Goal: Task Accomplishment & Management: Use online tool/utility

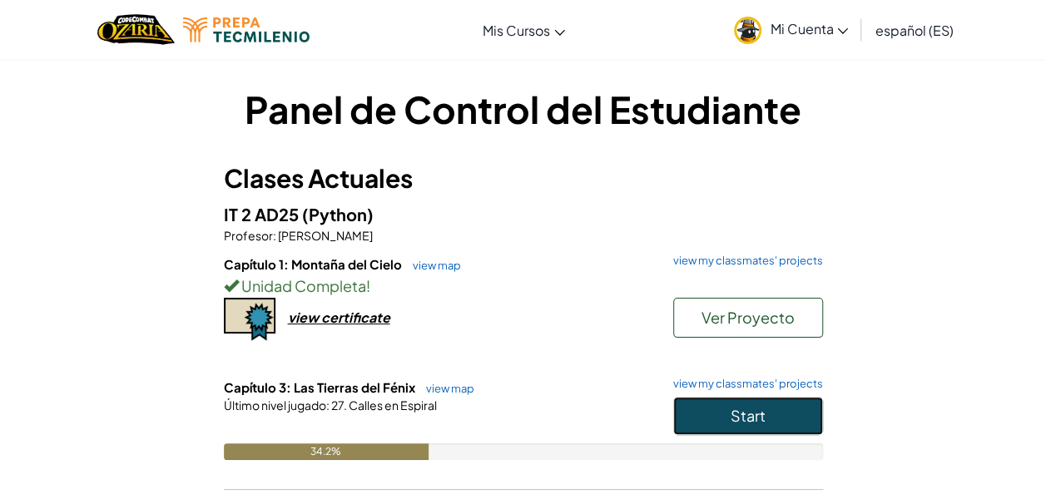
click at [736, 413] on span "Start" at bounding box center [747, 415] width 35 height 19
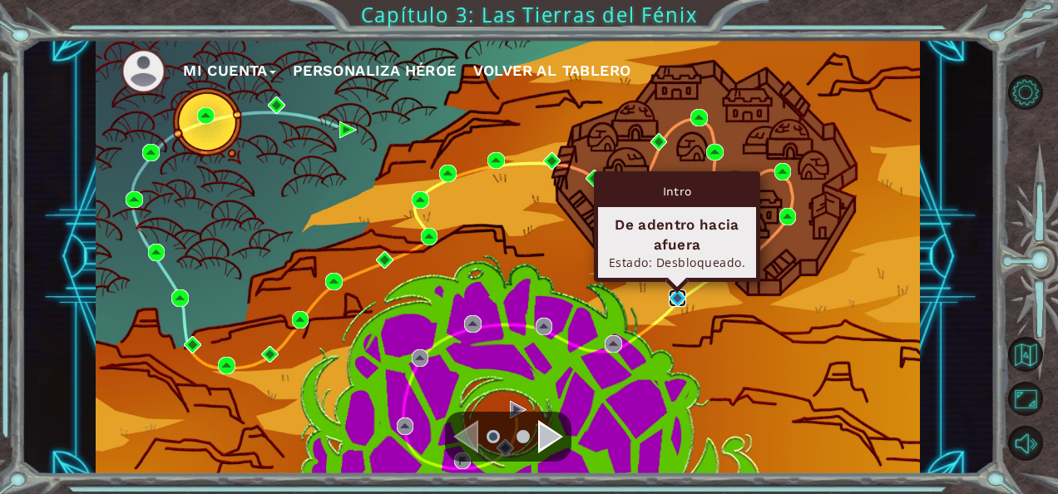
click at [675, 299] on img at bounding box center [677, 298] width 17 height 17
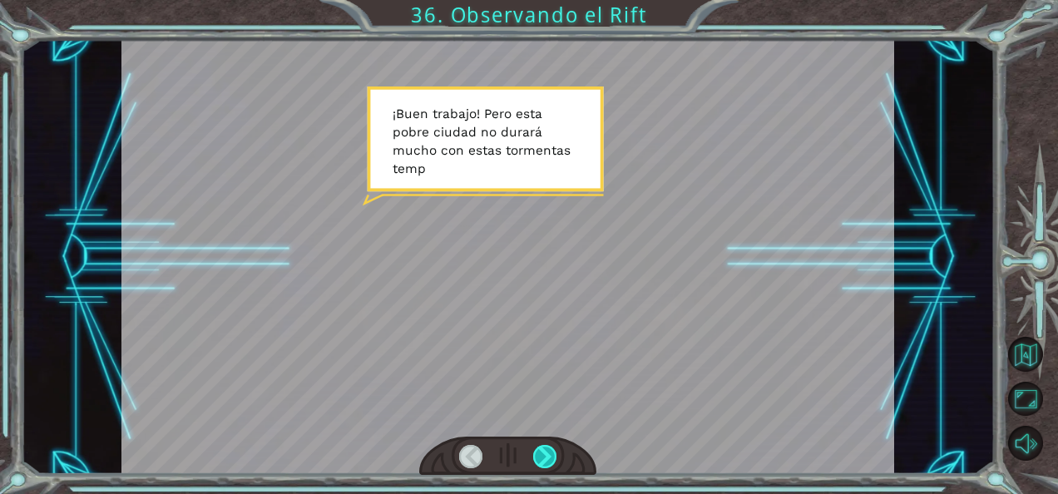
click at [544, 451] on div at bounding box center [544, 456] width 23 height 23
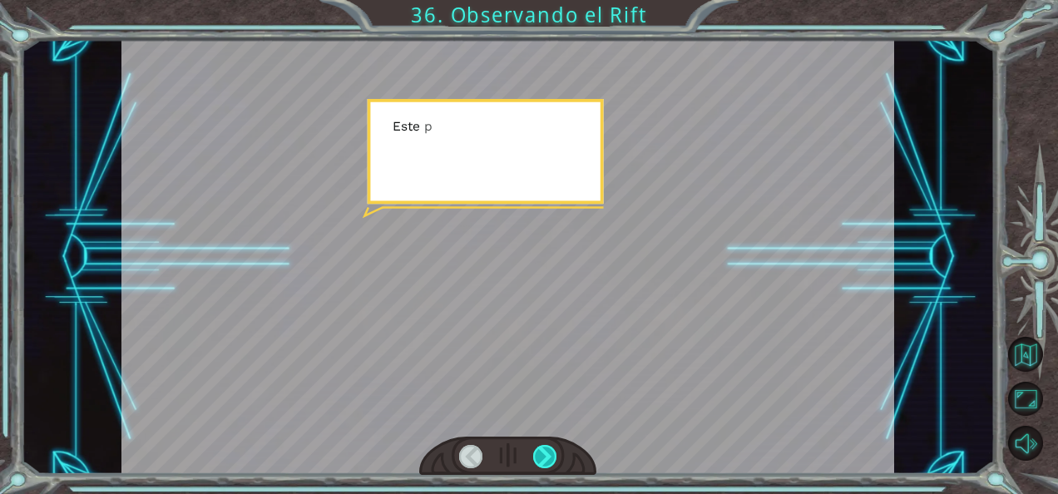
click at [544, 451] on div at bounding box center [544, 456] width 23 height 23
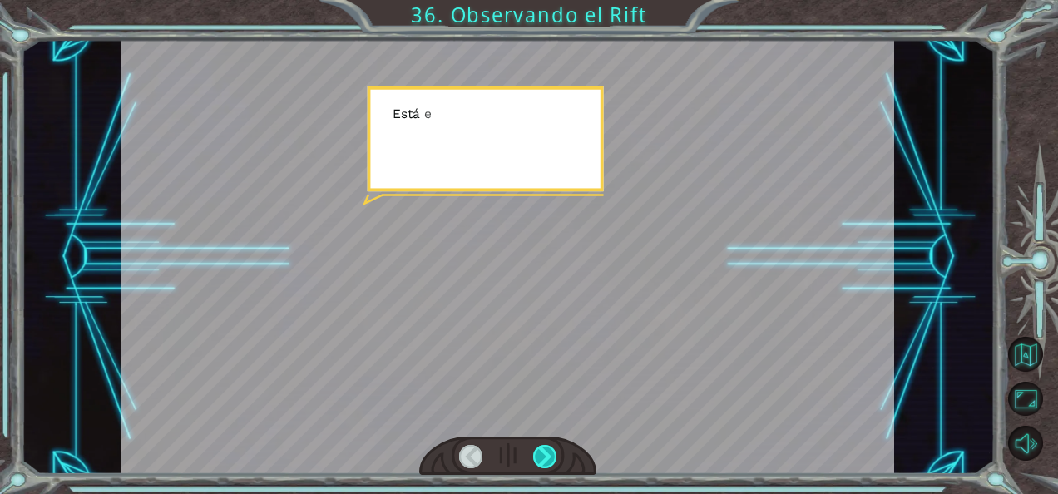
click at [544, 451] on div at bounding box center [544, 456] width 23 height 23
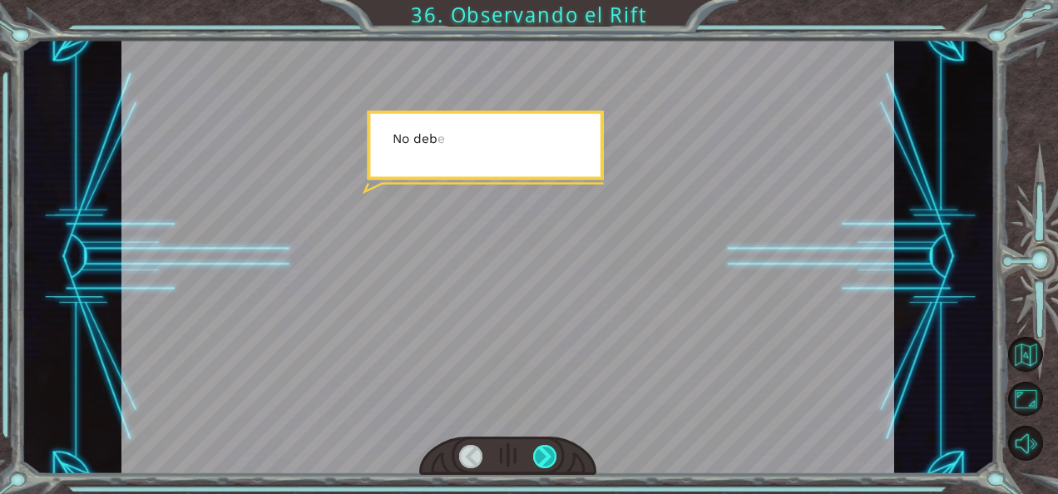
click at [544, 451] on div at bounding box center [544, 456] width 23 height 23
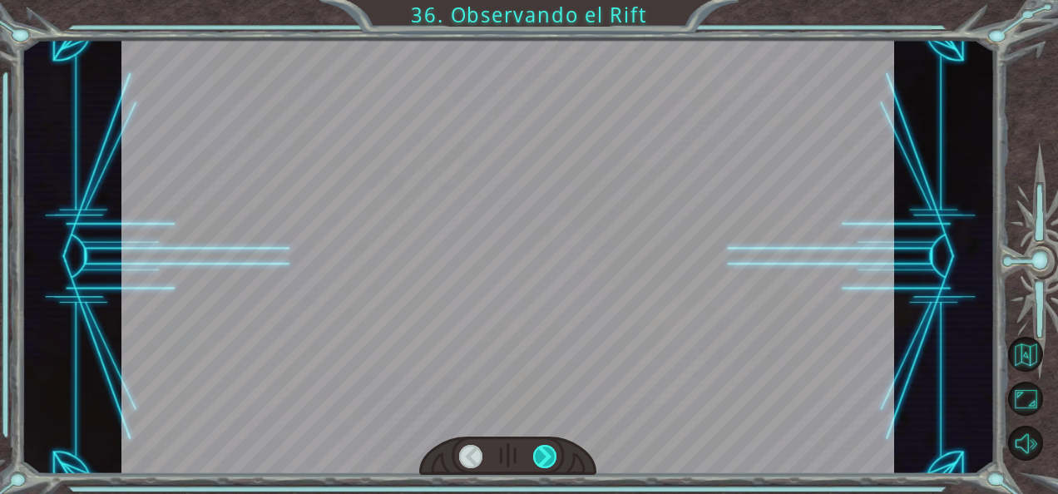
click at [544, 451] on div at bounding box center [544, 456] width 23 height 23
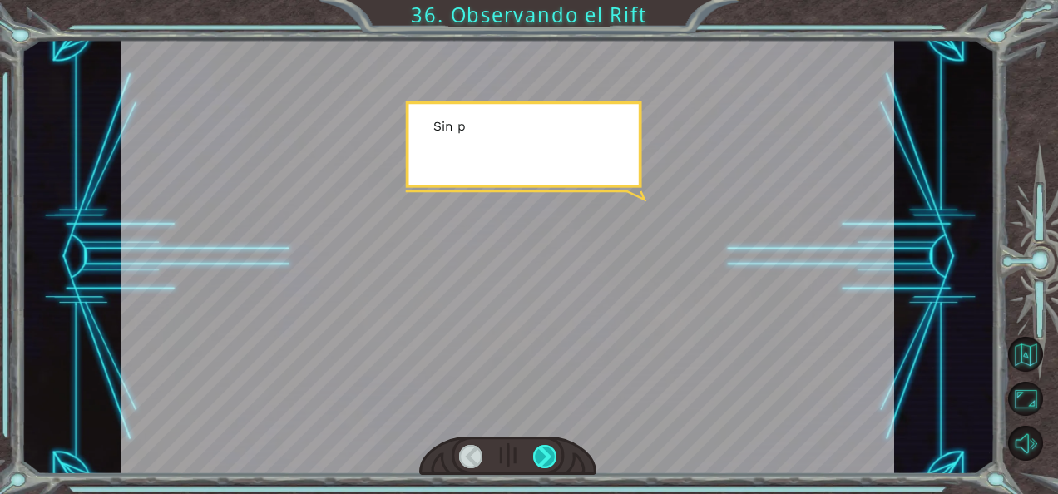
click at [544, 451] on div at bounding box center [544, 456] width 23 height 23
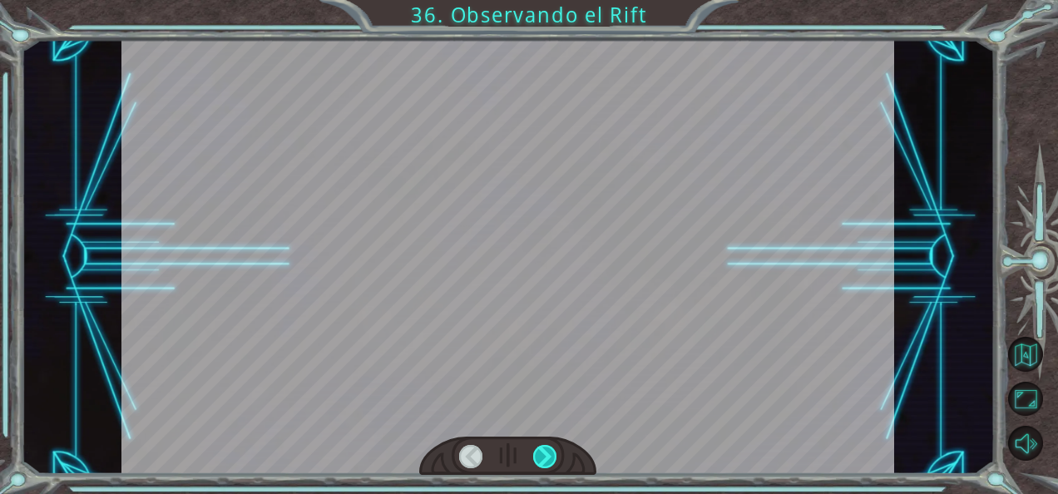
click at [544, 451] on div at bounding box center [544, 456] width 23 height 23
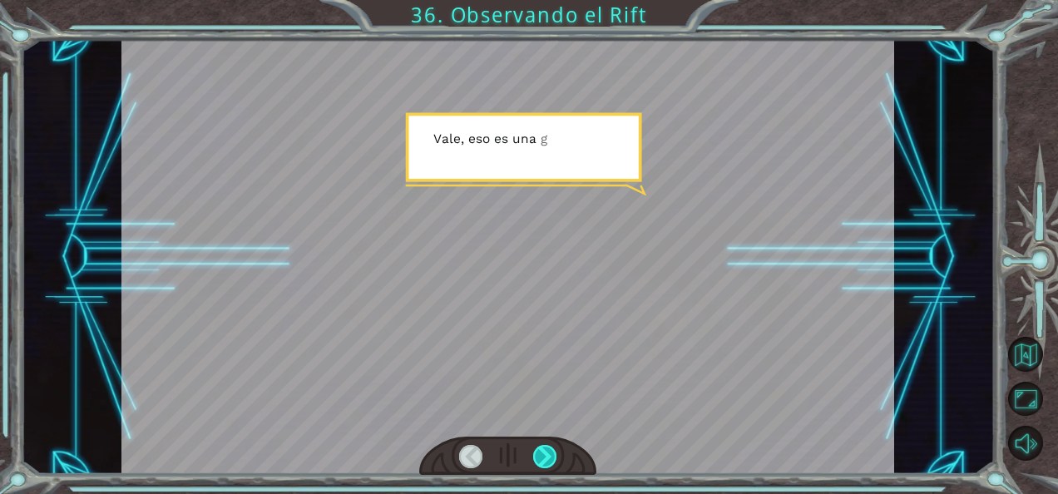
click at [544, 451] on div at bounding box center [544, 456] width 23 height 23
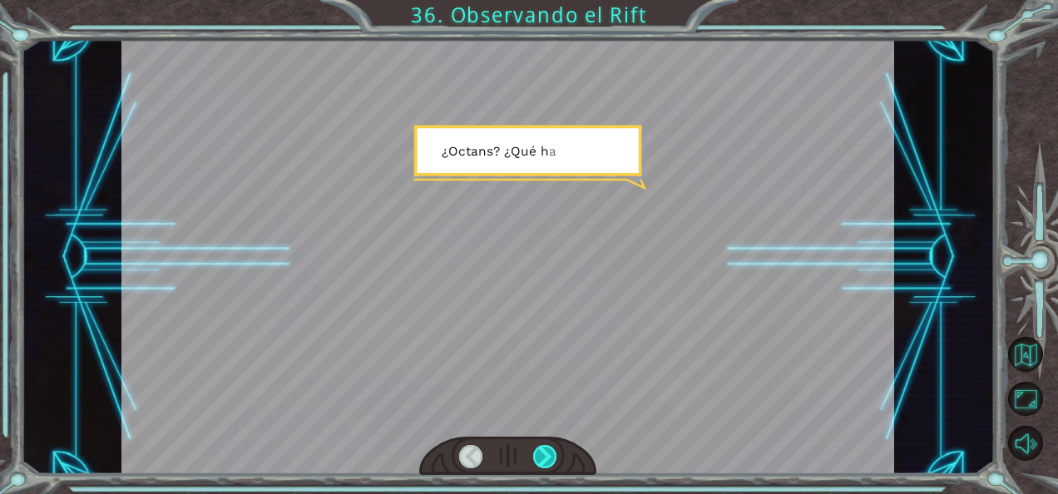
click at [544, 451] on div at bounding box center [544, 456] width 23 height 23
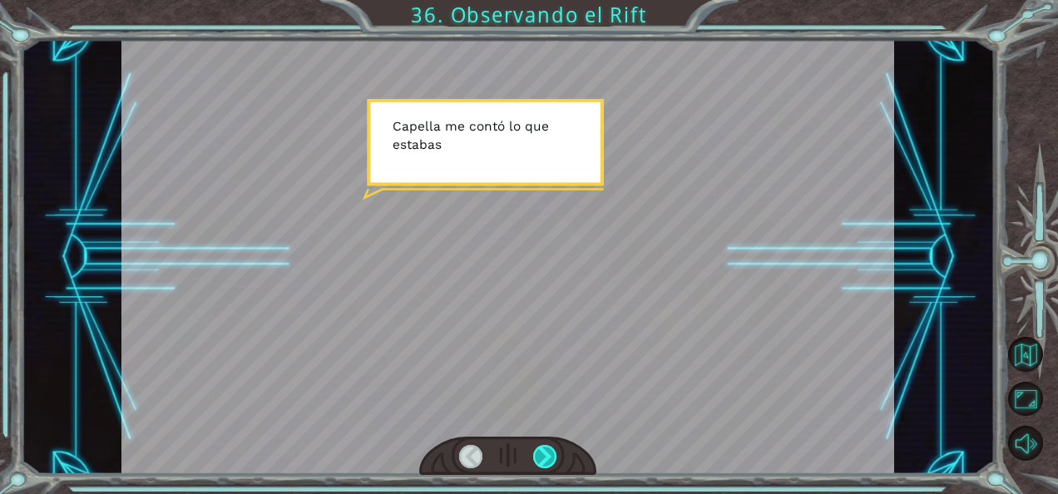
click at [544, 451] on div at bounding box center [544, 456] width 23 height 23
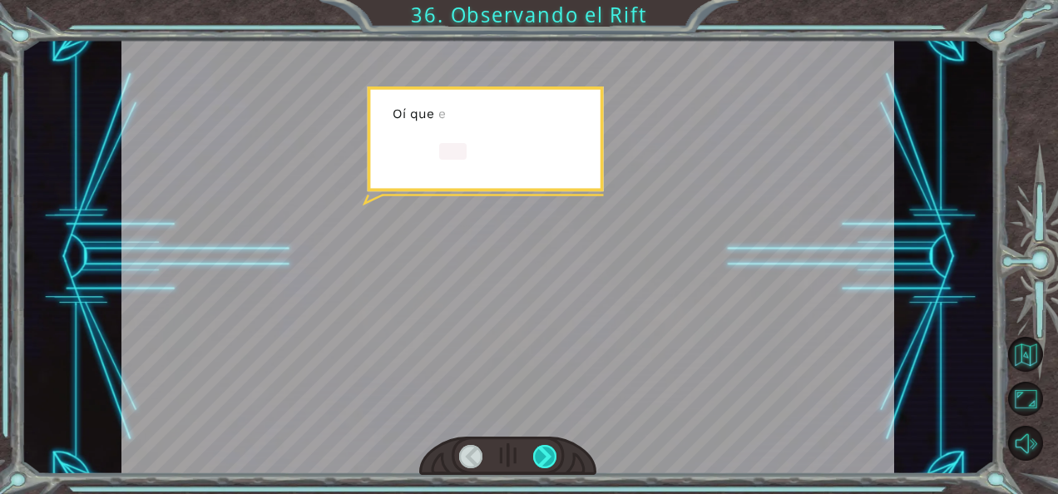
click at [544, 451] on div at bounding box center [544, 456] width 23 height 23
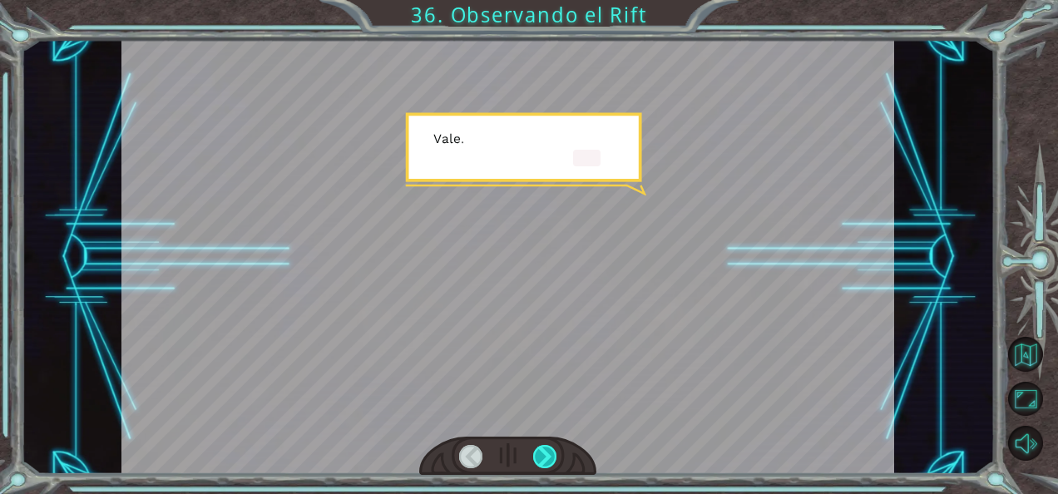
click at [544, 451] on div at bounding box center [544, 456] width 23 height 23
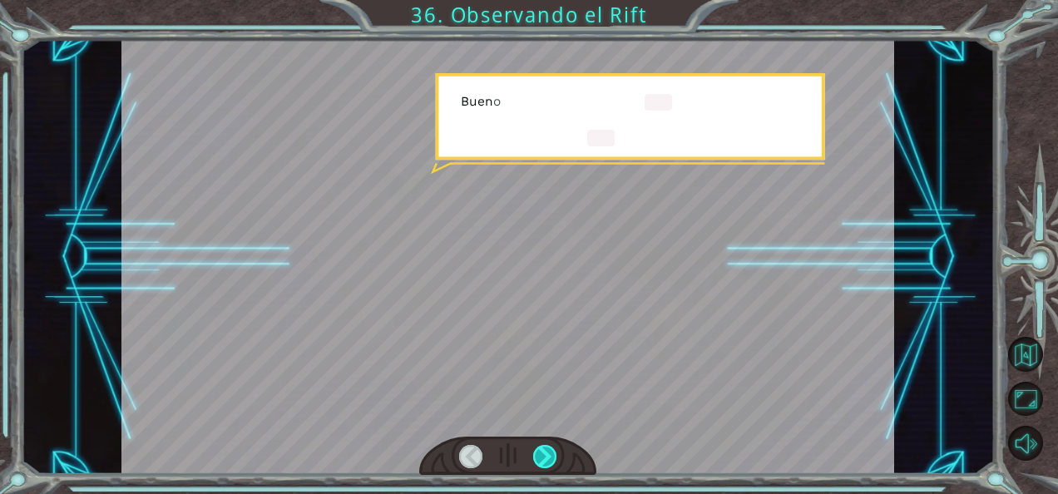
click at [544, 451] on div at bounding box center [544, 456] width 23 height 23
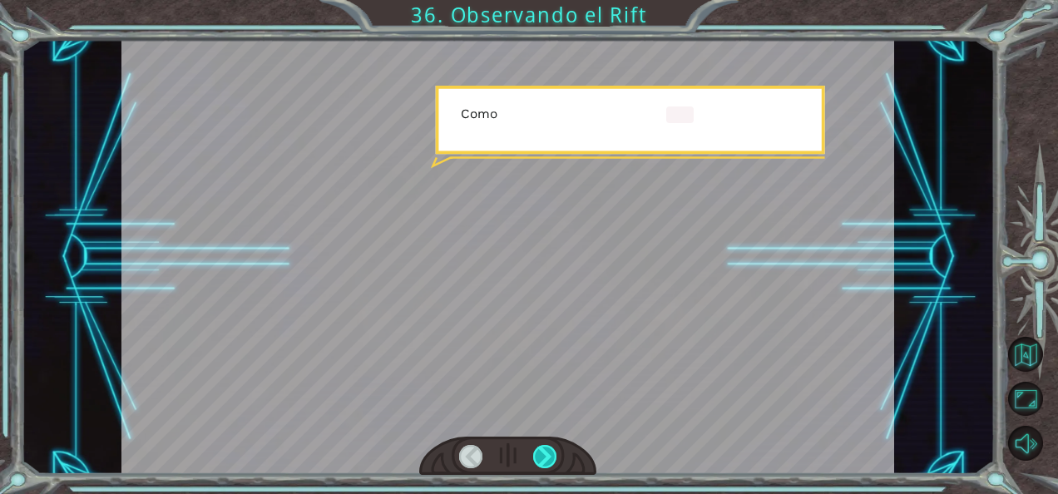
click at [544, 451] on div at bounding box center [544, 456] width 23 height 23
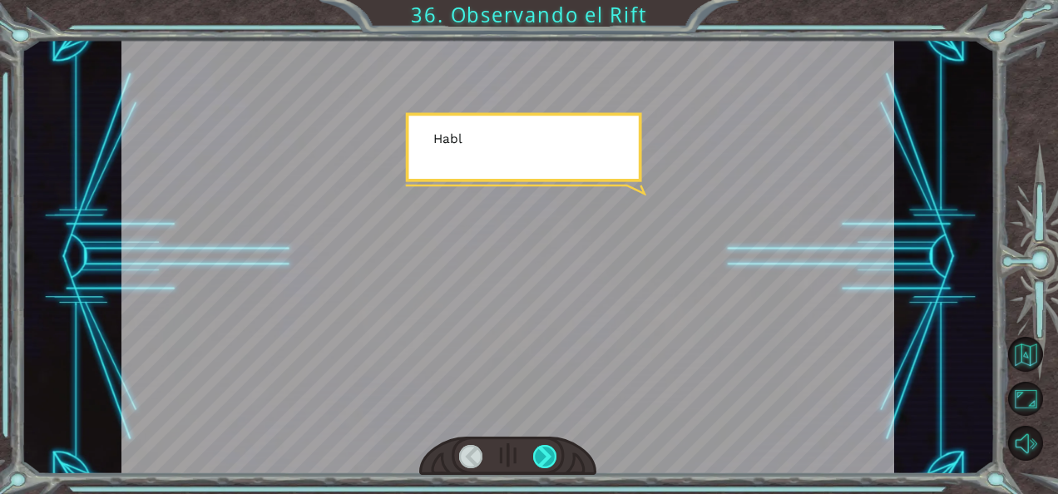
click at [544, 451] on div at bounding box center [544, 456] width 23 height 23
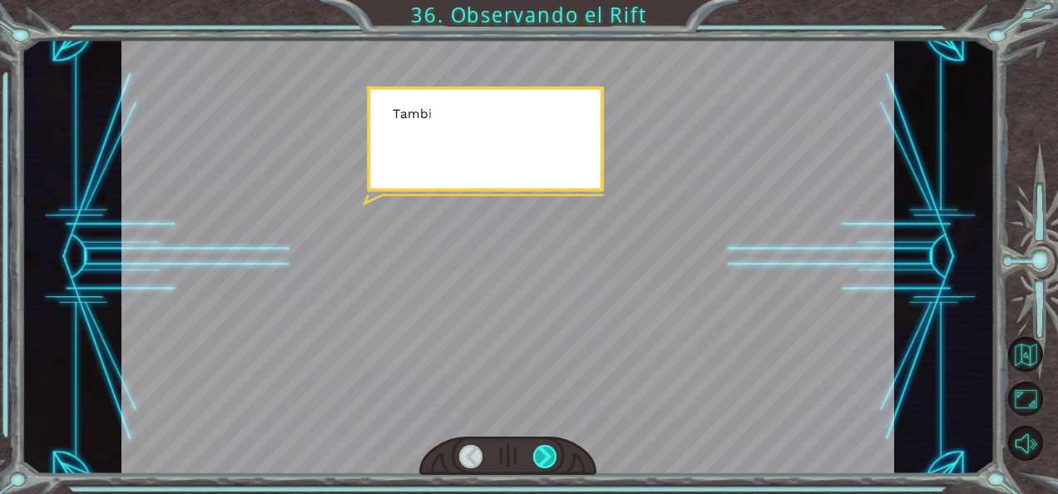
click at [544, 451] on div at bounding box center [544, 456] width 23 height 23
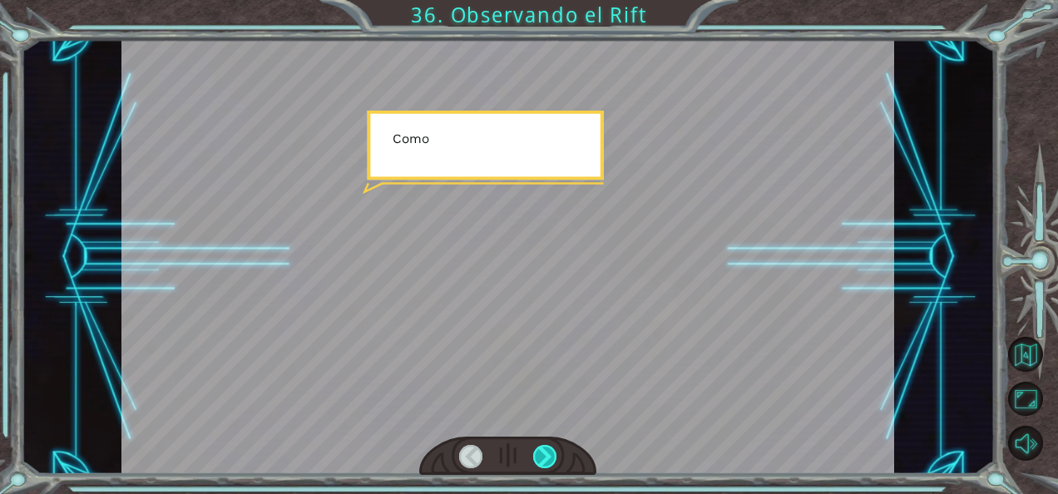
click at [544, 451] on div at bounding box center [544, 456] width 23 height 23
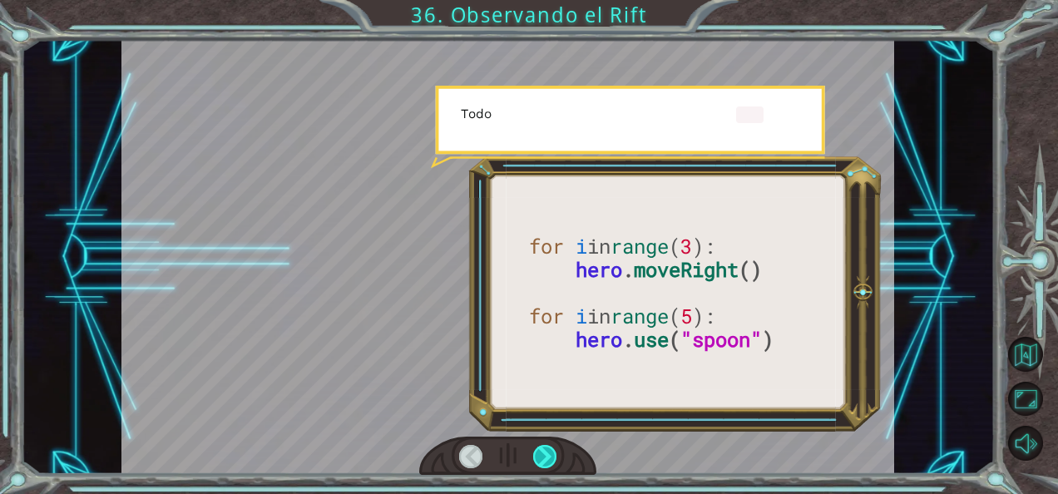
click at [544, 451] on div at bounding box center [544, 456] width 23 height 23
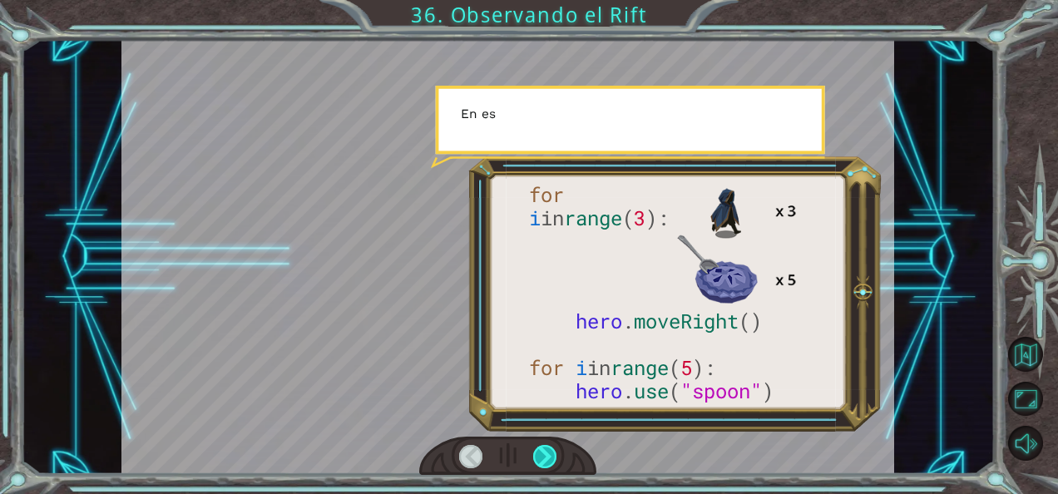
click at [544, 451] on div at bounding box center [544, 456] width 23 height 23
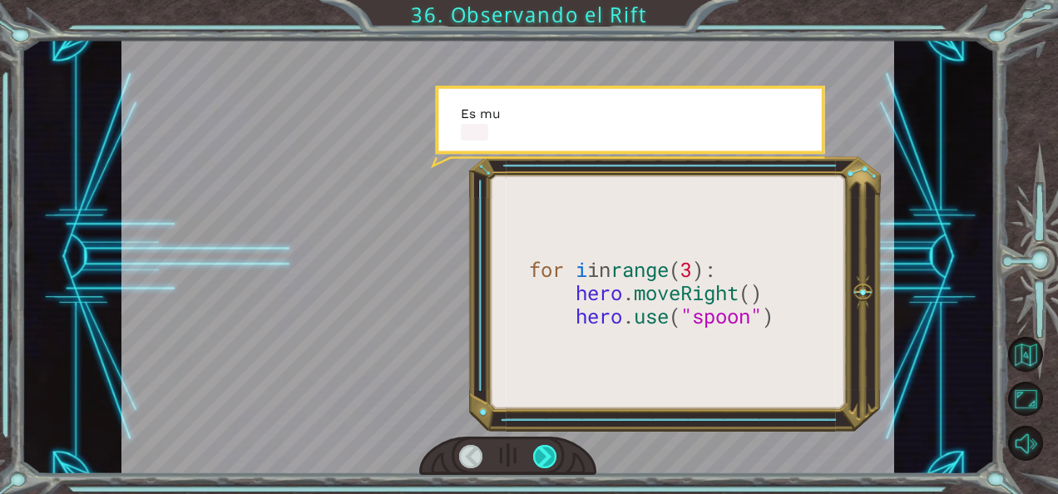
click at [544, 451] on div at bounding box center [544, 456] width 23 height 23
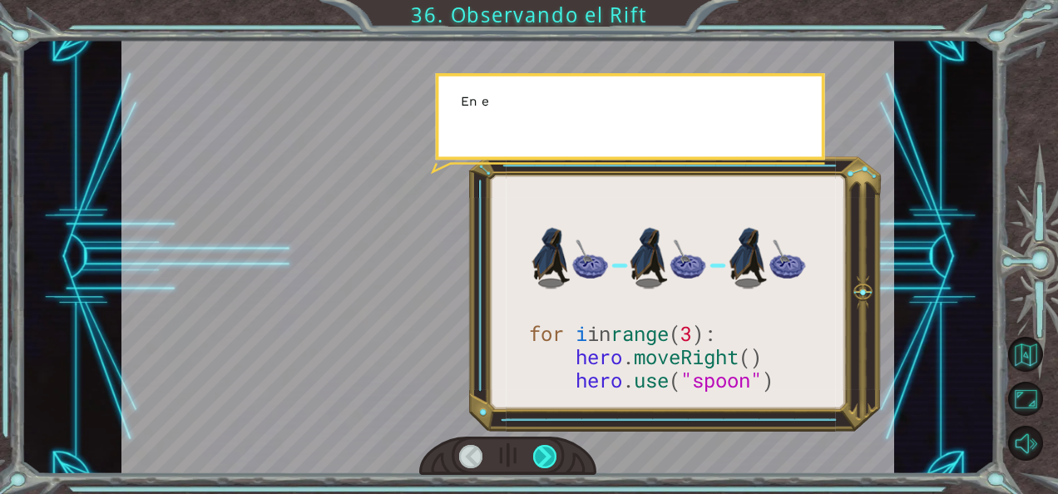
click at [544, 451] on div at bounding box center [544, 456] width 23 height 23
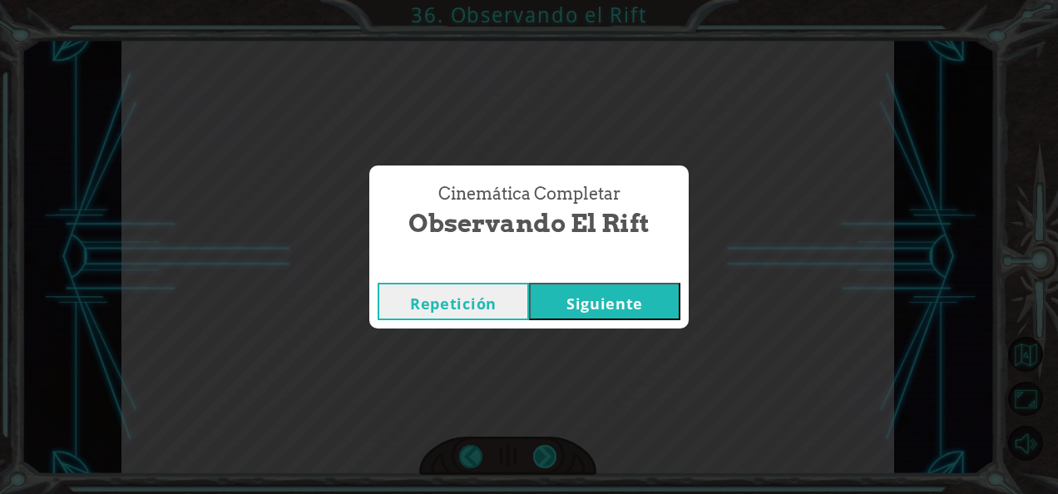
click at [544, 0] on div "for i in range ( 3 ): hero . moveRight () hero . use ( "spoon" ) ¡ B u e n t r …" at bounding box center [529, 0] width 1058 height 0
click at [594, 308] on button "Siguiente" at bounding box center [604, 301] width 151 height 37
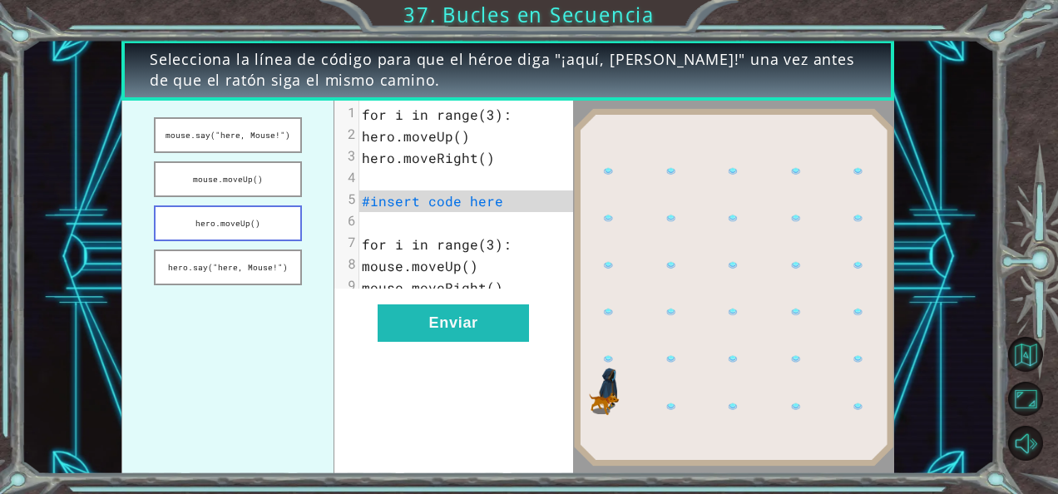
click at [270, 206] on button "hero.moveUp()" at bounding box center [228, 223] width 148 height 36
click at [280, 159] on ul "mouse.say("here, Mouse!") mouse.moveUp() hero.moveUp() hero.say("here, Mouse!")" at bounding box center [227, 288] width 213 height 374
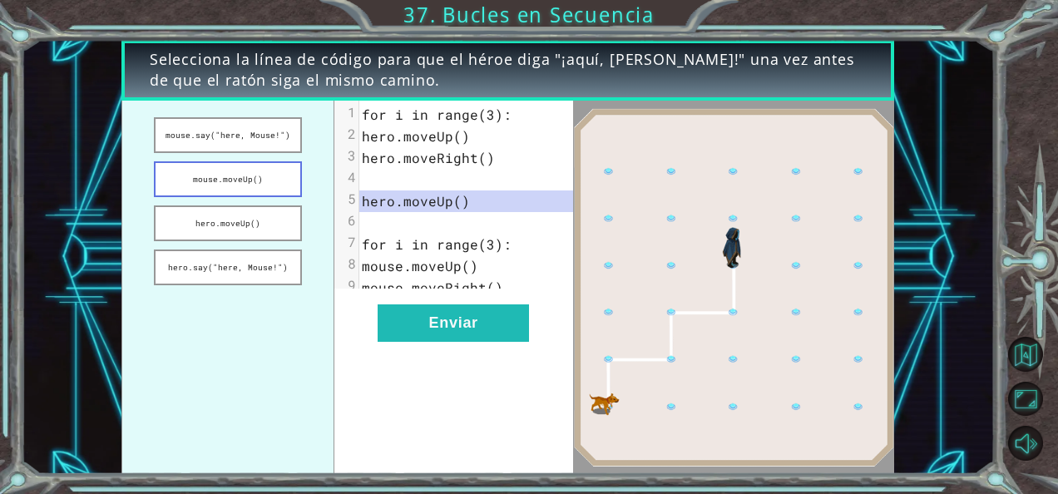
click at [260, 181] on button "mouse.moveUp()" at bounding box center [228, 179] width 148 height 36
click at [273, 141] on button "mouse.say("here, Mouse!")" at bounding box center [228, 135] width 148 height 36
click at [225, 258] on button "hero.say("here, Mouse!")" at bounding box center [228, 268] width 148 height 36
click at [250, 227] on button "hero.moveUp()" at bounding box center [228, 223] width 148 height 36
click at [266, 185] on button "mouse.moveUp()" at bounding box center [228, 179] width 148 height 36
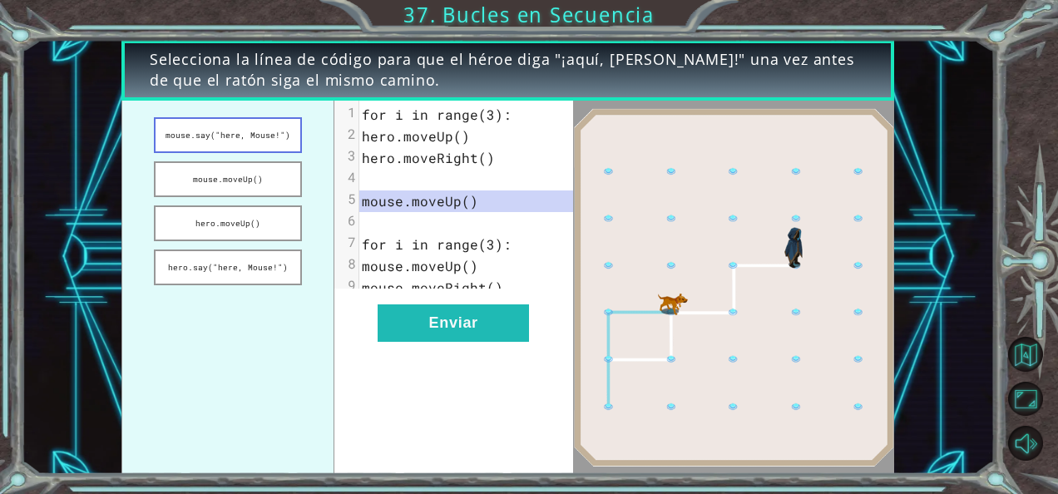
click at [281, 138] on button "mouse.say("here, Mouse!")" at bounding box center [228, 135] width 148 height 36
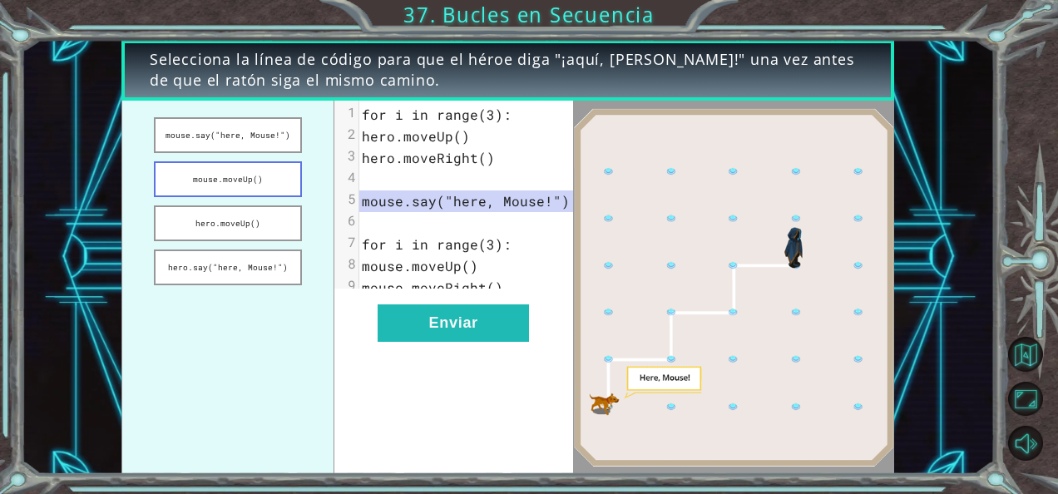
click at [278, 165] on button "mouse.moveUp()" at bounding box center [228, 179] width 148 height 36
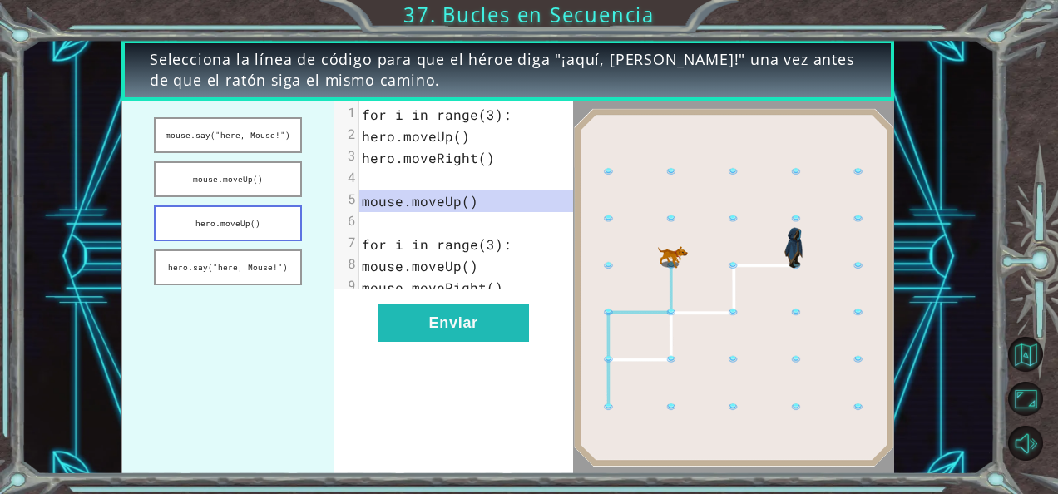
click at [269, 211] on button "hero.moveUp()" at bounding box center [228, 223] width 148 height 36
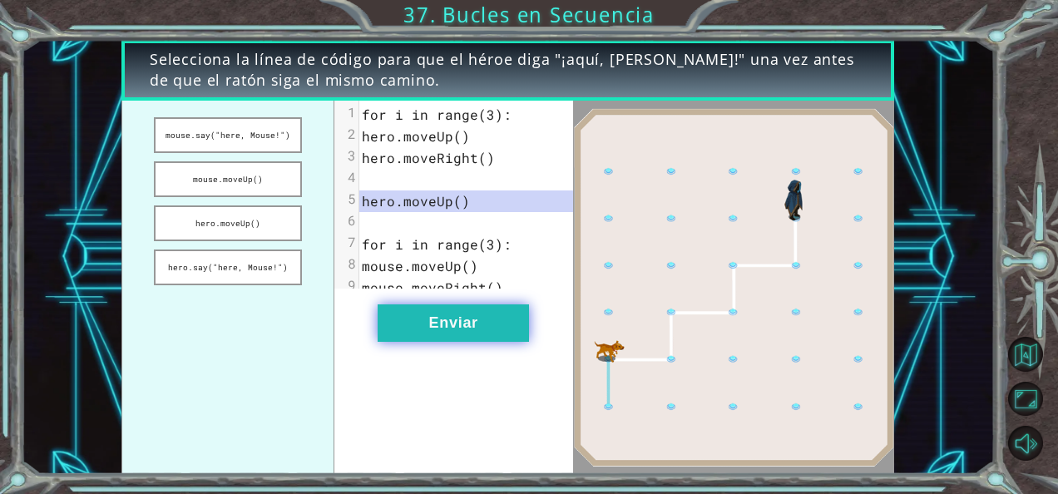
click at [401, 324] on button "Enviar" at bounding box center [453, 322] width 151 height 37
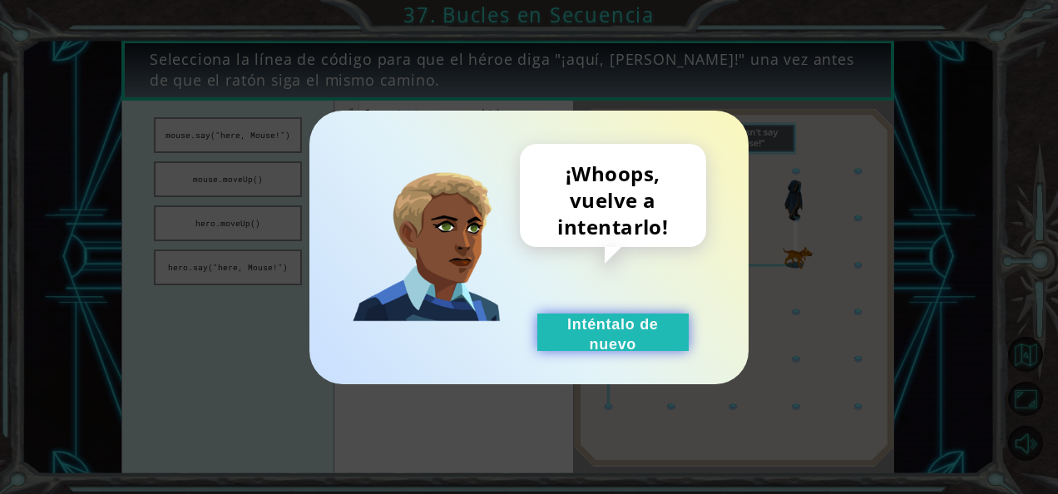
click at [599, 334] on button "Inténtalo de nuevo" at bounding box center [612, 332] width 151 height 37
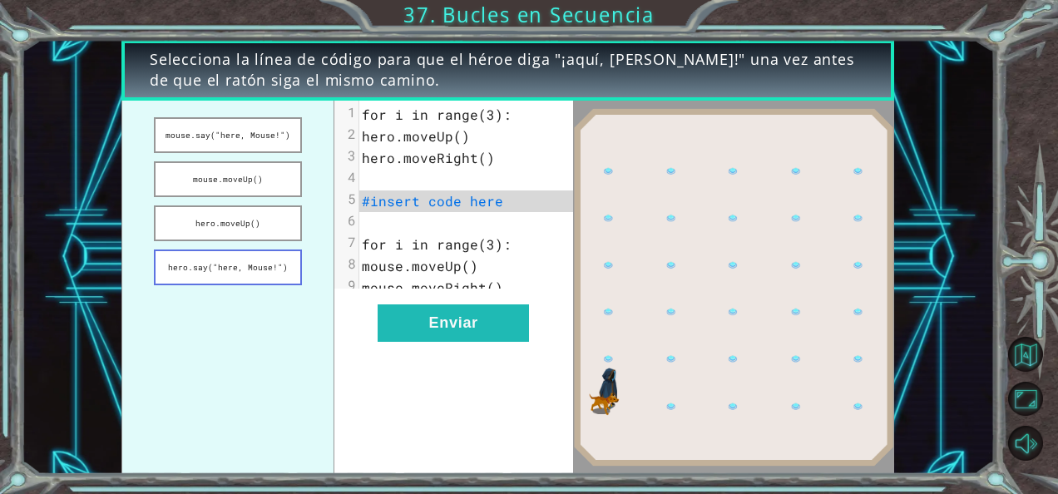
click at [260, 257] on button "hero.say("here, Mouse!")" at bounding box center [228, 268] width 148 height 36
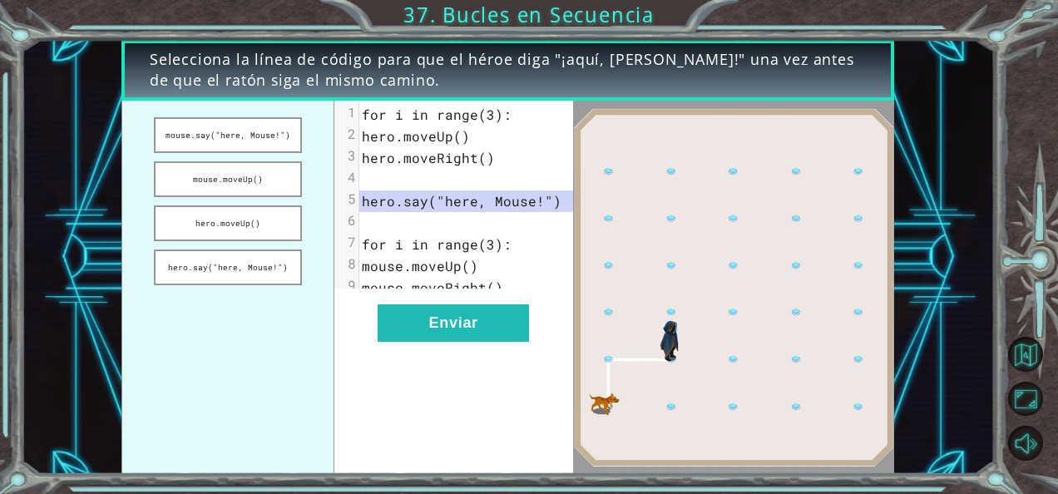
click at [369, 338] on div "xxxxxxxxxx 9 1 for i in range(3): 2 hero.moveUp() 3 hero.moveRight() 4 ​ 5 hero…" at bounding box center [453, 288] width 239 height 374
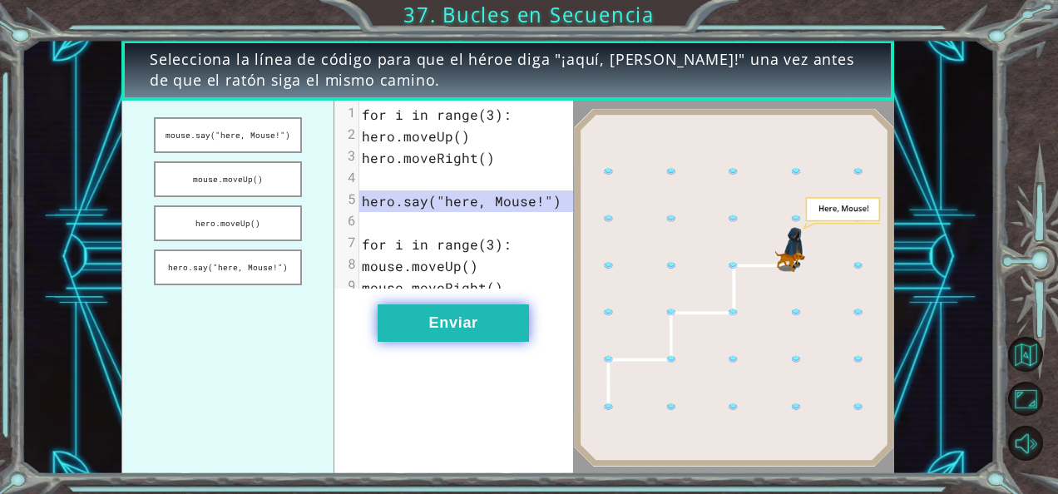
click at [413, 342] on button "Enviar" at bounding box center [453, 322] width 151 height 37
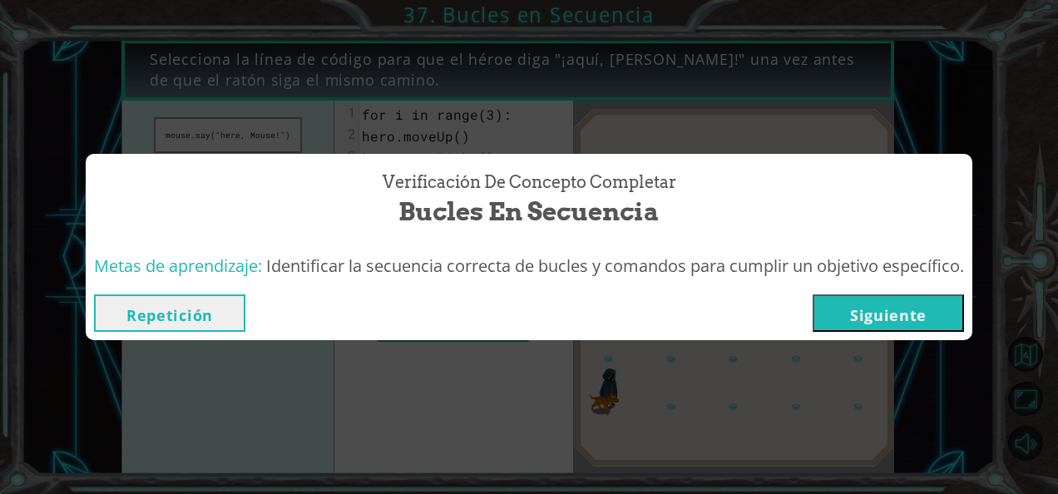
drag, startPoint x: 915, startPoint y: 317, endPoint x: 856, endPoint y: 333, distance: 61.1
click at [856, 333] on div "Repetición [GEOGRAPHIC_DATA]" at bounding box center [529, 313] width 887 height 54
click at [859, 324] on button "Siguiente" at bounding box center [888, 313] width 151 height 37
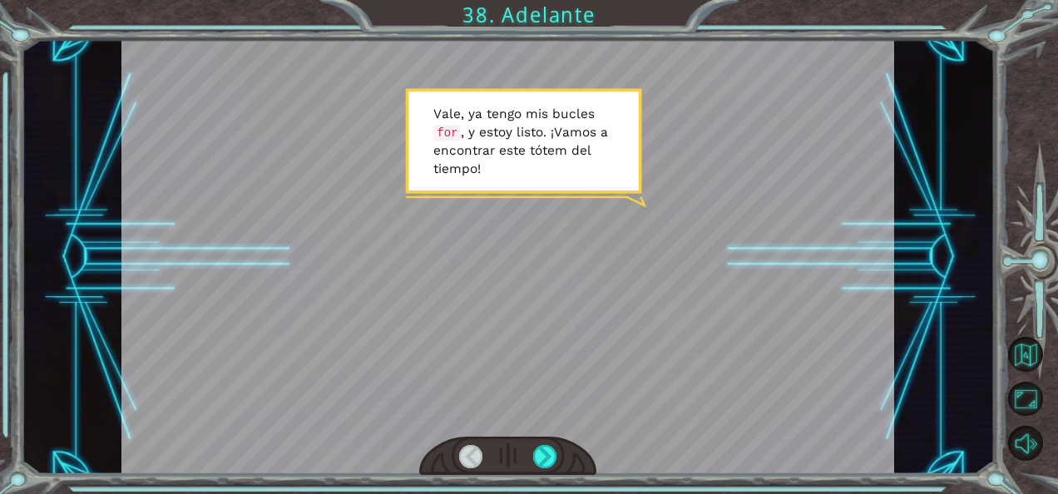
click at [544, 443] on div at bounding box center [508, 456] width 178 height 39
click at [544, 453] on div at bounding box center [544, 456] width 23 height 23
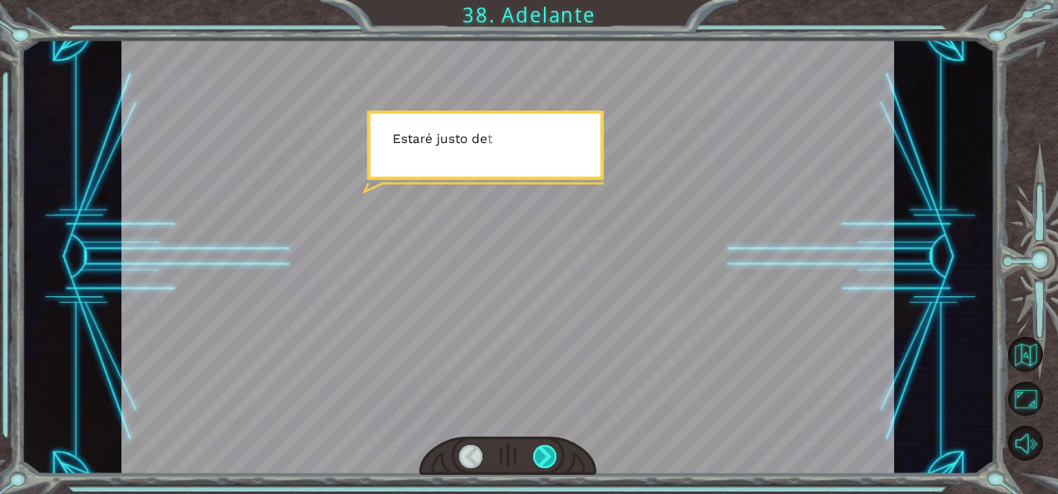
click at [544, 453] on div at bounding box center [544, 456] width 23 height 23
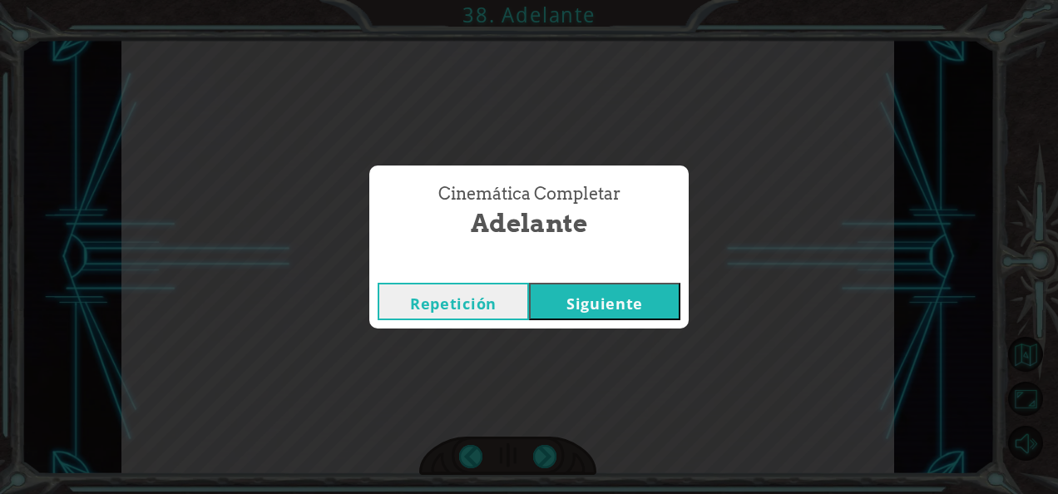
click at [602, 293] on button "Siguiente" at bounding box center [604, 301] width 151 height 37
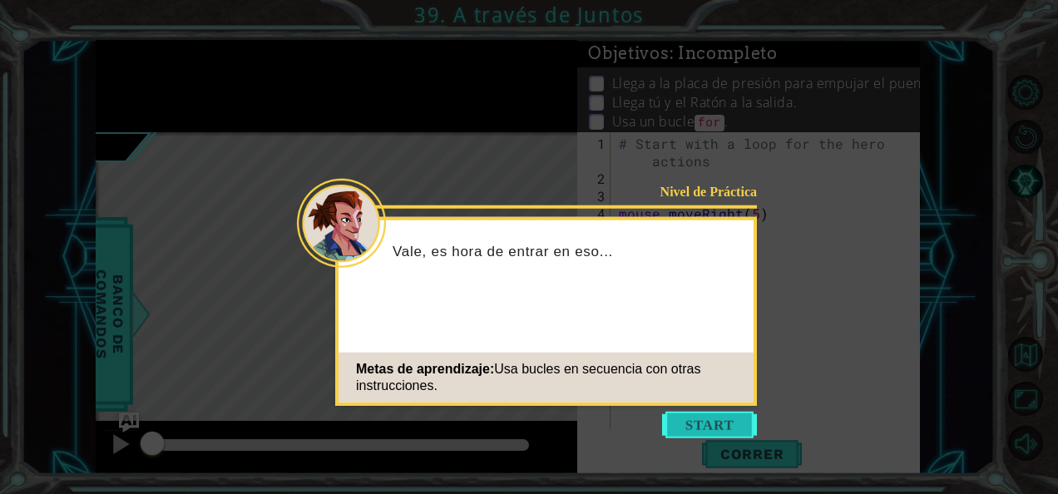
click at [715, 420] on button "Start" at bounding box center [709, 425] width 95 height 27
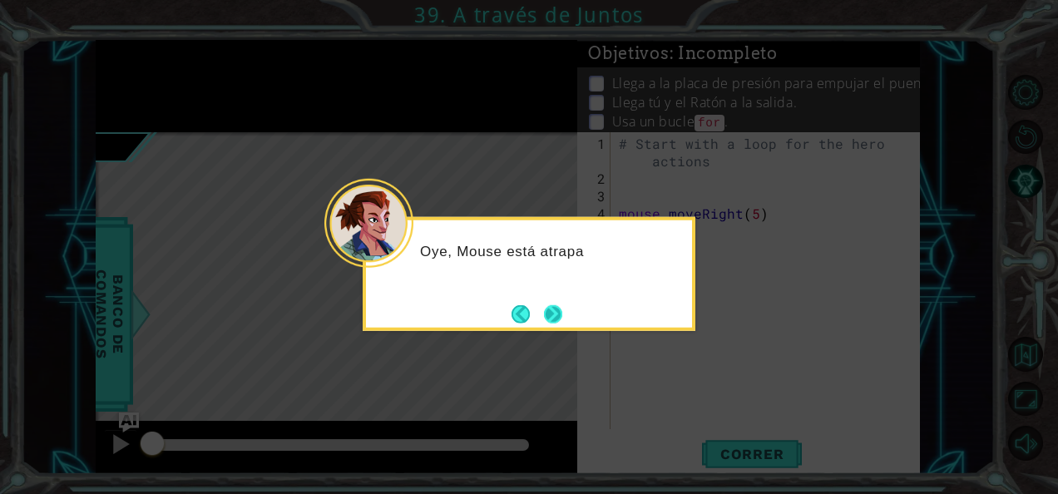
click at [557, 306] on button "Next" at bounding box center [553, 313] width 18 height 18
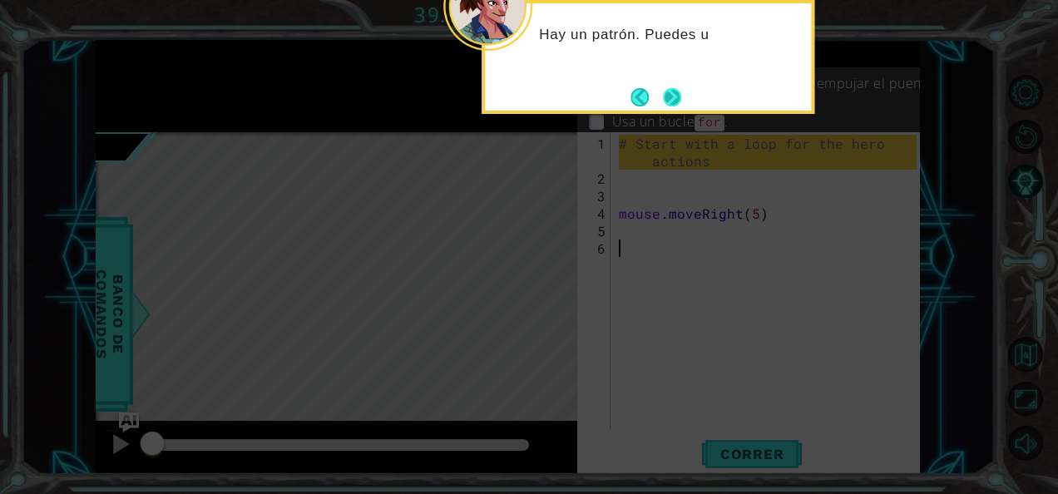
click at [671, 106] on button "Next" at bounding box center [672, 97] width 18 height 18
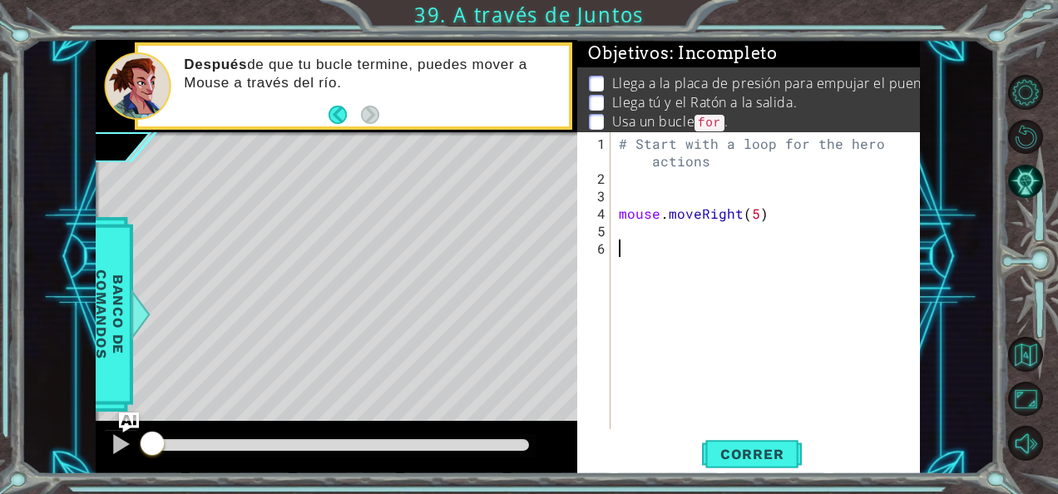
scroll to position [29, 0]
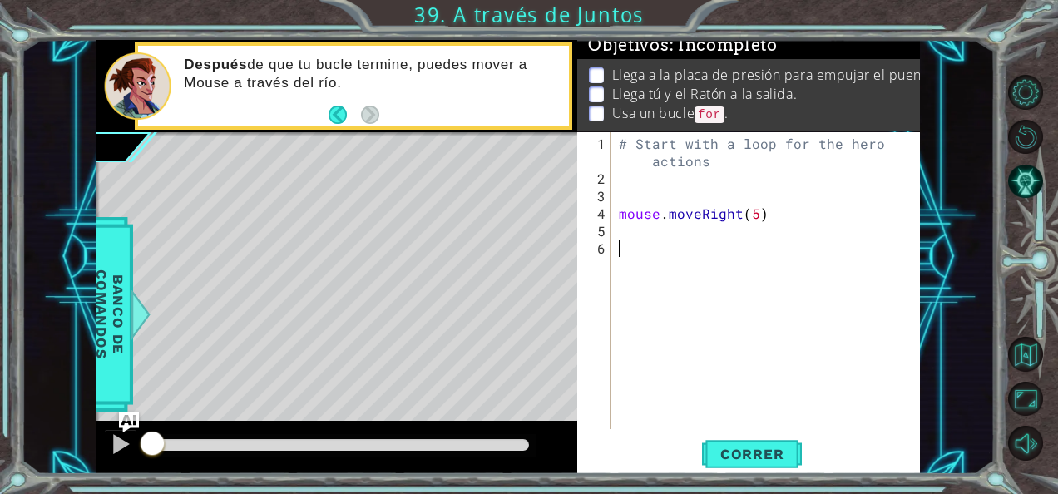
click at [619, 143] on div "# Start with a loop for the hero actions mouse . moveRight ( 5 )" at bounding box center [770, 309] width 309 height 349
type textarea "# Start with a loop for the hero actions"
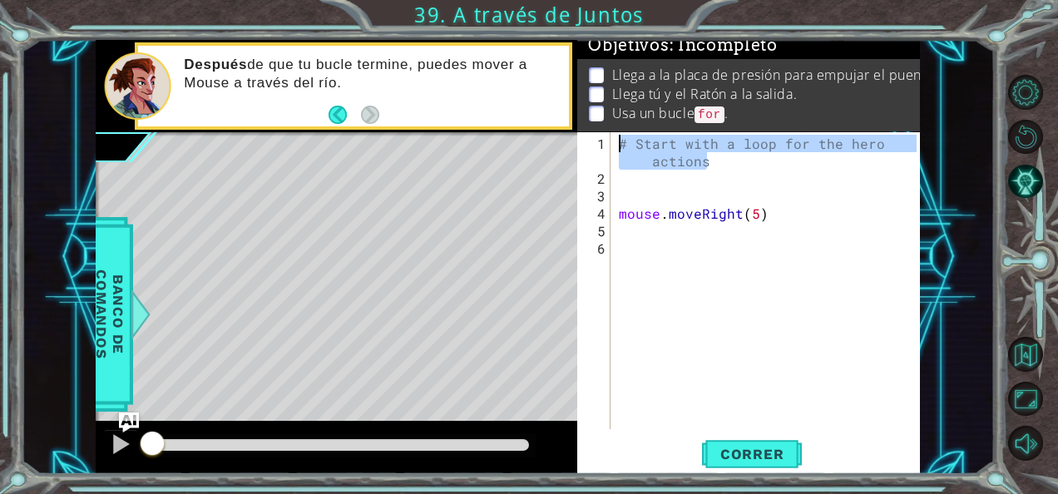
drag, startPoint x: 709, startPoint y: 163, endPoint x: 619, endPoint y: 145, distance: 91.7
click at [619, 145] on div "# Start with a loop for the hero actions mouse . moveRight ( 5 )" at bounding box center [770, 309] width 309 height 349
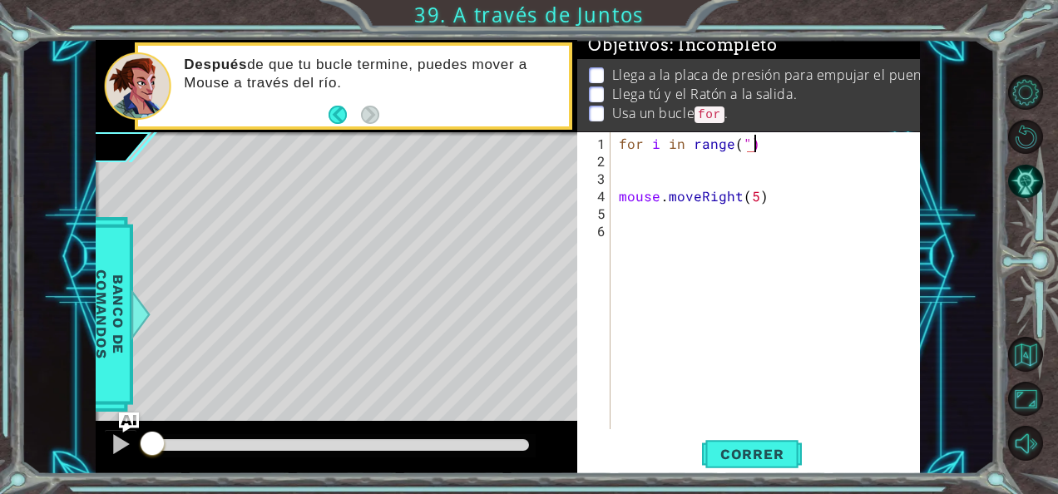
scroll to position [0, 8]
click at [657, 135] on div "for i in range ( "): mouse . moveRight ( 5 )" at bounding box center [770, 301] width 309 height 332
click at [703, 138] on div "for i in range ( "): mouse . moveRight ( 5 )" at bounding box center [770, 301] width 309 height 332
click at [732, 141] on div "for i in range ( "): mouse . moveRight ( 5 )" at bounding box center [770, 301] width 309 height 332
type textarea "for i in range("):"
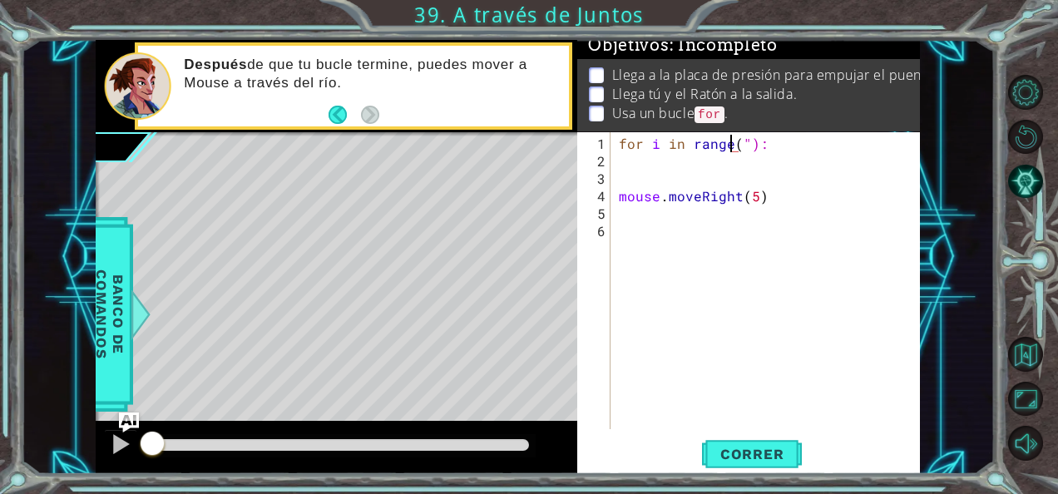
click at [638, 184] on div "for i in range ( "): mouse . moveRight ( 5 )" at bounding box center [770, 301] width 309 height 332
click at [621, 165] on div "for i in range ( "): mouse . moveRight ( 5 )" at bounding box center [770, 301] width 309 height 332
click at [735, 451] on span "Correr" at bounding box center [752, 454] width 97 height 17
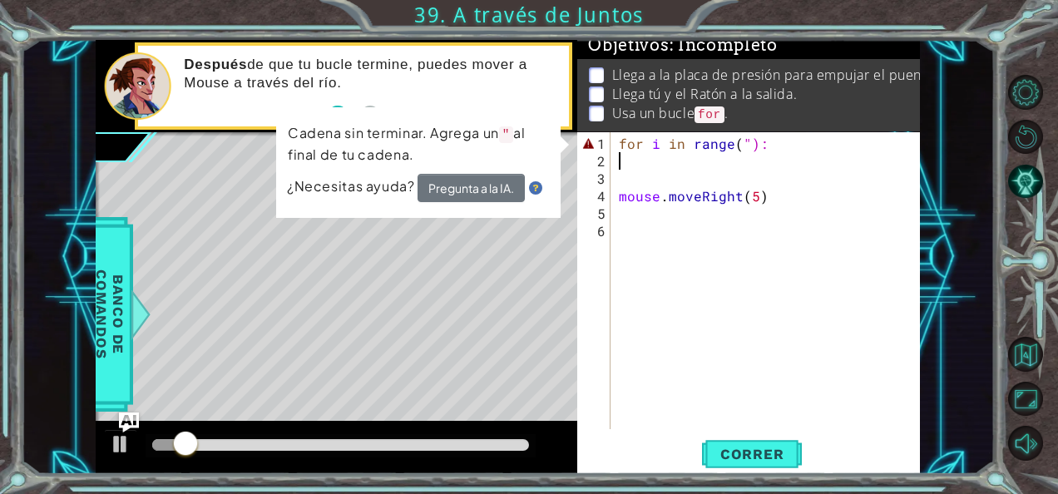
click at [637, 160] on div "for i in range ( "): mouse . moveRight ( 5 )" at bounding box center [770, 301] width 309 height 332
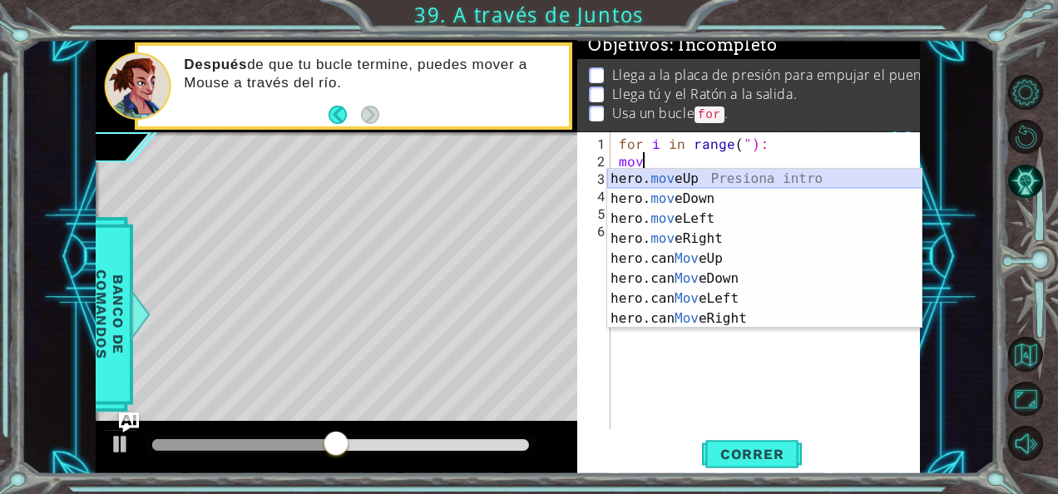
click at [661, 178] on div "hero. mov eUp Presiona intro hero. mov eDown Presiona intro hero. mov eLeft Pre…" at bounding box center [764, 269] width 315 height 200
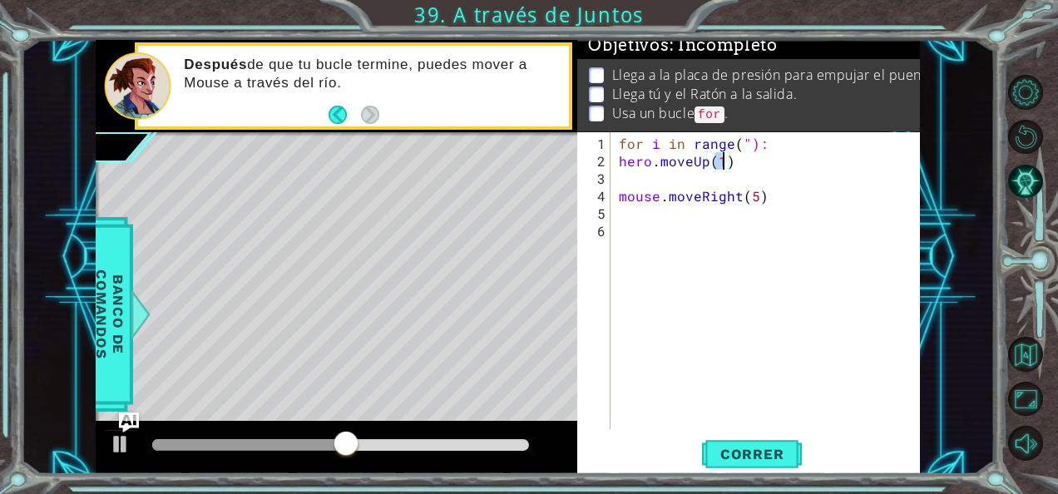
type textarea "hero.moveUp(1)"
click at [611, 173] on div "hero.moveUp(1) 1 2 3 4 5 6 for i in range ( "): hero . moveUp ( 1 ) mouse . mov…" at bounding box center [746, 280] width 339 height 297
click at [621, 177] on div "for i in range ( "): hero . moveUp ( 1 ) mouse . moveRight ( 5 )" at bounding box center [770, 301] width 309 height 332
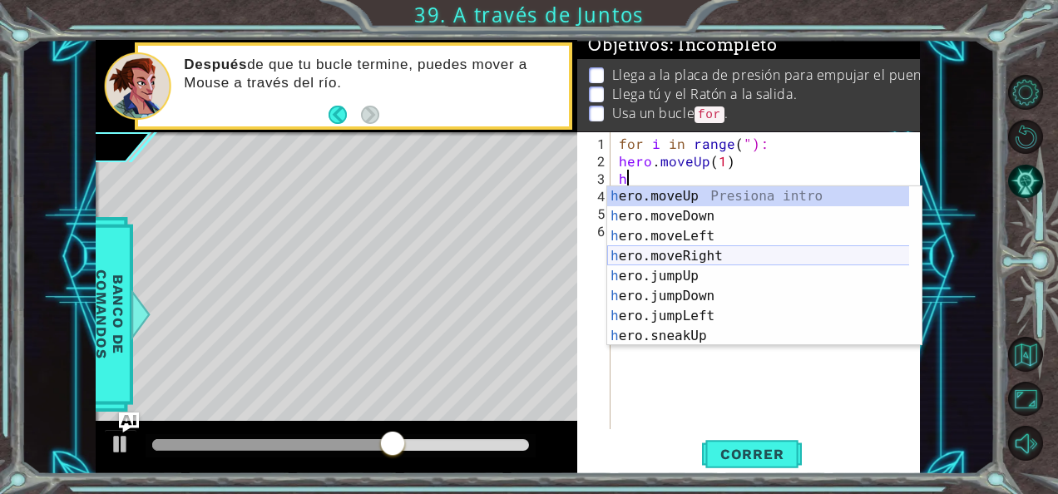
click at [653, 252] on div "h ero.moveUp Presiona intro h ero.moveDown Presiona intro h ero.moveLeft Presio…" at bounding box center [758, 286] width 303 height 200
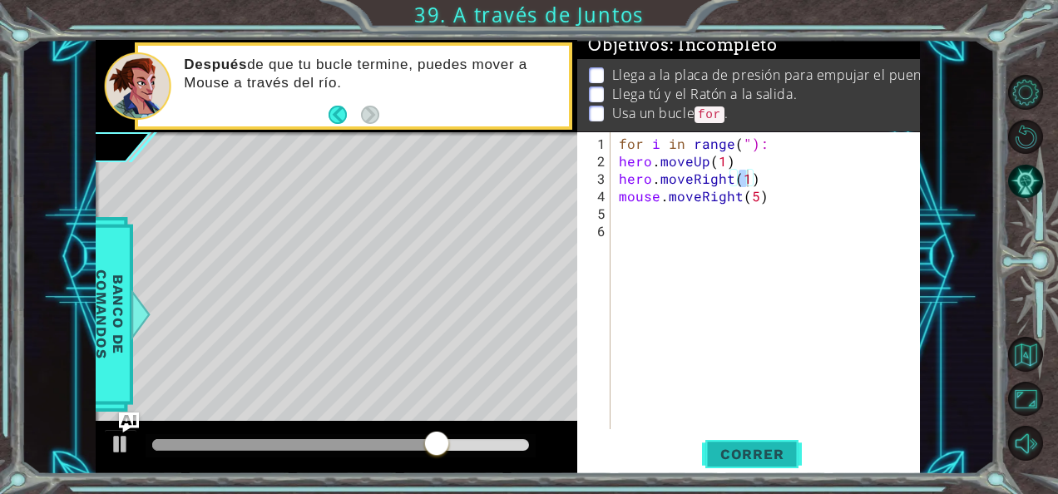
click at [776, 454] on span "Correr" at bounding box center [752, 454] width 97 height 17
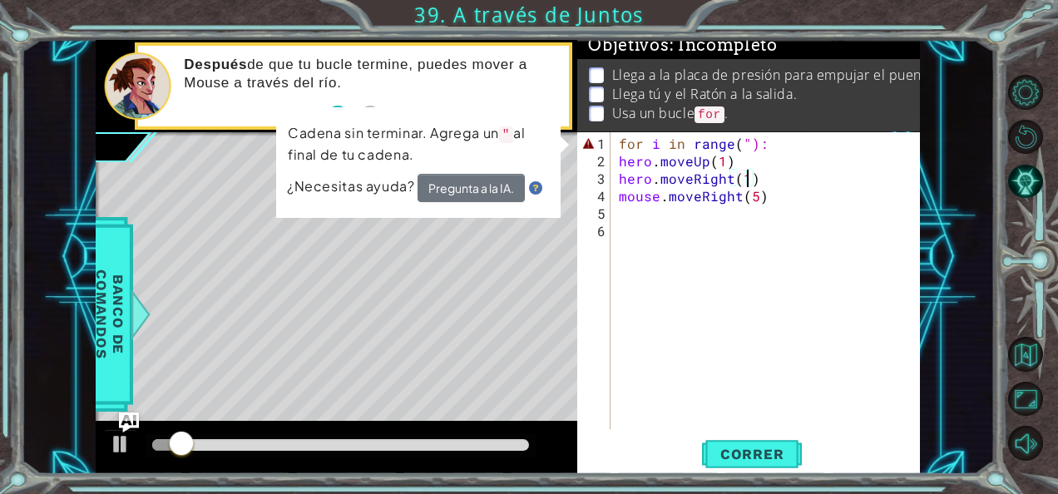
click at [744, 145] on div "for i in range ( "): hero . moveUp ( 1 ) hero . moveRight ( 1 ) mouse . moveRig…" at bounding box center [770, 301] width 309 height 332
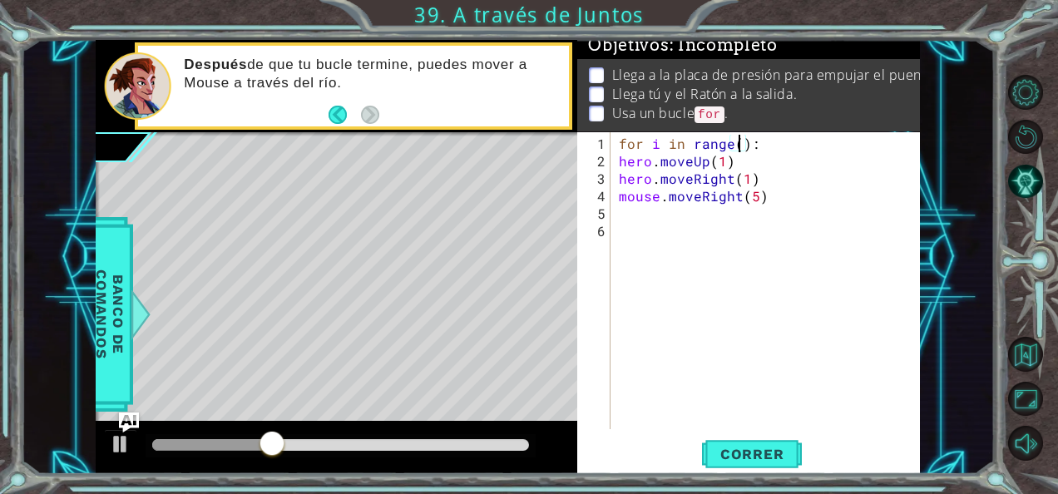
scroll to position [0, 7]
click at [721, 164] on div "for i in range ( 2 ) : hero . moveUp ( 1 ) hero . moveRight ( 1 ) mouse . moveR…" at bounding box center [770, 301] width 309 height 332
click at [740, 178] on div "for i in range ( 2 ) : hero . moveUp ( 2 ) hero . moveRight ( 1 ) mouse . moveR…" at bounding box center [770, 301] width 309 height 332
click at [751, 179] on div "for i in range ( 2 ) : hero . moveUp ( 2 ) hero . moveRight ( 1 ) mouse . moveR…" at bounding box center [770, 301] width 309 height 332
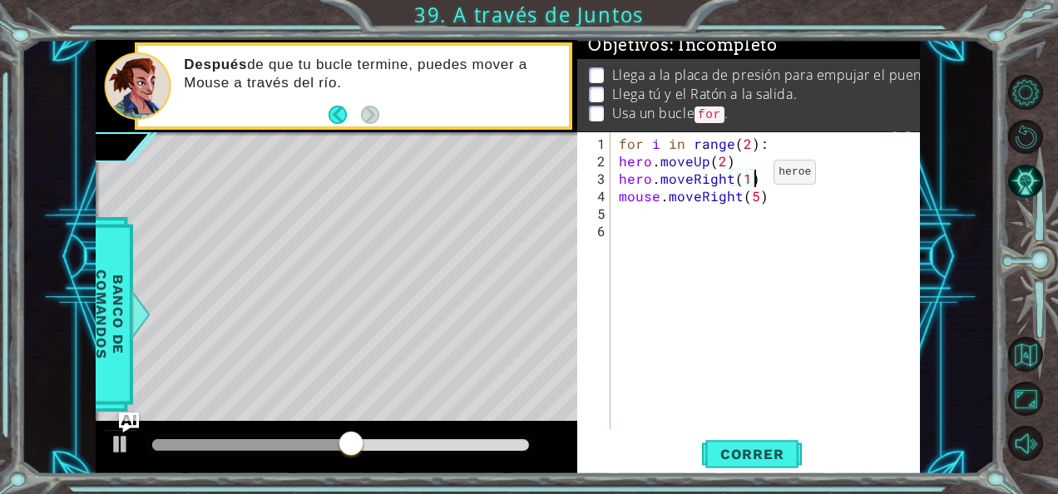
click at [744, 179] on div "for i in range ( 2 ) : hero . moveUp ( 2 ) hero . moveRight ( 1 ) mouse . moveR…" at bounding box center [770, 301] width 309 height 332
click at [745, 456] on span "Correr" at bounding box center [752, 454] width 97 height 17
click at [616, 160] on div "for i in range ( 2 ) : hero . moveUp ( 2 ) hero . moveRight ( 3 ) mouse . moveR…" at bounding box center [770, 301] width 309 height 332
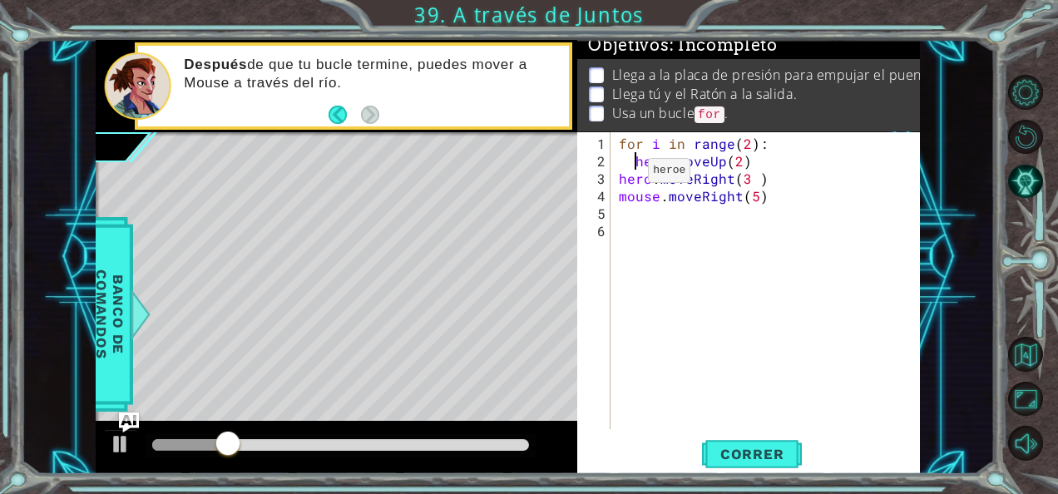
click at [619, 175] on div "for i in range ( 2 ) : hero . moveUp ( 2 ) hero . moveRight ( 3 ) mouse . moveR…" at bounding box center [770, 301] width 309 height 332
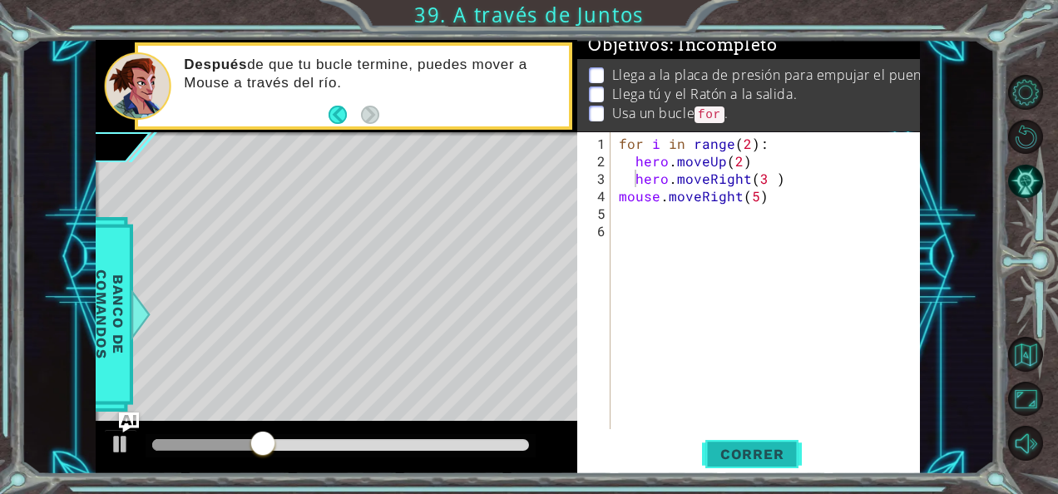
click at [740, 458] on span "Correr" at bounding box center [752, 454] width 97 height 17
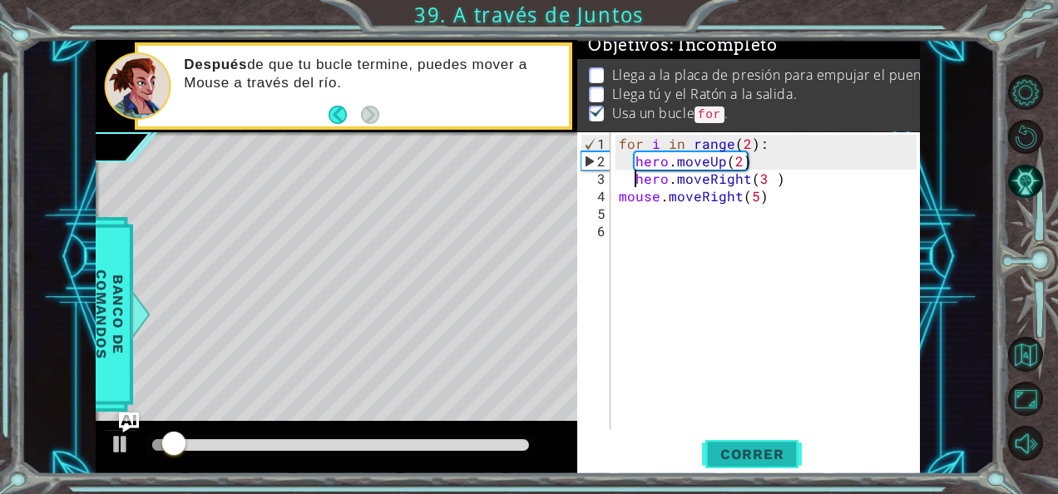
scroll to position [14, 0]
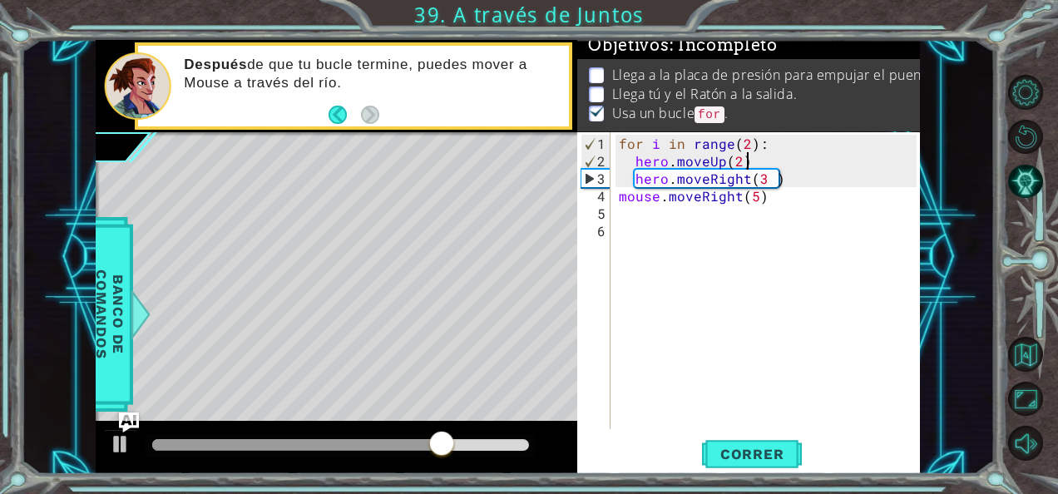
click at [749, 165] on div "for i in range ( 2 ) : hero . moveUp ( 2 ) hero . moveRight ( 3 ) mouse . moveR…" at bounding box center [770, 301] width 309 height 332
type textarea "hero.moveUp(2)"
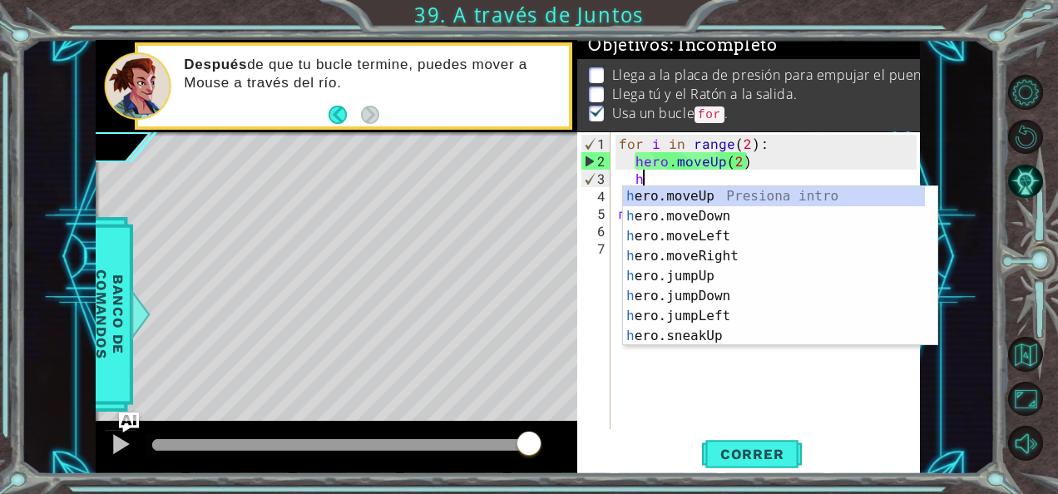
scroll to position [0, 0]
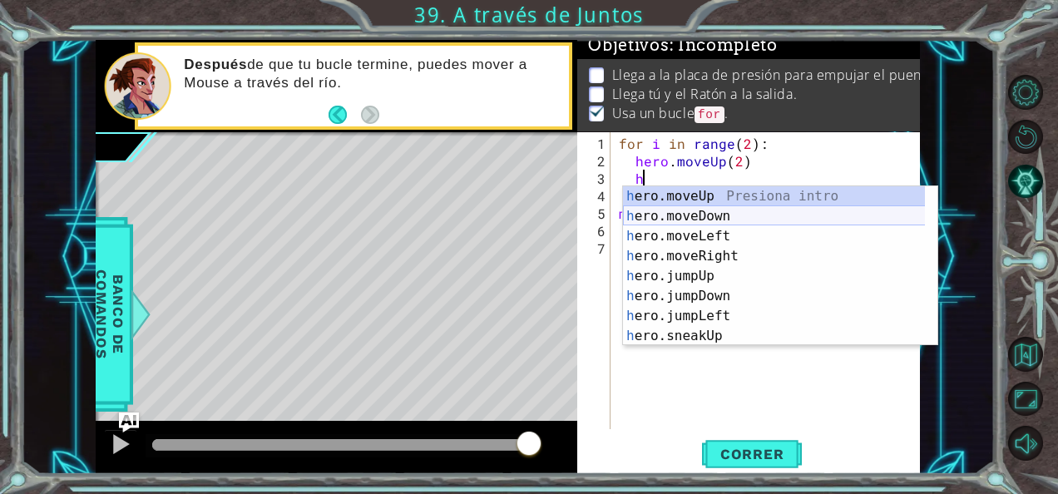
click at [710, 220] on div "h ero.moveUp Presiona intro h ero.moveDown Presiona intro h ero.moveLeft Presio…" at bounding box center [774, 286] width 303 height 200
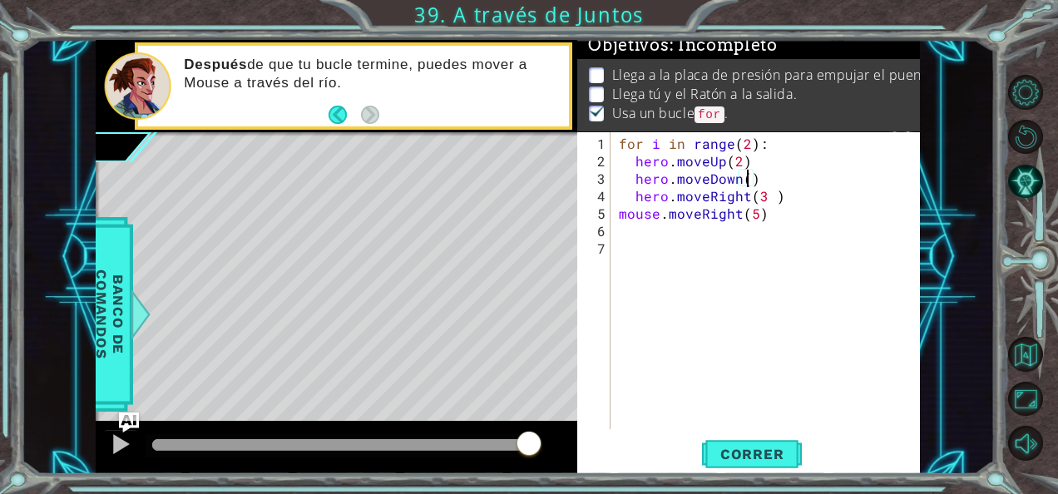
scroll to position [0, 7]
click at [763, 195] on div "for i in range ( 2 ) : hero . moveUp ( 2 ) hero . moveDown ( 2 ) hero . moveRig…" at bounding box center [770, 301] width 309 height 332
click at [769, 196] on div "for i in range ( 2 ) : hero . moveUp ( 2 ) hero . moveDown ( 2 ) hero . moveRig…" at bounding box center [770, 301] width 309 height 332
click at [737, 446] on span "Correr" at bounding box center [752, 454] width 97 height 17
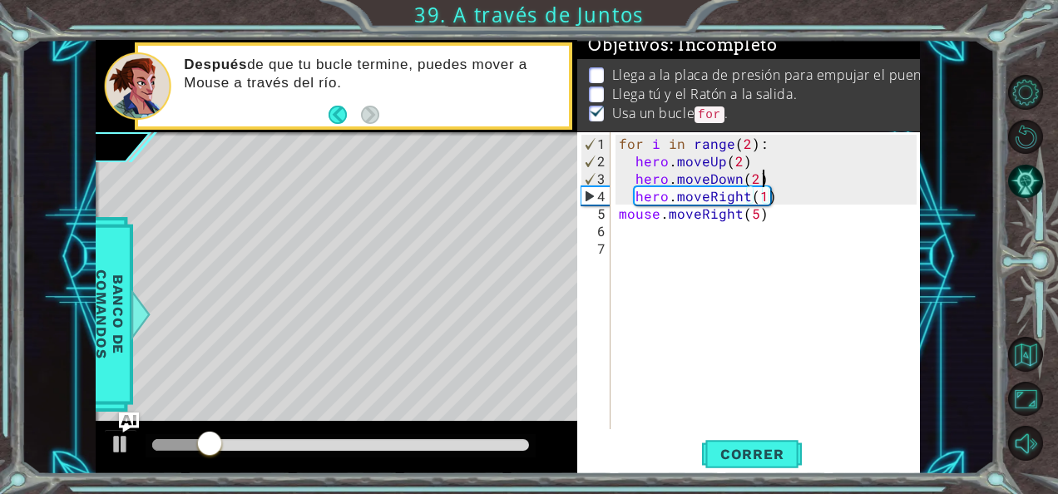
click at [762, 177] on div "for i in range ( 2 ) : hero . moveUp ( 2 ) hero . moveDown ( 2 ) hero . moveRig…" at bounding box center [770, 301] width 309 height 332
type textarea "hero.moveDown(2)"
drag, startPoint x: 762, startPoint y: 177, endPoint x: 632, endPoint y: 175, distance: 129.8
click at [632, 175] on div "for i in range ( 2 ) : hero . moveUp ( 2 ) hero . moveDown ( 2 ) hero . moveRig…" at bounding box center [770, 301] width 309 height 332
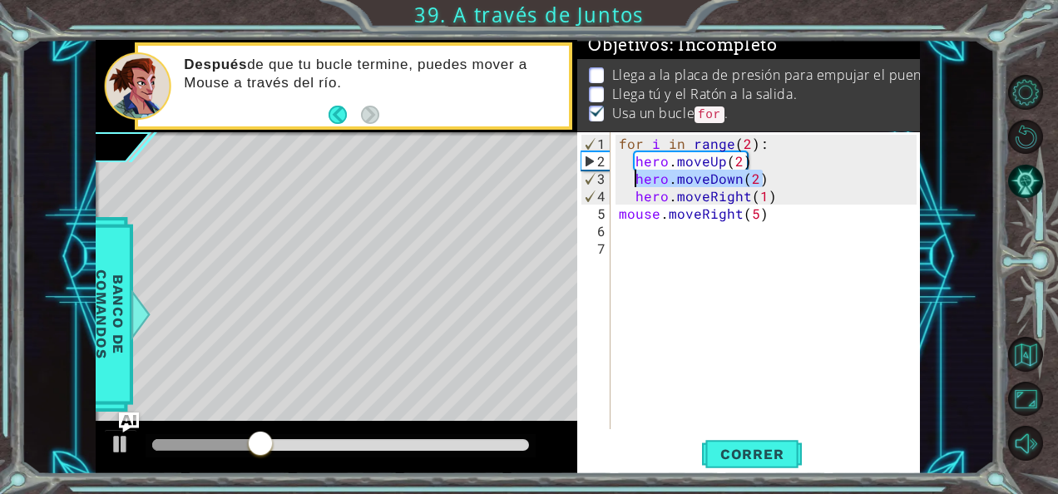
scroll to position [0, 0]
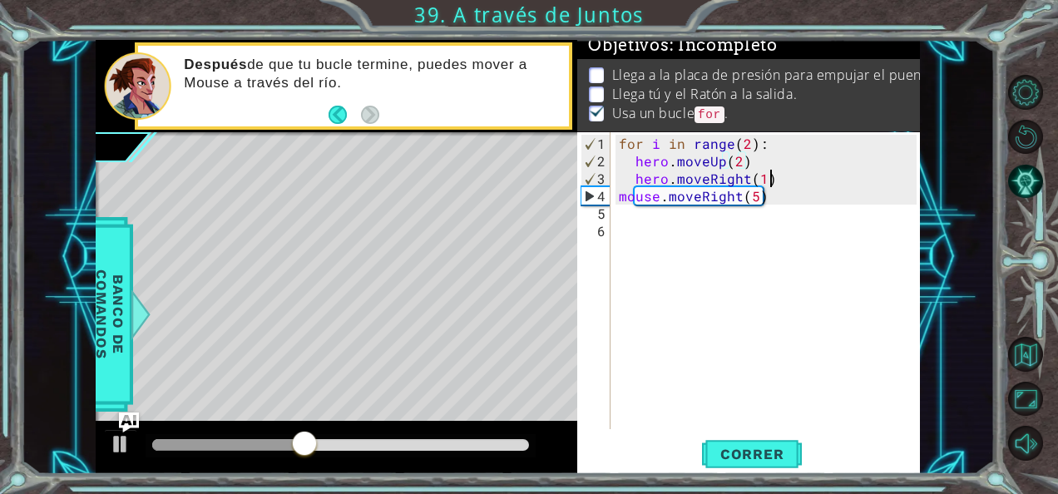
click at [776, 176] on div "for i in range ( 2 ) : hero . moveUp ( 2 ) hero . moveRight ( 1 ) mouse . moveR…" at bounding box center [770, 301] width 309 height 332
type textarea "hero.moveRight(1)"
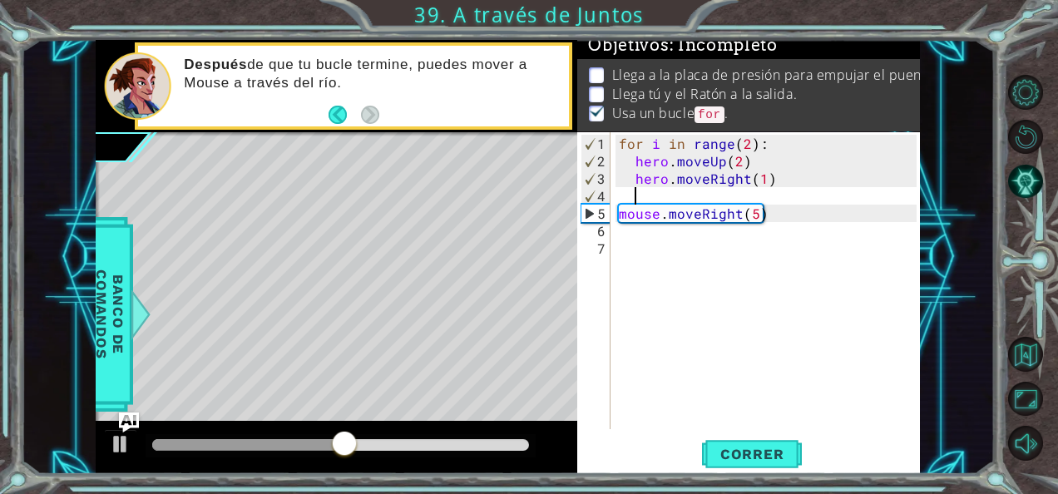
drag, startPoint x: 627, startPoint y: 193, endPoint x: 638, endPoint y: 188, distance: 11.9
click at [638, 188] on div "for i in range ( 2 ) : hero . moveUp ( 2 ) hero . moveRight ( 1 ) mouse . moveR…" at bounding box center [770, 301] width 309 height 332
paste textarea "hero.moveDown(2)"
type textarea "hero.moveDown(2)"
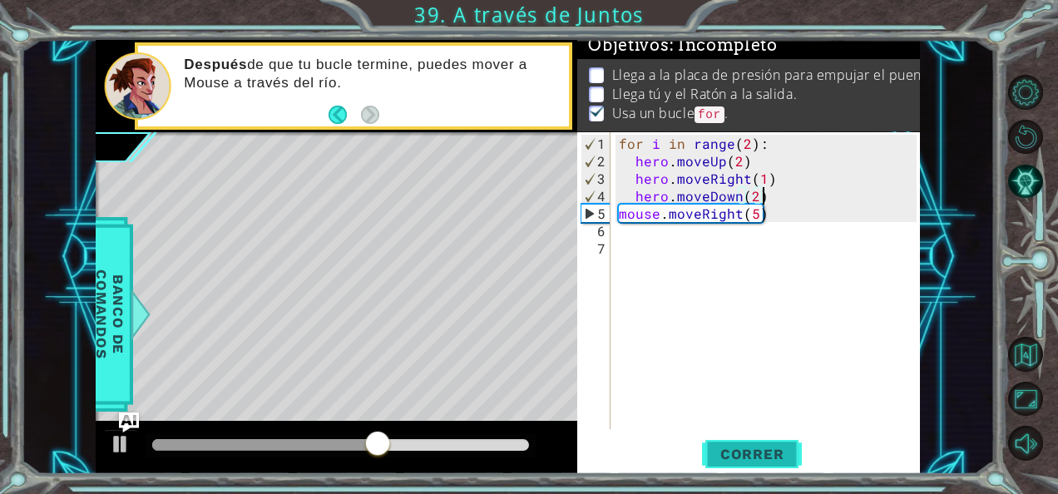
click at [773, 453] on span "Correr" at bounding box center [752, 454] width 97 height 17
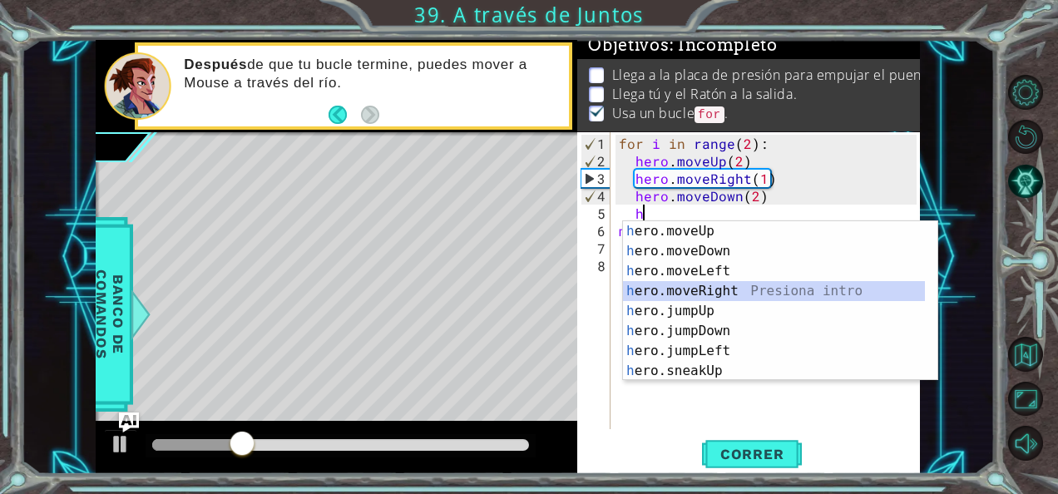
click at [674, 289] on div "h ero.moveUp Presiona intro h ero.moveDown Presiona intro h ero.moveLeft Presio…" at bounding box center [774, 321] width 303 height 200
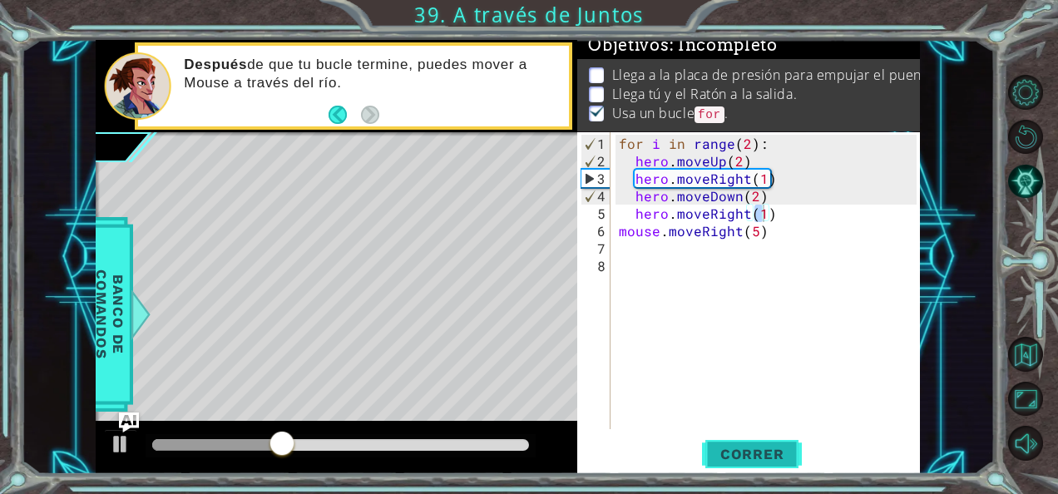
click at [732, 453] on span "Correr" at bounding box center [752, 454] width 97 height 17
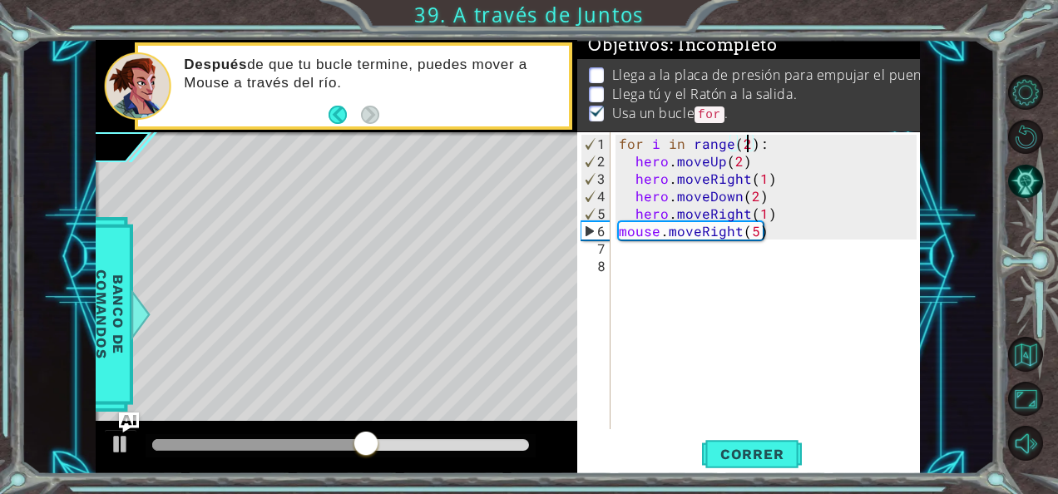
click at [746, 138] on div "for i in range ( 2 ) : hero . moveUp ( 2 ) hero . moveRight ( 1 ) hero . moveDo…" at bounding box center [770, 301] width 309 height 332
type textarea "for i in range(3):"
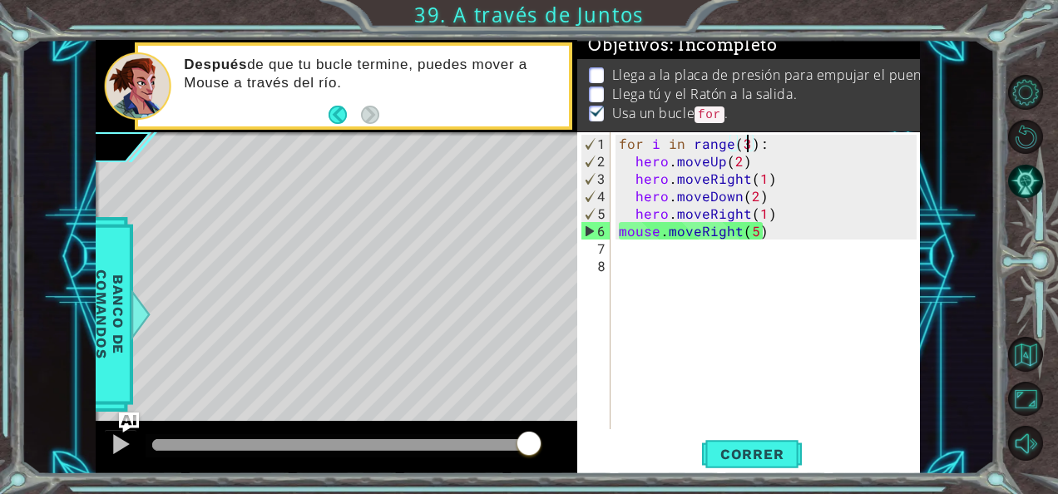
click at [653, 251] on div "for i in range ( 3 ) : hero . moveUp ( 2 ) hero . moveRight ( 1 ) hero . moveDo…" at bounding box center [770, 301] width 309 height 332
type textarea "h"
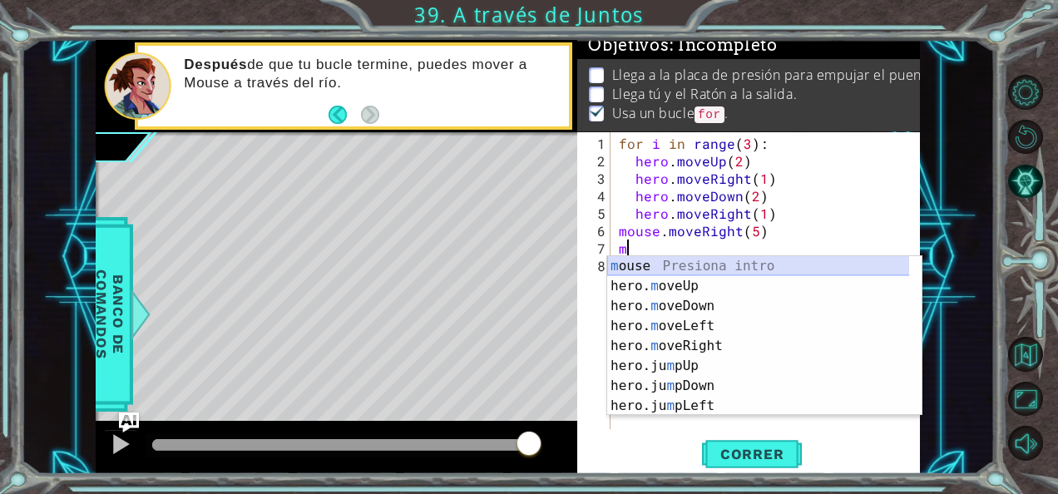
click at [656, 267] on div "m ouse Presiona intro hero. m oveUp Presiona intro hero. m oveDown Presiona int…" at bounding box center [758, 356] width 303 height 200
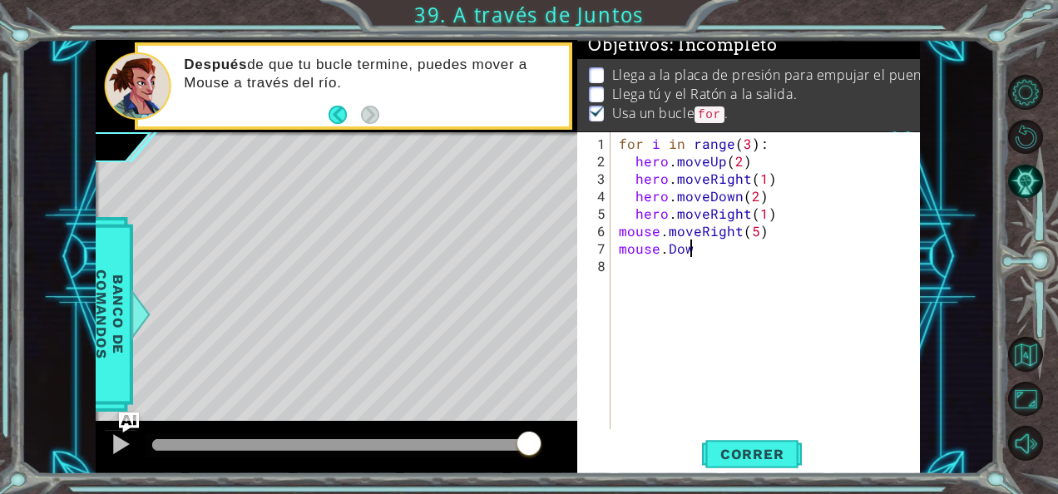
scroll to position [0, 3]
click at [669, 249] on div "for i in range ( 3 ) : hero . moveUp ( 2 ) hero . moveRight ( 1 ) hero . moveDo…" at bounding box center [770, 301] width 309 height 332
click at [735, 251] on div "for i in range ( 3 ) : hero . moveUp ( 2 ) hero . moveRight ( 1 ) hero . moveDo…" at bounding box center [770, 301] width 309 height 332
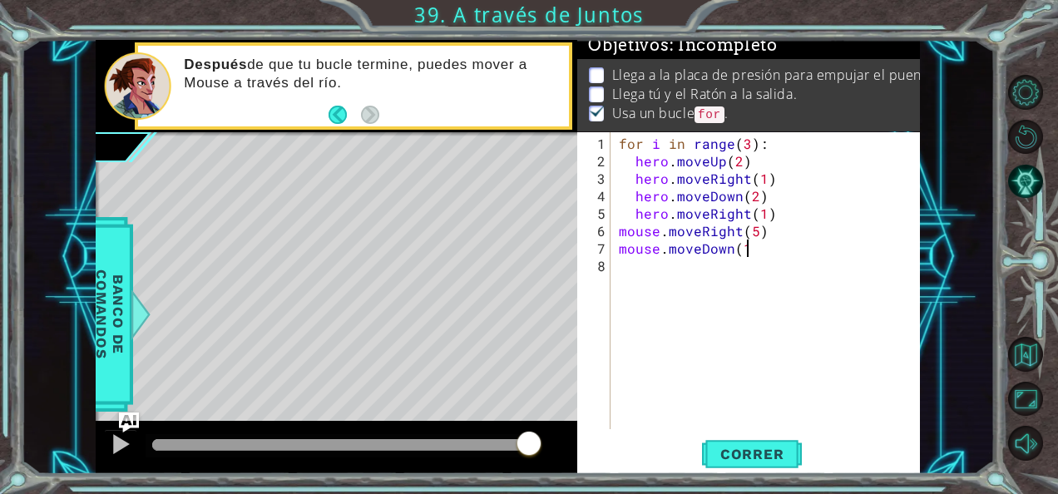
type textarea "mouse.moveDown(1)"
click at [631, 266] on div "for i in range ( 3 ) : hero . moveUp ( 2 ) hero . moveRight ( 1 ) hero . moveDo…" at bounding box center [770, 301] width 309 height 332
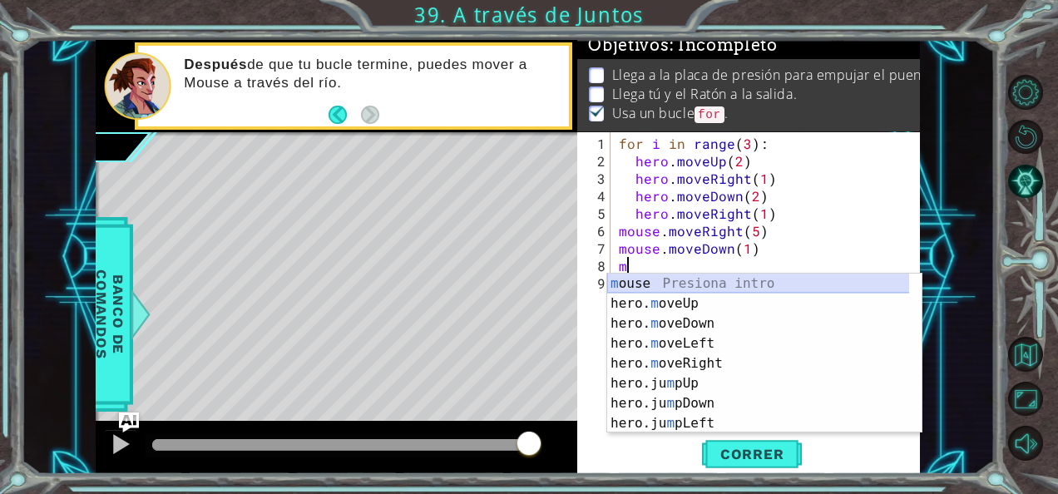
click at [638, 277] on div "m ouse Presiona intro hero. m oveUp Presiona intro hero. m oveDown Presiona int…" at bounding box center [758, 374] width 303 height 200
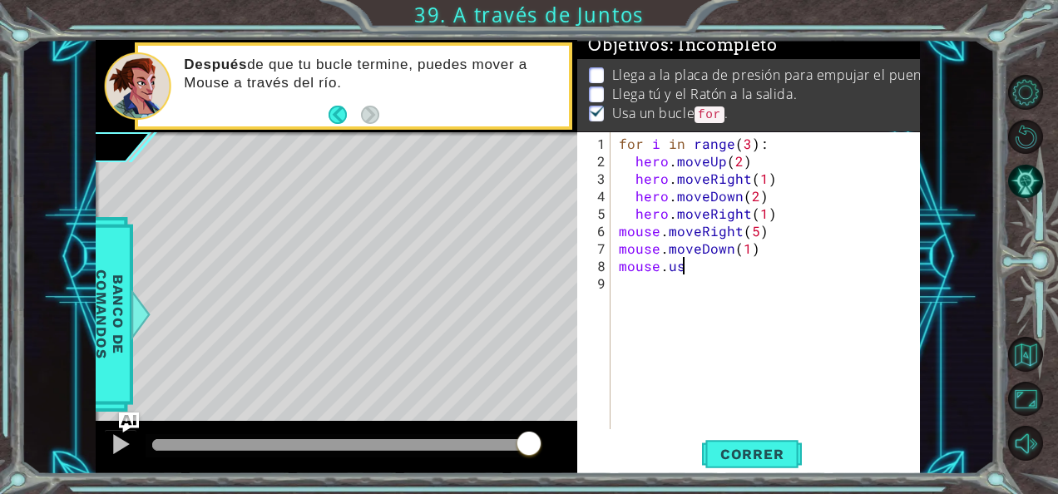
scroll to position [0, 3]
type textarea "mouse.use"
click at [638, 283] on div "for i in range ( 3 ) : hero . moveUp ( 2 ) hero . moveRight ( 1 ) hero . moveDo…" at bounding box center [770, 301] width 309 height 332
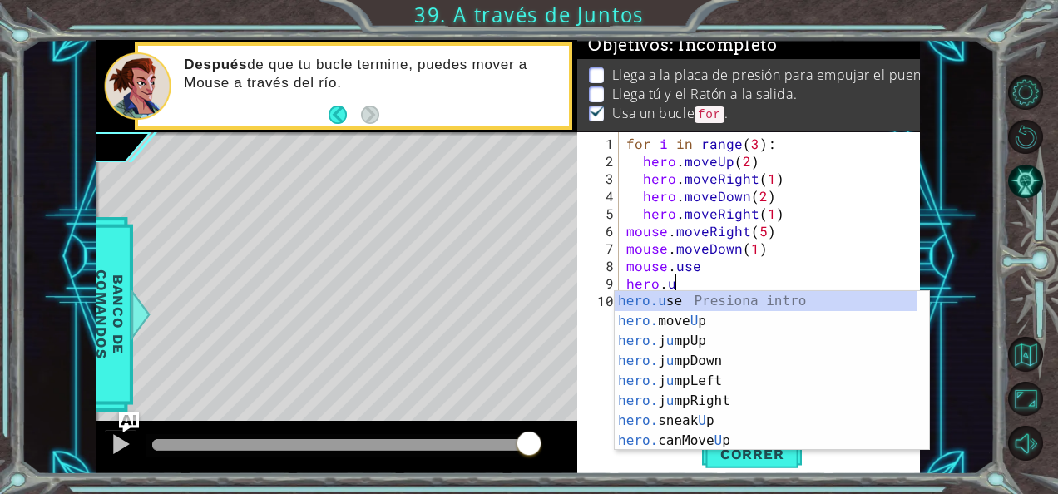
scroll to position [0, 2]
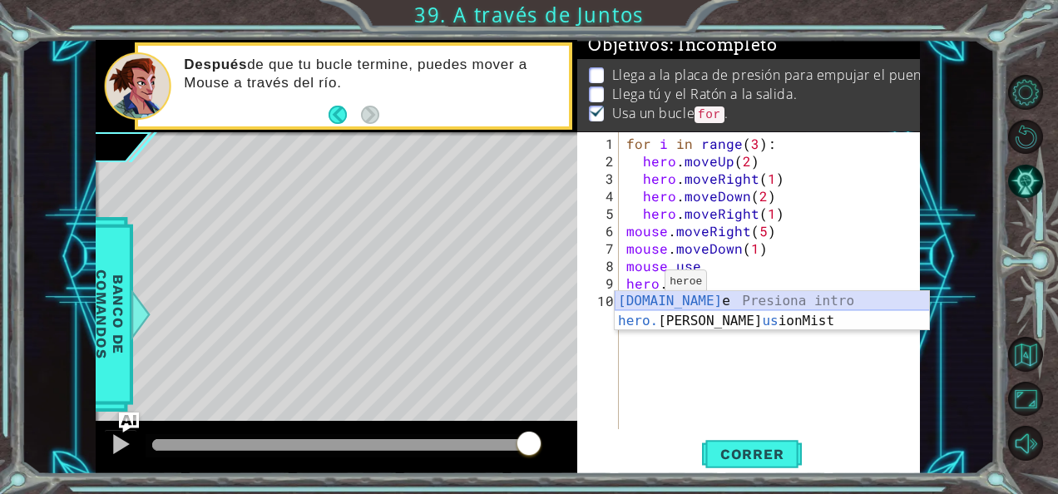
click at [678, 295] on div "[DOMAIN_NAME] e Presiona intro hero. [PERSON_NAME] us ionMist Presiona intro" at bounding box center [772, 331] width 315 height 80
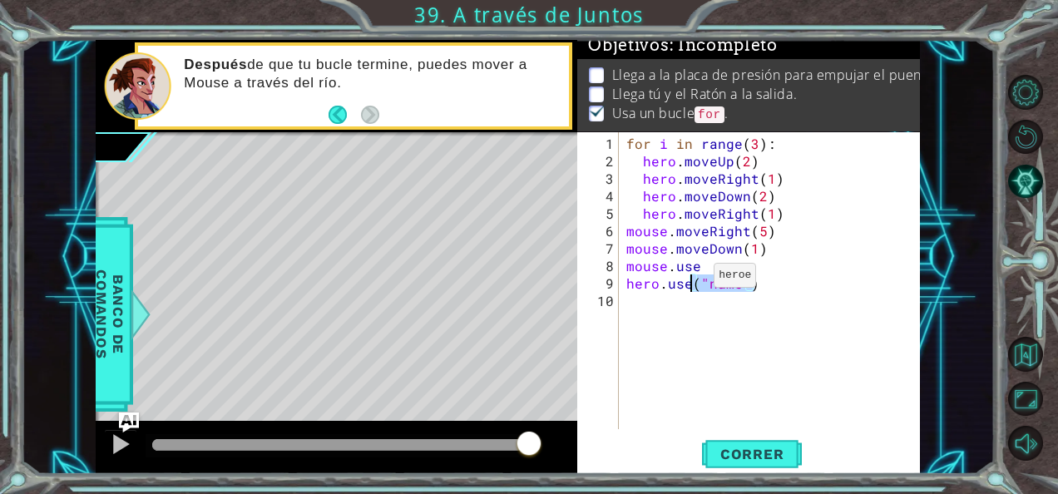
drag, startPoint x: 752, startPoint y: 284, endPoint x: 693, endPoint y: 282, distance: 59.1
click at [693, 282] on div "for i in range ( 3 ) : hero . moveUp ( 2 ) hero . moveRight ( 1 ) hero . moveDo…" at bounding box center [774, 301] width 302 height 332
paste textarea "hero.moveDown(2"
click at [701, 266] on div "for i in range ( 3 ) : hero . moveUp ( 2 ) hero . moveRight ( 1 ) hero . moveDo…" at bounding box center [774, 301] width 302 height 332
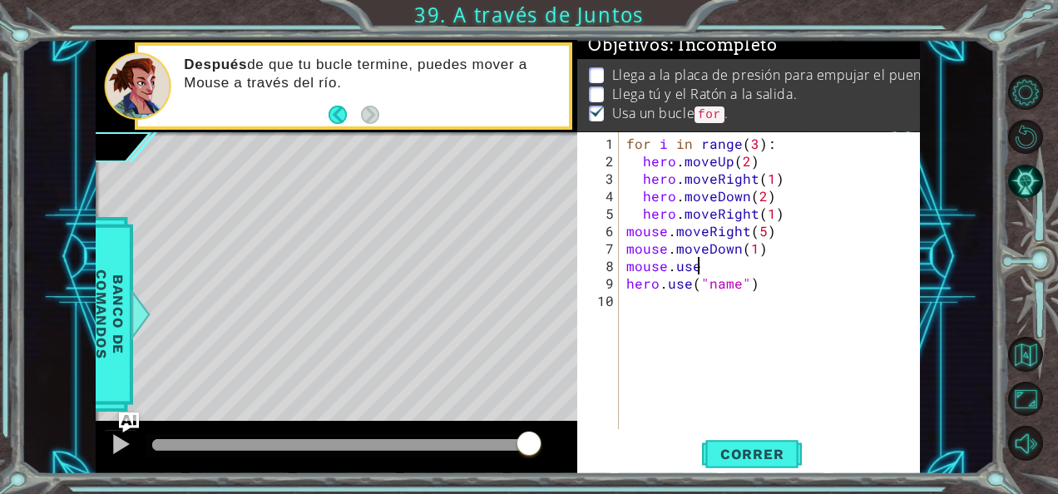
paste textarea "("name")"
drag, startPoint x: 761, startPoint y: 283, endPoint x: 616, endPoint y: 288, distance: 145.7
click at [616, 288] on div "mouse.use("name") 1 2 3 4 5 6 7 8 9 10 for i in range ( 3 ) : hero . moveUp ( 2…" at bounding box center [746, 280] width 339 height 297
type textarea "hero.use("name")"
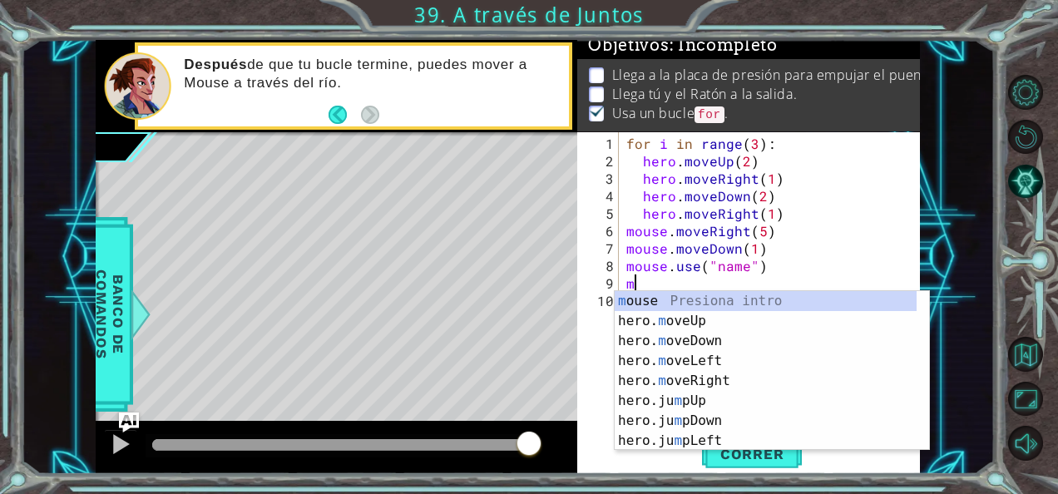
click at [624, 299] on div "m ouse Presiona intro hero. m oveUp Presiona intro hero. m oveDown Presiona int…" at bounding box center [772, 391] width 315 height 200
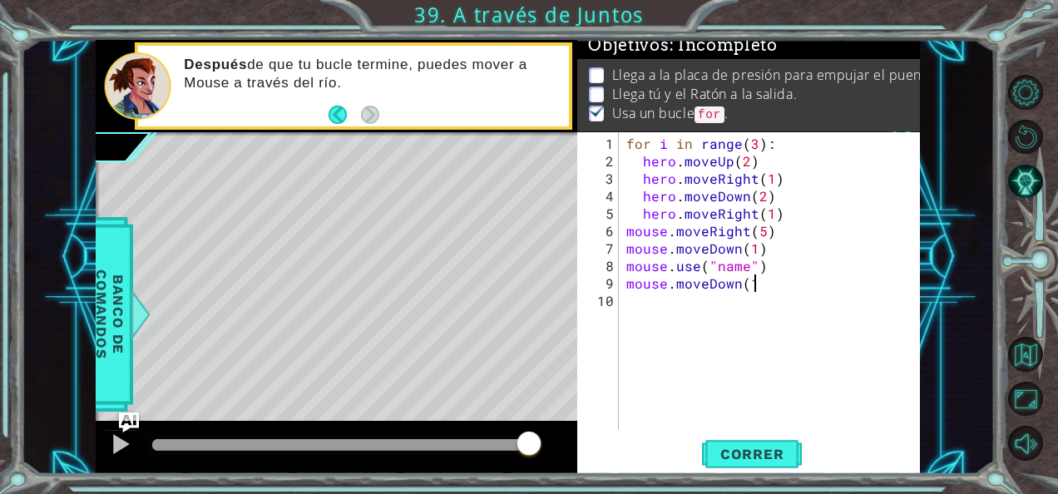
scroll to position [0, 7]
click at [751, 285] on div "for i in range ( 3 ) : hero . moveUp ( 2 ) hero . moveRight ( 1 ) hero . moveDo…" at bounding box center [774, 301] width 302 height 332
type textarea "mouse.moveDown(2)"
click at [669, 308] on div "for i in range ( 3 ) : hero . moveUp ( 2 ) hero . moveRight ( 1 ) hero . moveDo…" at bounding box center [774, 301] width 302 height 332
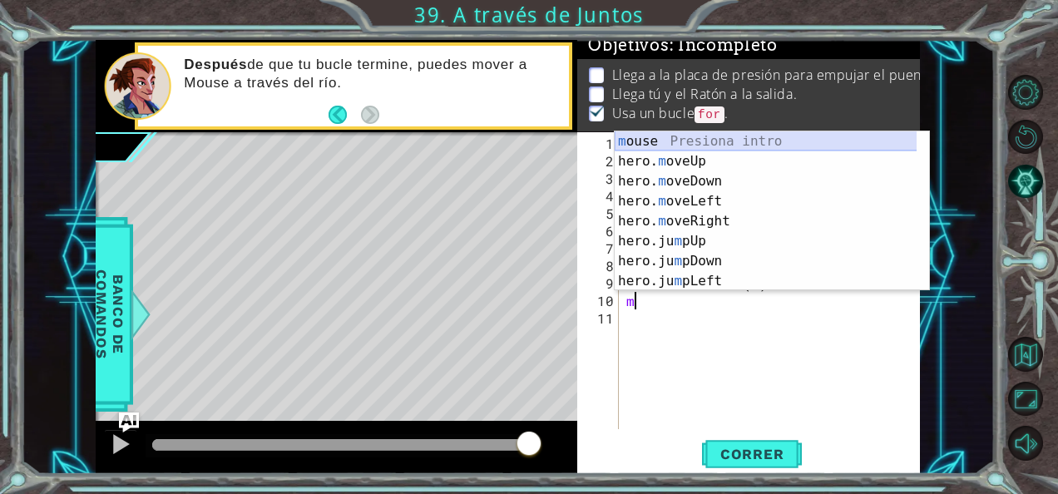
click at [659, 138] on div "m ouse Presiona intro hero. m oveUp Presiona intro hero. m oveDown Presiona int…" at bounding box center [766, 231] width 303 height 200
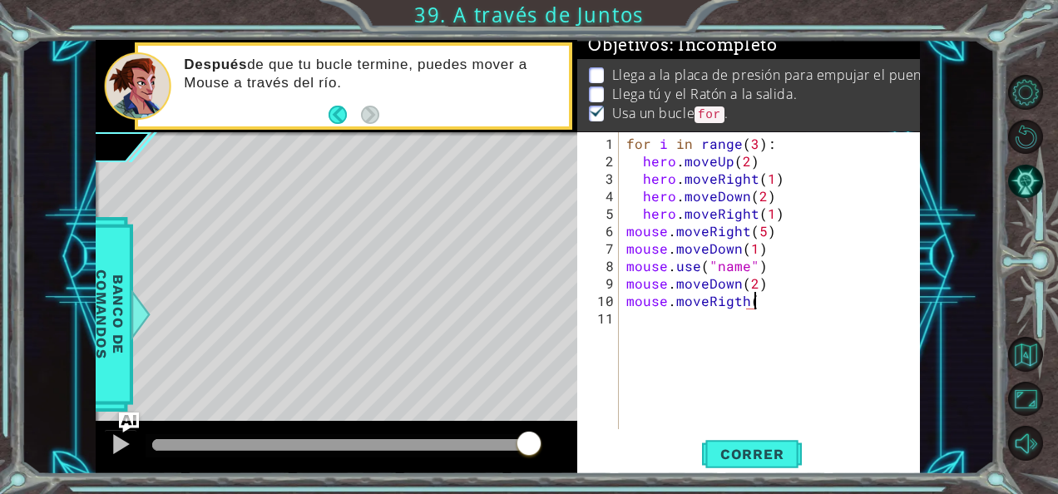
scroll to position [0, 7]
type textarea "mouse.moveRigth(1)"
click at [737, 450] on span "Correr" at bounding box center [752, 454] width 97 height 17
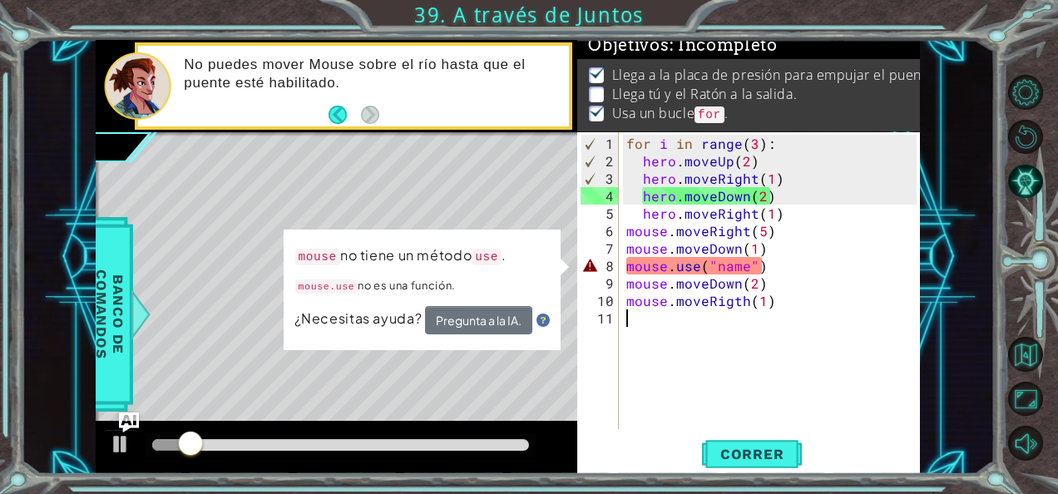
scroll to position [0, 0]
click at [740, 265] on div "for i in range ( 3 ) : hero . moveUp ( 2 ) hero . moveRight ( 1 ) hero . moveDo…" at bounding box center [774, 301] width 302 height 332
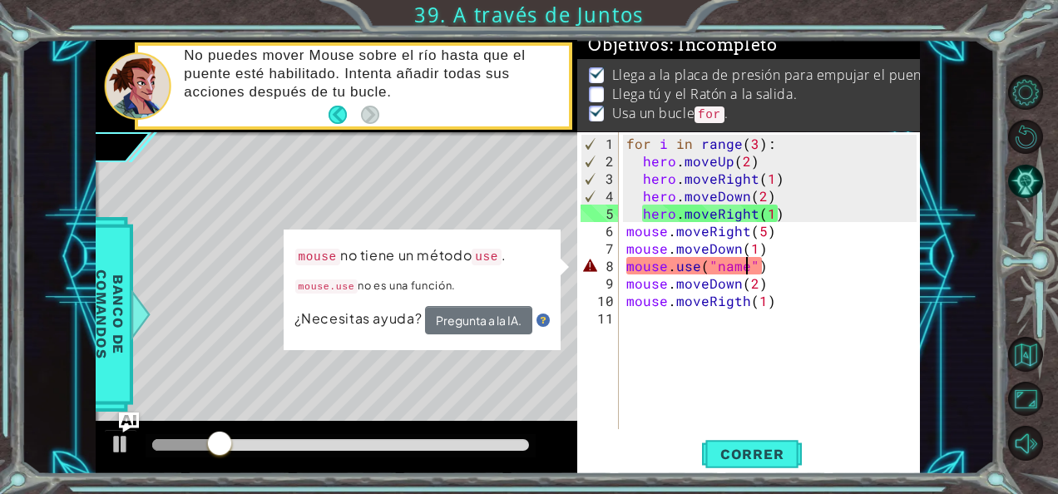
click at [744, 265] on div "for i in range ( 3 ) : hero . moveUp ( 2 ) hero . moveRight ( 1 ) hero . moveDo…" at bounding box center [774, 301] width 302 height 332
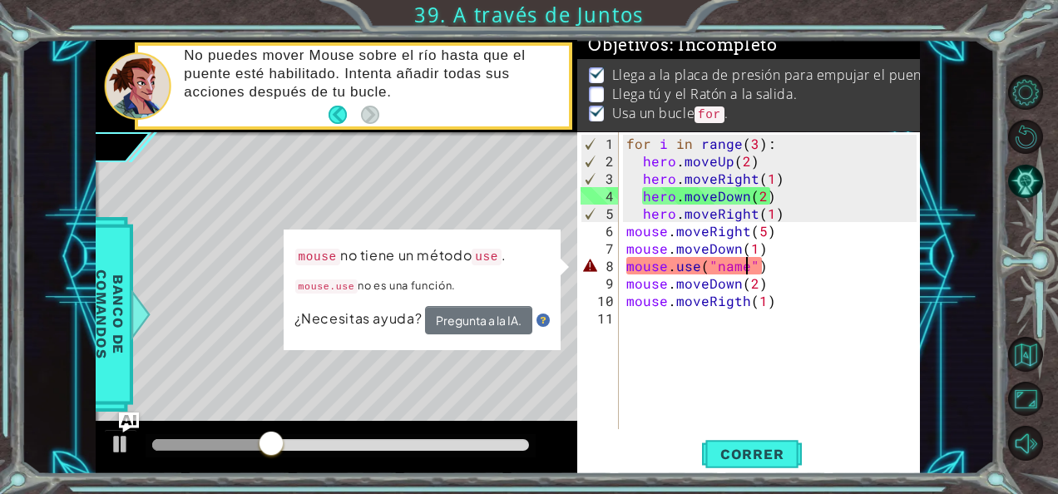
click at [768, 265] on div "for i in range ( 3 ) : hero . moveUp ( 2 ) hero . moveRight ( 1 ) hero . moveDo…" at bounding box center [774, 301] width 302 height 332
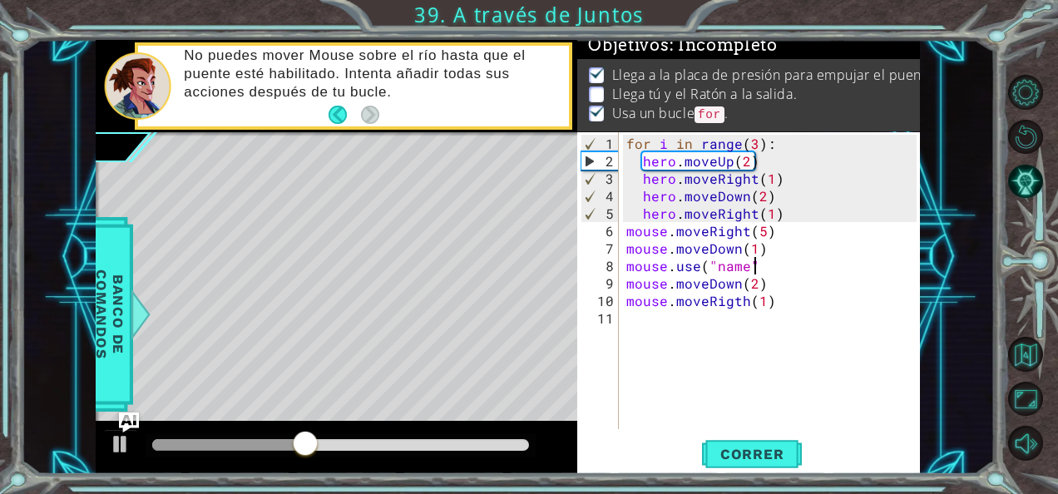
type textarea "mouse.use("name")"
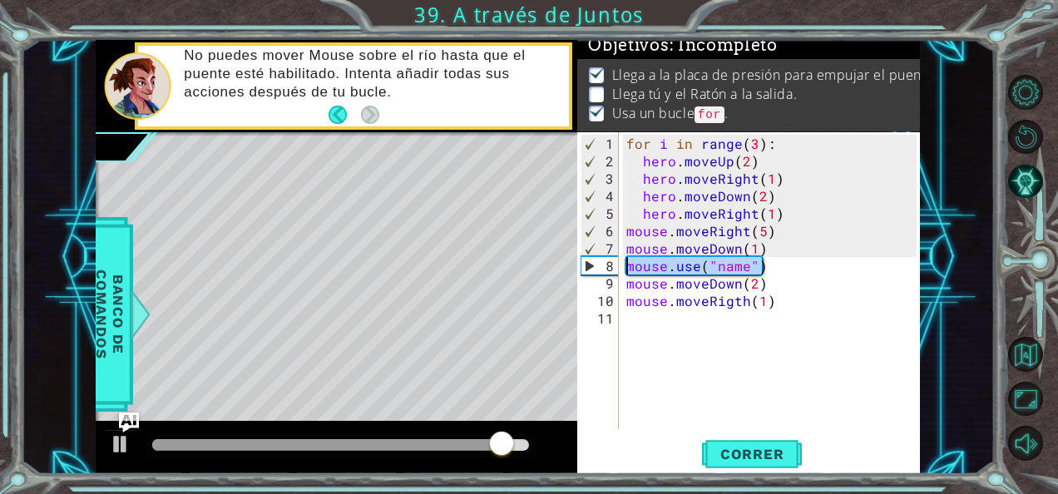
drag, startPoint x: 770, startPoint y: 265, endPoint x: 621, endPoint y: 268, distance: 148.9
click at [621, 268] on div "mouse.use("name") 1 2 3 4 5 6 7 8 9 10 11 for i in range ( 3 ) : hero . moveUp …" at bounding box center [746, 280] width 339 height 297
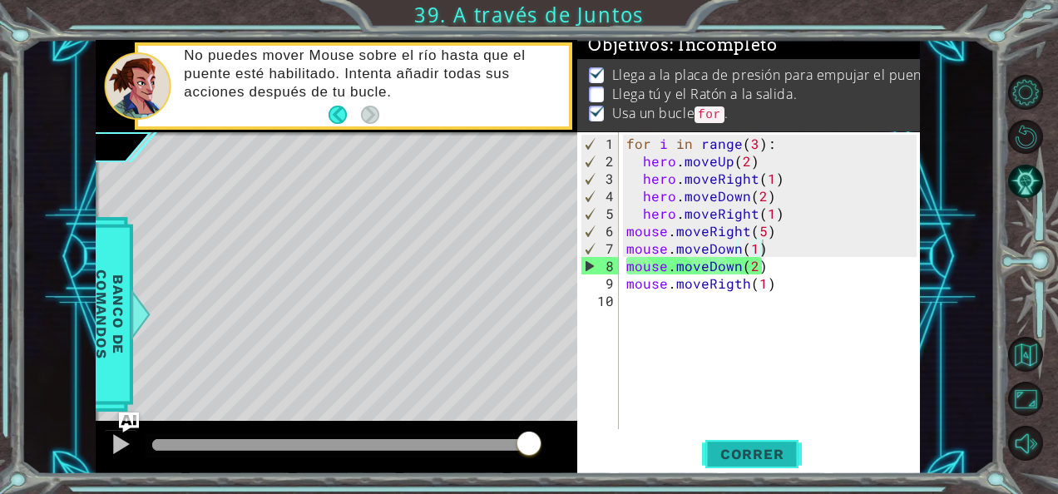
click at [727, 462] on span "Correr" at bounding box center [752, 454] width 97 height 17
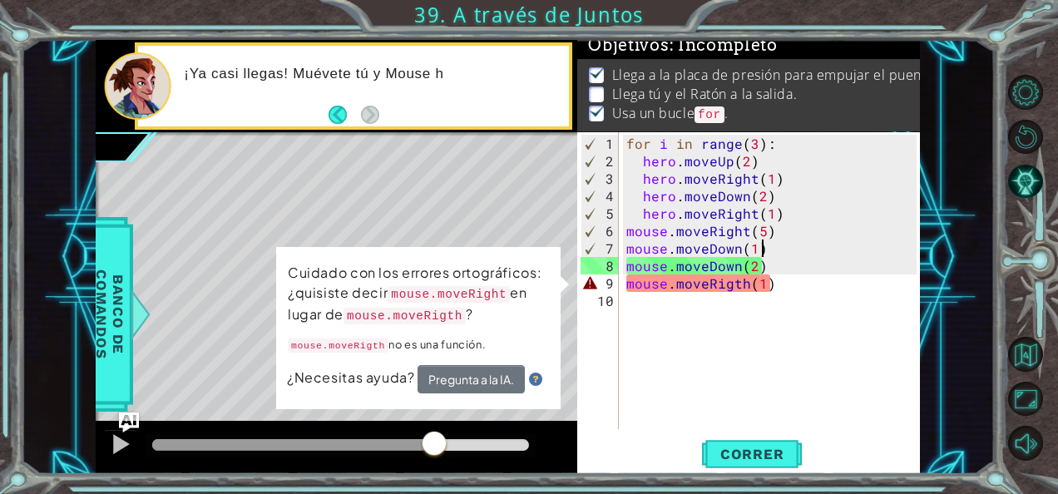
click at [434, 446] on div at bounding box center [340, 445] width 377 height 12
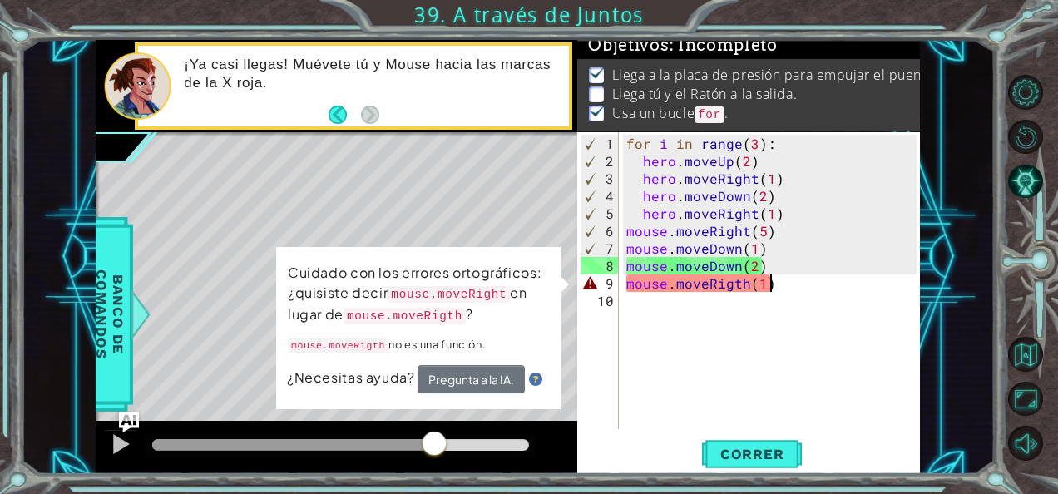
click at [773, 282] on div "for i in range ( 3 ) : hero . moveUp ( 2 ) hero . moveRight ( 1 ) hero . moveDo…" at bounding box center [774, 301] width 302 height 332
click at [627, 281] on div "for i in range ( 3 ) : hero . moveUp ( 2 ) hero . moveRight ( 1 ) hero . moveDo…" at bounding box center [774, 301] width 302 height 332
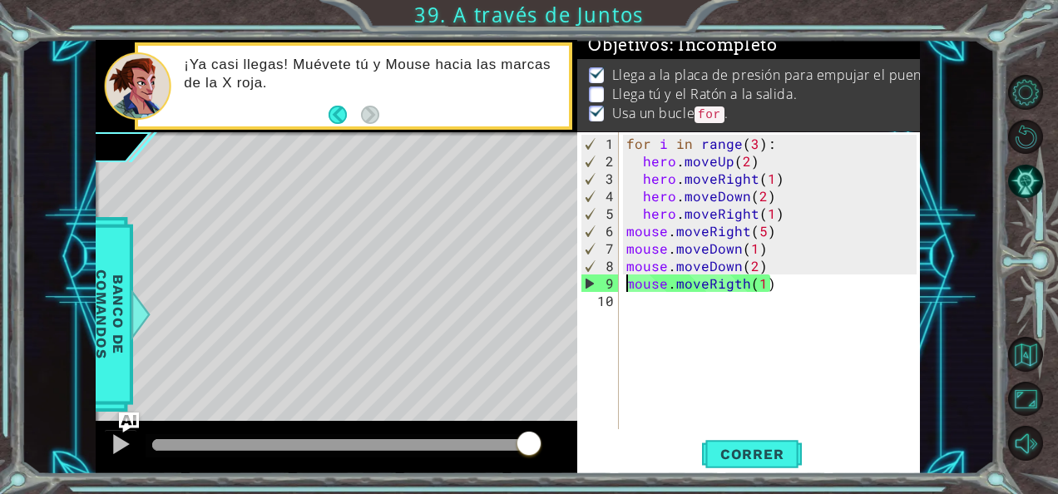
drag, startPoint x: 434, startPoint y: 434, endPoint x: 536, endPoint y: 429, distance: 101.6
click at [536, 430] on div at bounding box center [529, 445] width 30 height 30
click at [744, 281] on div "for i in range ( 3 ) : hero . moveUp ( 2 ) hero . moveRight ( 1 ) hero . moveDo…" at bounding box center [774, 301] width 302 height 332
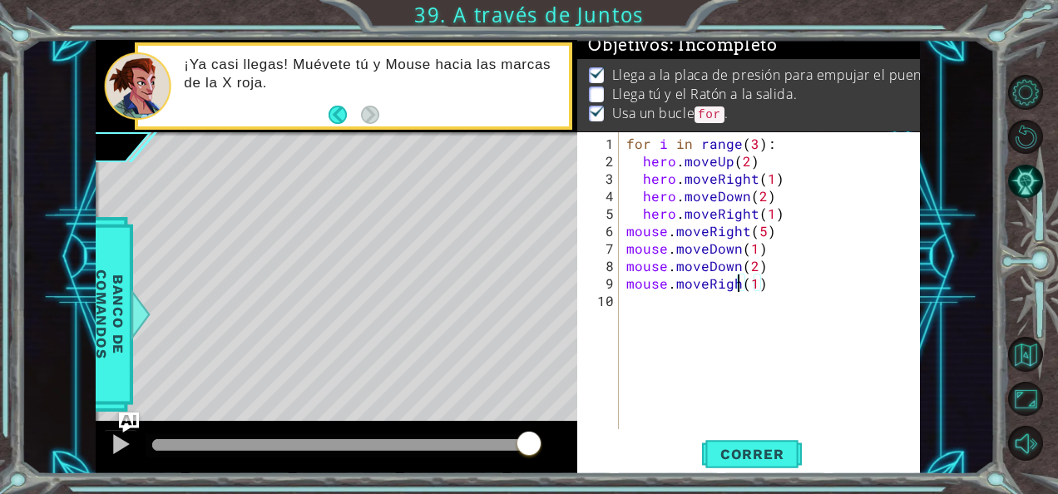
scroll to position [0, 7]
type textarea "mouse.moveRight(1)"
click at [744, 443] on button "Correr" at bounding box center [752, 454] width 100 height 34
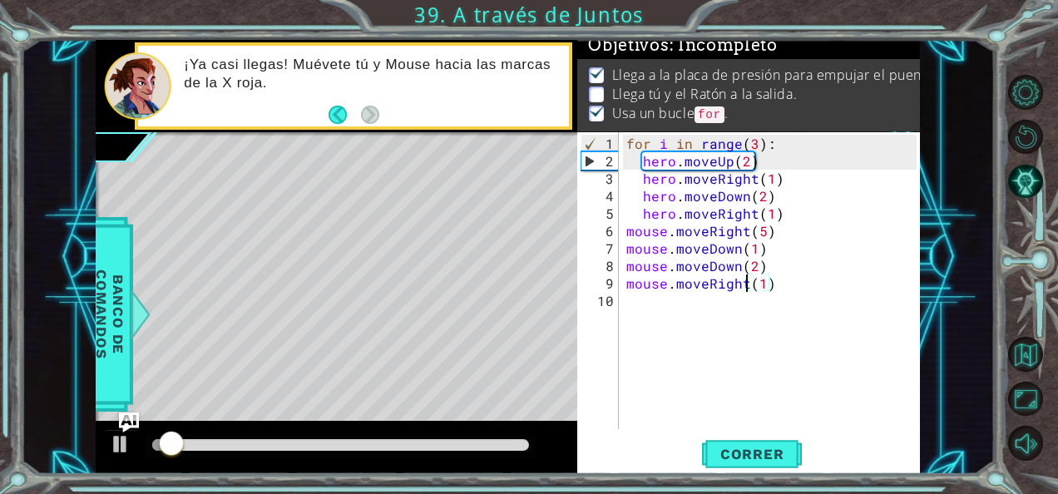
click at [451, 439] on div at bounding box center [340, 445] width 377 height 12
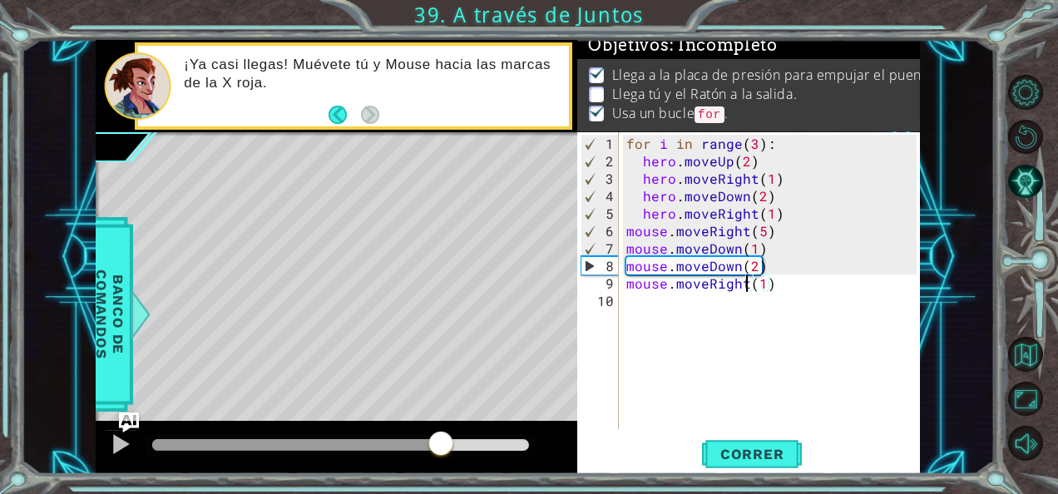
drag, startPoint x: 441, startPoint y: 439, endPoint x: 349, endPoint y: 458, distance: 93.3
click at [426, 458] on div at bounding box center [441, 445] width 30 height 30
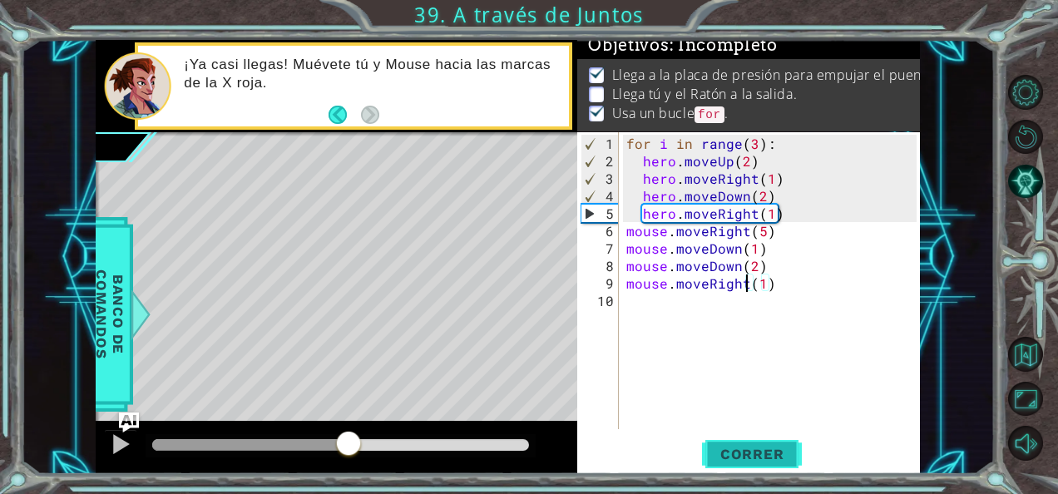
click at [788, 461] on span "Correr" at bounding box center [752, 454] width 97 height 17
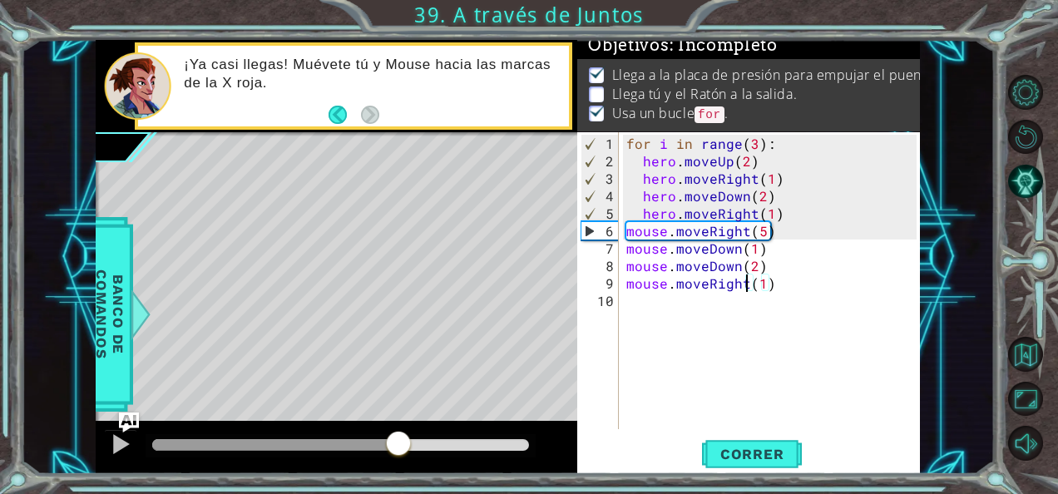
drag, startPoint x: 169, startPoint y: 447, endPoint x: 398, endPoint y: 462, distance: 230.1
click at [398, 462] on div at bounding box center [337, 447] width 482 height 53
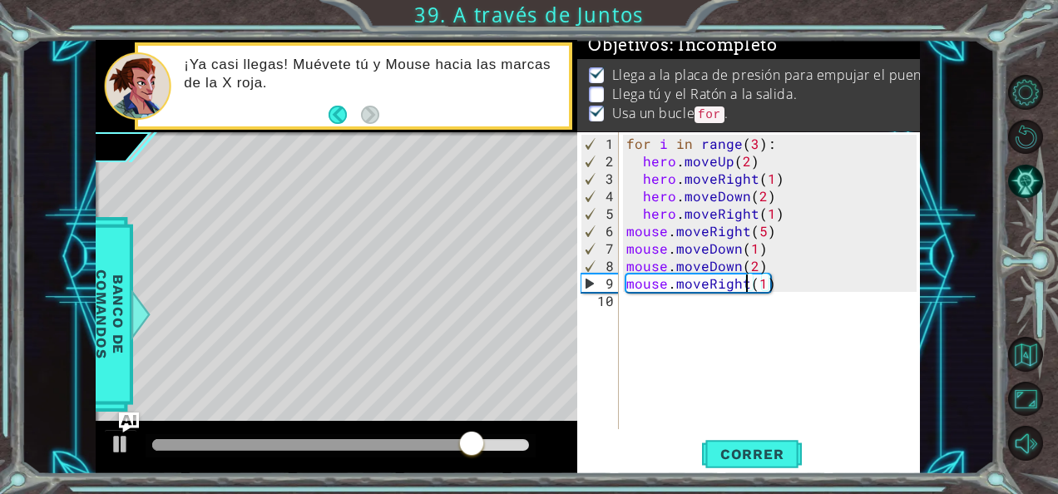
click at [639, 311] on div "for i in range ( 3 ) : hero . moveUp ( 2 ) hero . moveRight ( 1 ) hero . moveDo…" at bounding box center [774, 301] width 302 height 332
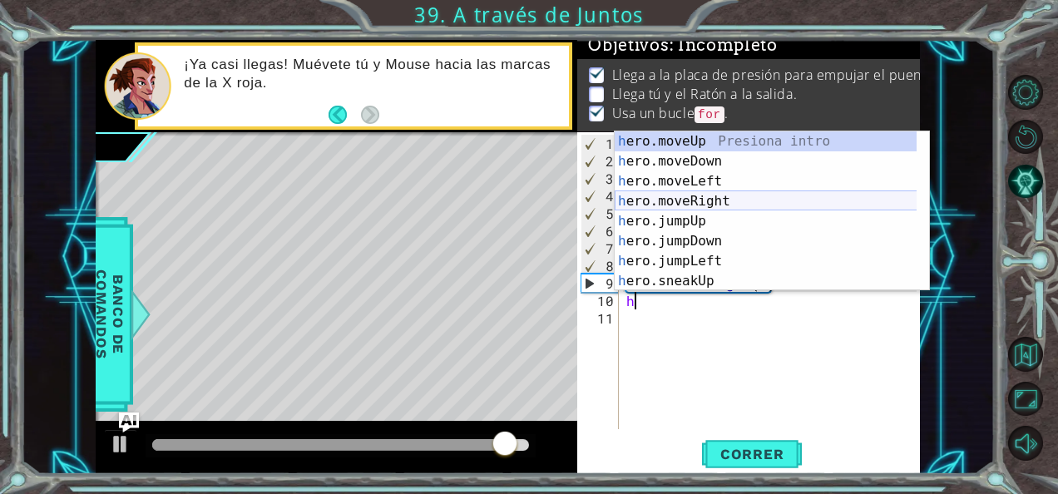
click at [709, 200] on div "h ero.moveUp Presiona intro h ero.moveDown Presiona intro h ero.moveLeft Presio…" at bounding box center [766, 231] width 303 height 200
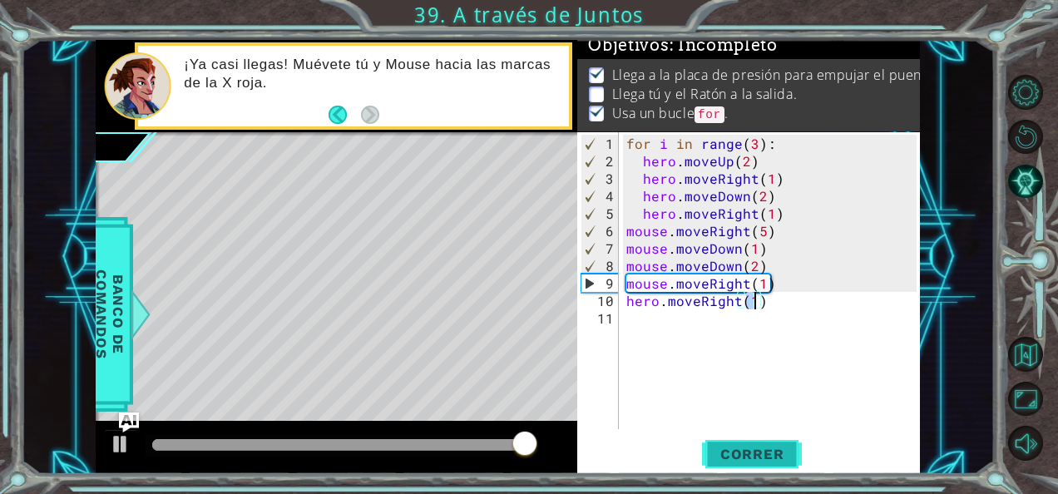
type textarea "hero.moveRight(1)"
click at [736, 454] on span "Correr" at bounding box center [752, 454] width 97 height 17
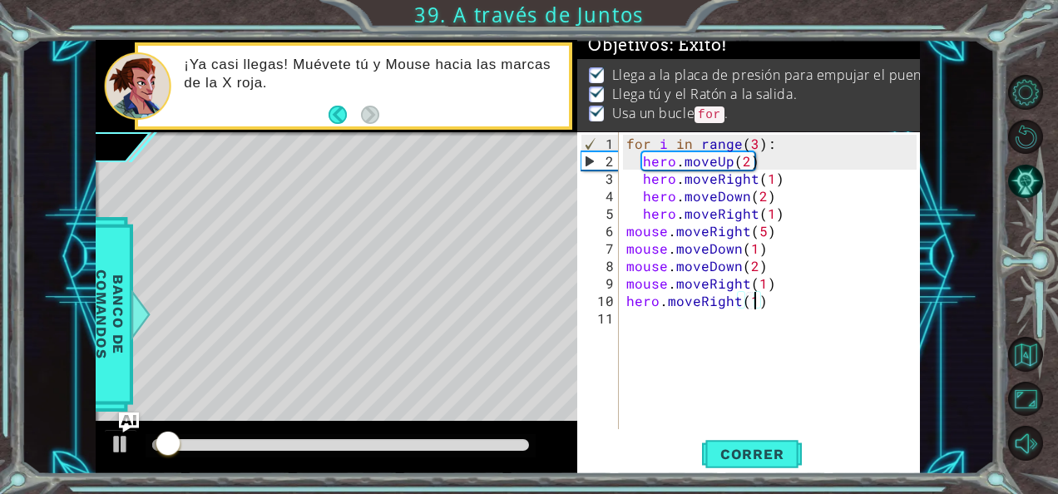
click at [487, 442] on div at bounding box center [340, 445] width 377 height 12
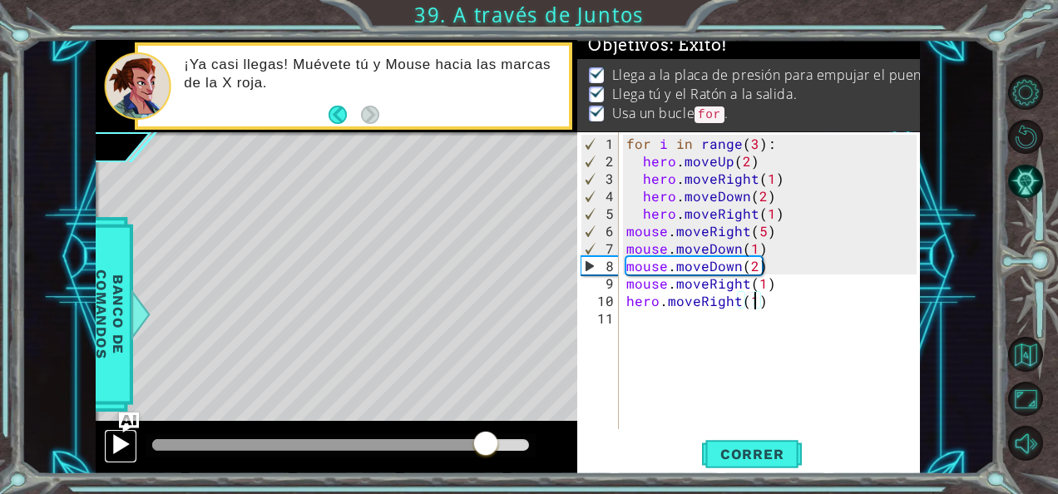
click at [124, 436] on div at bounding box center [121, 444] width 22 height 22
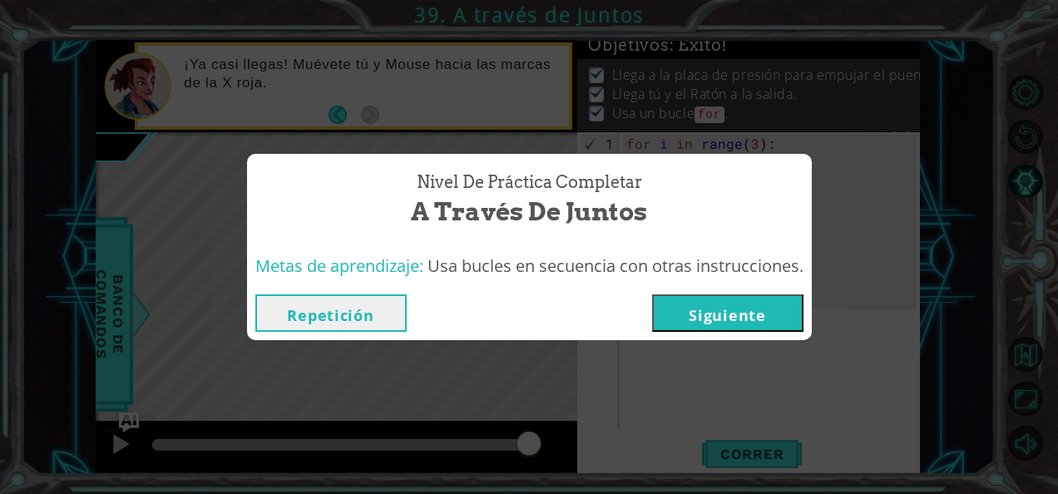
click at [289, 295] on button "Repetición" at bounding box center [330, 313] width 151 height 37
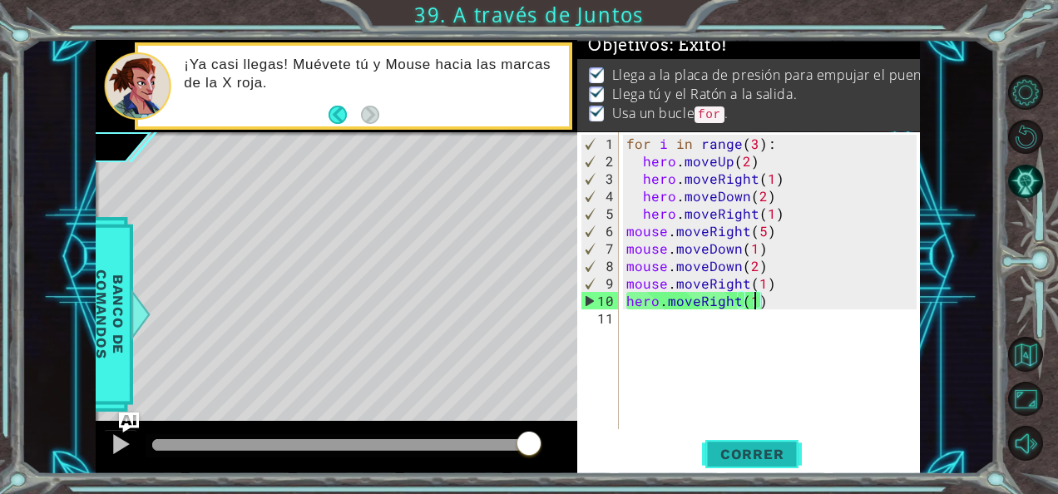
click at [747, 454] on span "Correr" at bounding box center [752, 454] width 97 height 17
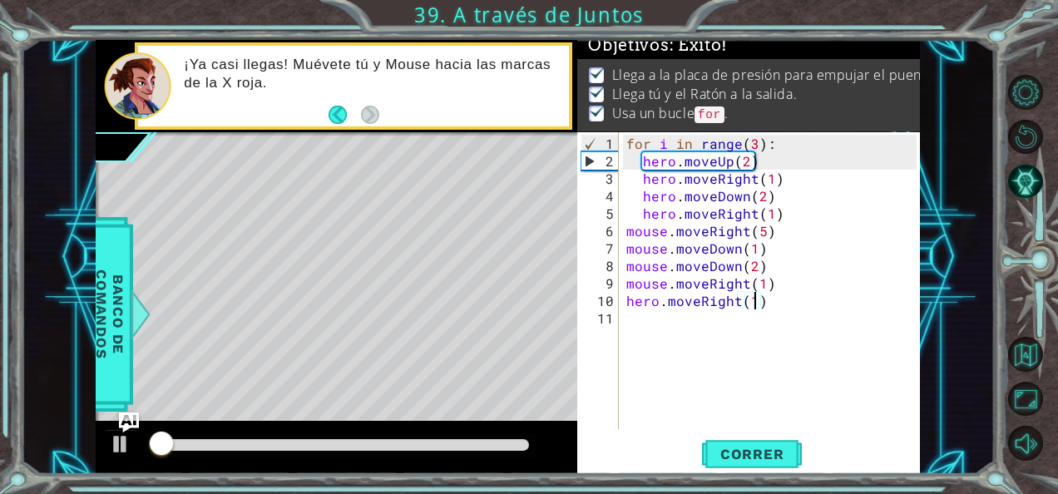
click at [466, 446] on div at bounding box center [340, 445] width 377 height 12
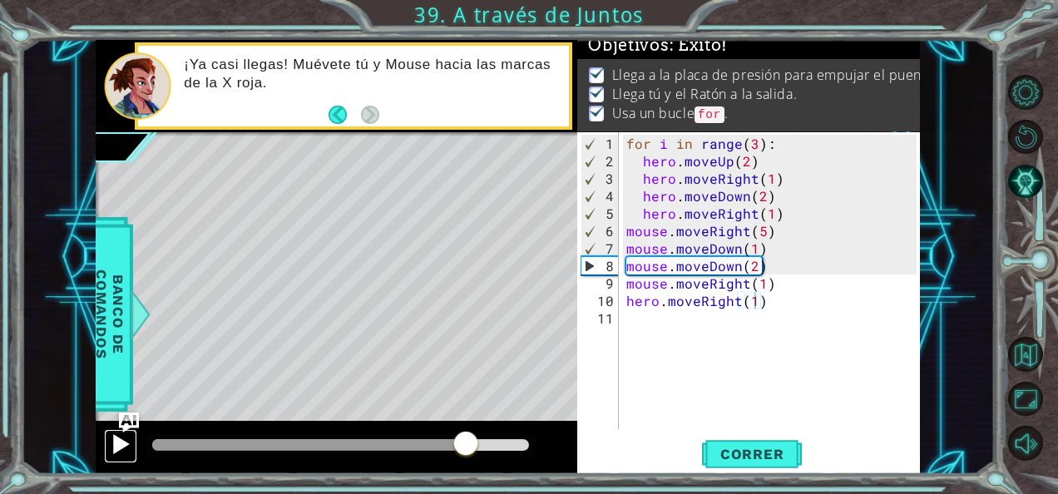
click at [121, 446] on div at bounding box center [121, 444] width 22 height 22
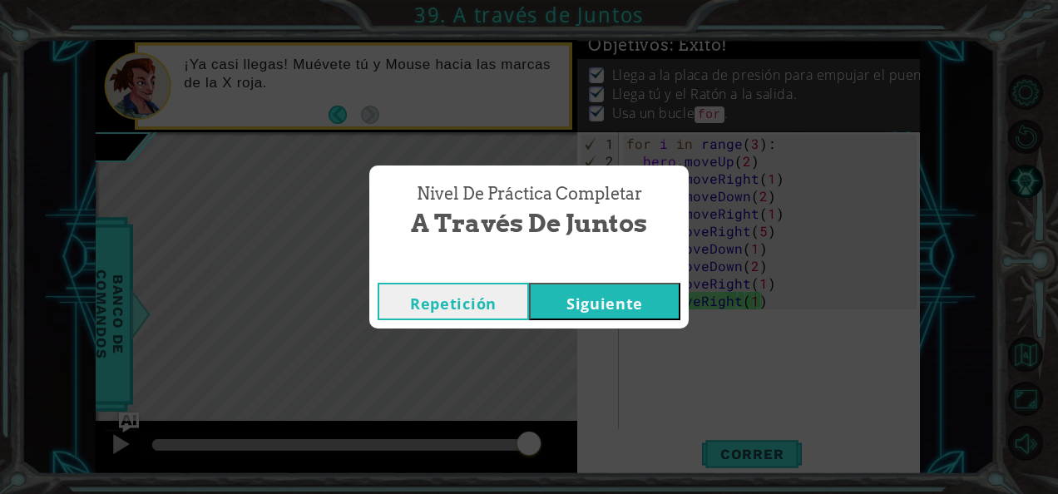
click at [639, 310] on button "Siguiente" at bounding box center [604, 301] width 151 height 37
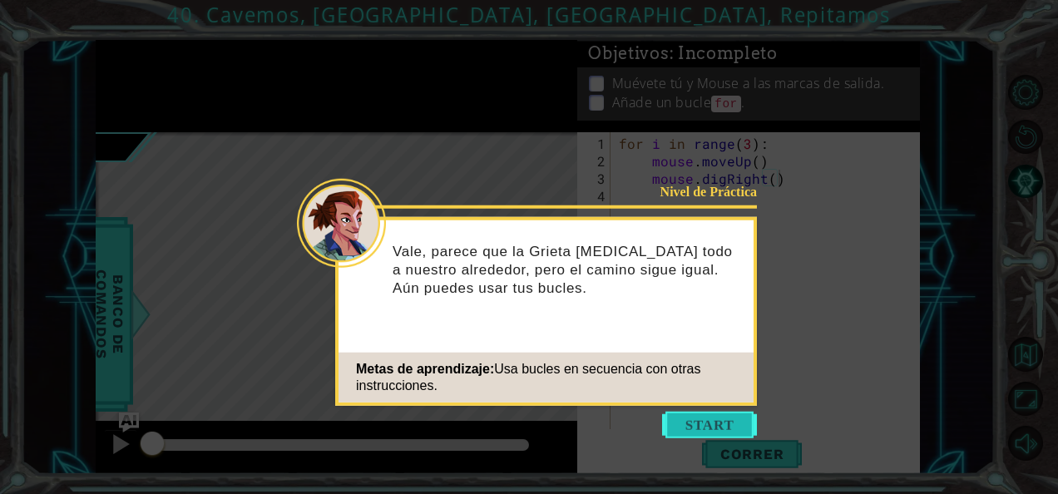
click at [705, 436] on button "Start" at bounding box center [709, 425] width 95 height 27
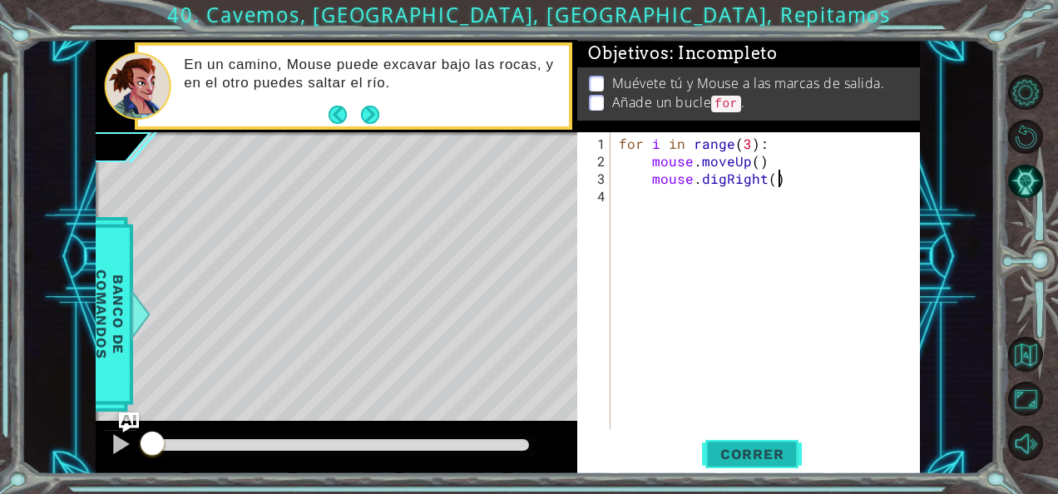
click at [733, 458] on span "Correr" at bounding box center [752, 454] width 97 height 17
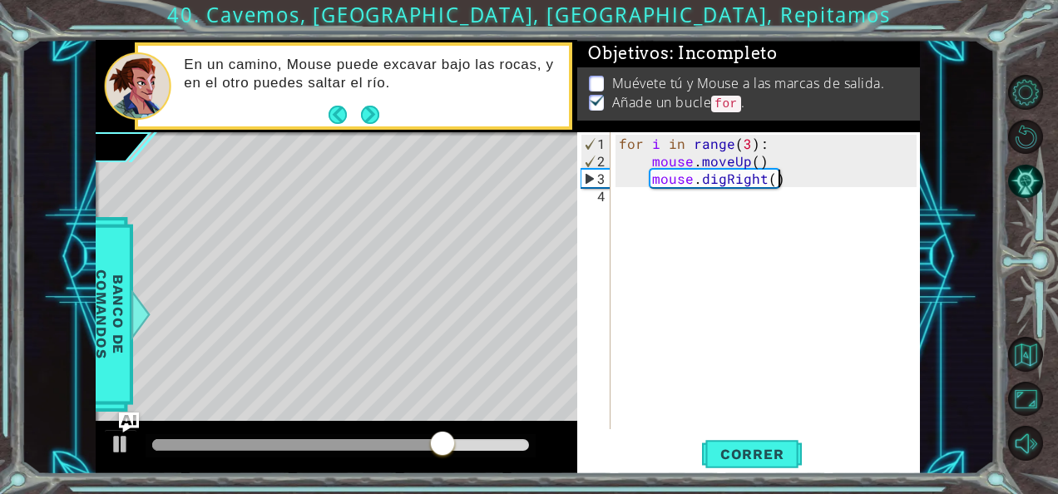
click at [626, 215] on div "for i in range ( 3 ) : mouse . moveUp ( ) mouse . digRight ( )" at bounding box center [770, 301] width 309 height 332
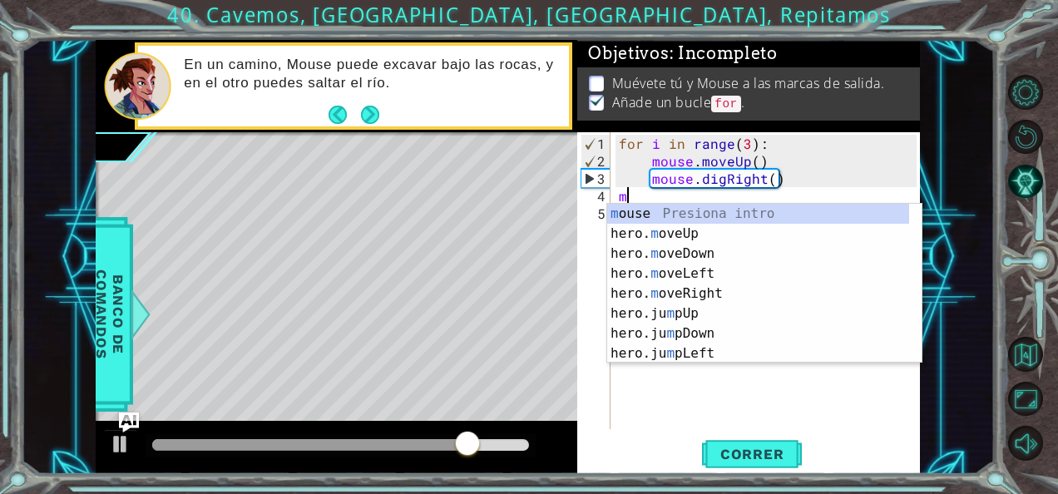
click at [626, 215] on div "m ouse Presiona intro hero. m oveUp Presiona intro hero. m oveDown Presiona int…" at bounding box center [758, 304] width 303 height 200
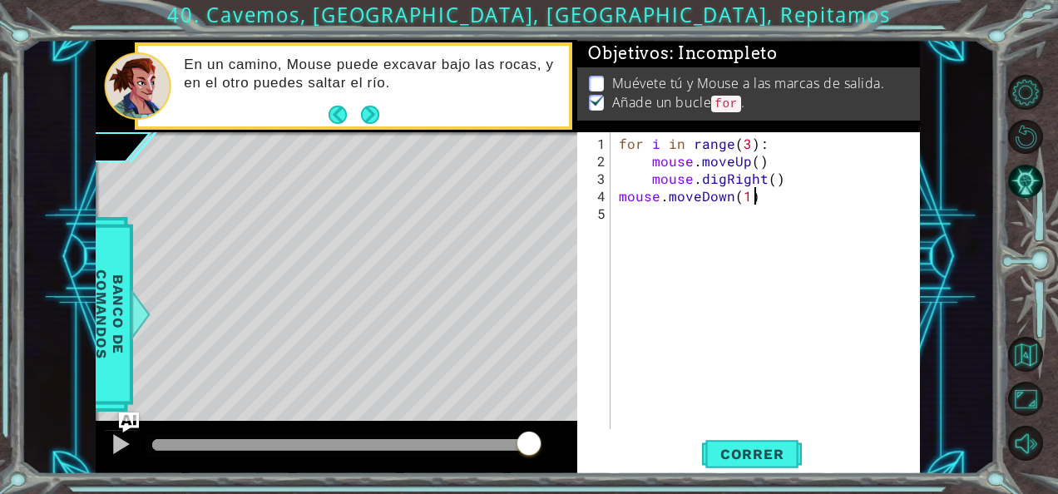
scroll to position [0, 7]
click at [750, 196] on div "for i in range ( 3 ) : mouse . moveUp ( ) mouse . digRight ( ) mouse . moveDown…" at bounding box center [770, 301] width 309 height 332
type textarea "mouse.moveDown(3)"
click at [616, 215] on div "for i in range ( 3 ) : mouse . moveUp ( ) mouse . digRight ( ) mouse . moveDown…" at bounding box center [770, 301] width 309 height 332
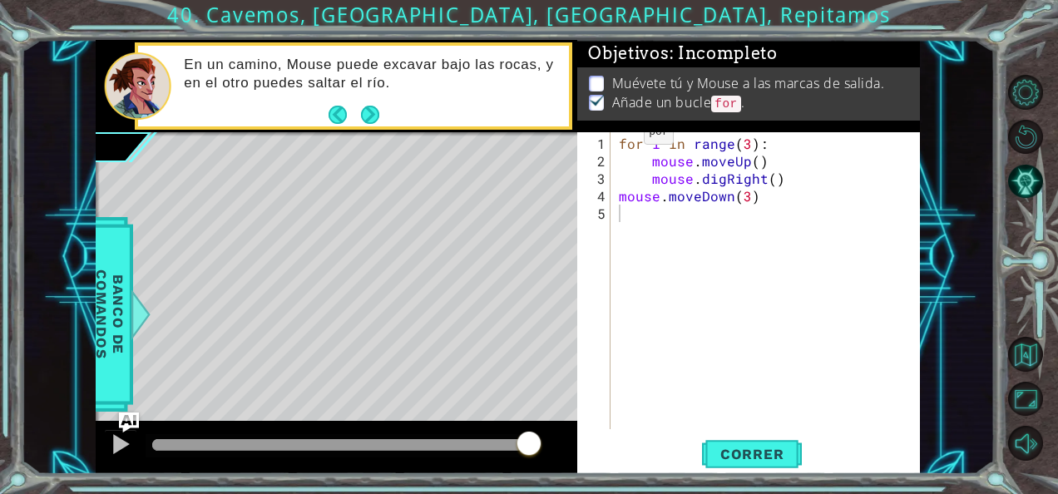
click at [614, 138] on div "1 2 3 4 5 for i in range ( 3 ) : mouse . moveUp ( ) mouse . digRight ( ) mouse …" at bounding box center [746, 280] width 339 height 297
drag, startPoint x: 619, startPoint y: 138, endPoint x: 759, endPoint y: 139, distance: 139.8
click at [759, 139] on div "for i in range ( 3 ) : mouse . moveUp ( ) mouse . digRight ( ) mouse . moveDown…" at bounding box center [770, 301] width 309 height 332
type textarea "for i in range(3):"
drag, startPoint x: 759, startPoint y: 139, endPoint x: 702, endPoint y: 108, distance: 64.4
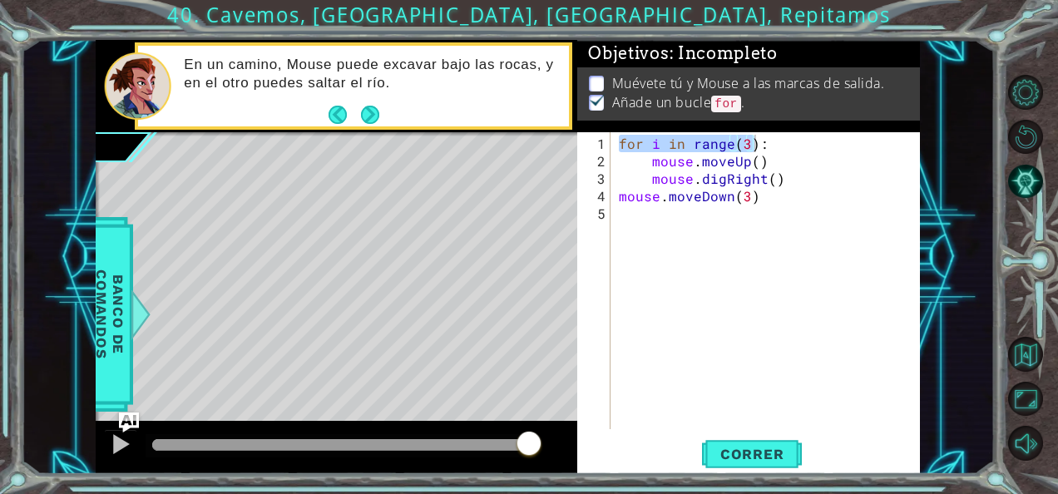
click at [702, 108] on p "Añade un bucle for ." at bounding box center [678, 103] width 133 height 20
click at [624, 138] on div "for i in range ( 3 ) : mouse . moveUp ( ) mouse . digRight ( ) mouse . moveDown…" at bounding box center [766, 280] width 301 height 297
drag, startPoint x: 617, startPoint y: 143, endPoint x: 766, endPoint y: 141, distance: 148.9
click at [766, 141] on div "for i in range ( 3 ) : mouse . moveUp ( ) mouse . digRight ( ) mouse . moveDown…" at bounding box center [770, 301] width 309 height 332
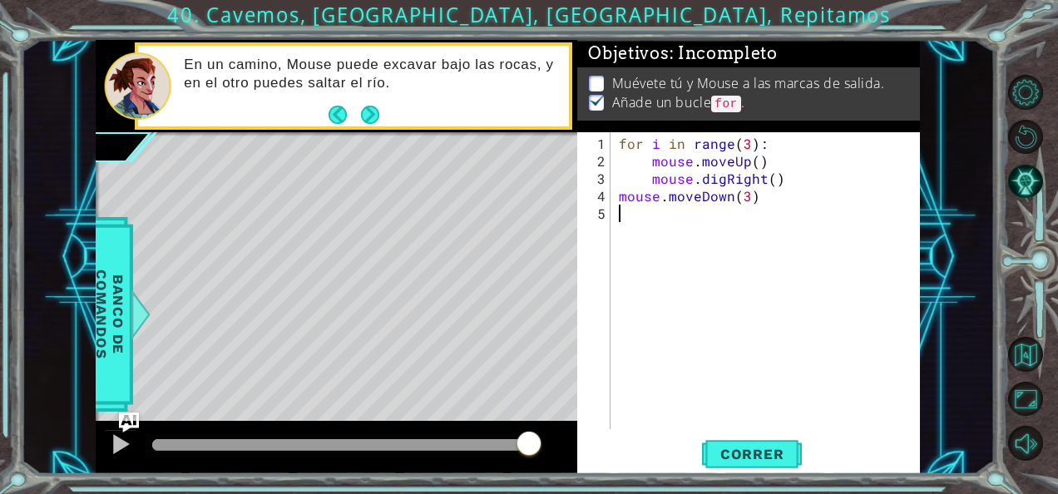
paste textarea "for i in range(3):"
type textarea "for i in range(3):"
click at [638, 237] on div "for i in range ( 3 ) : mouse . moveUp ( ) mouse . digRight ( ) mouse . moveDown…" at bounding box center [770, 301] width 309 height 332
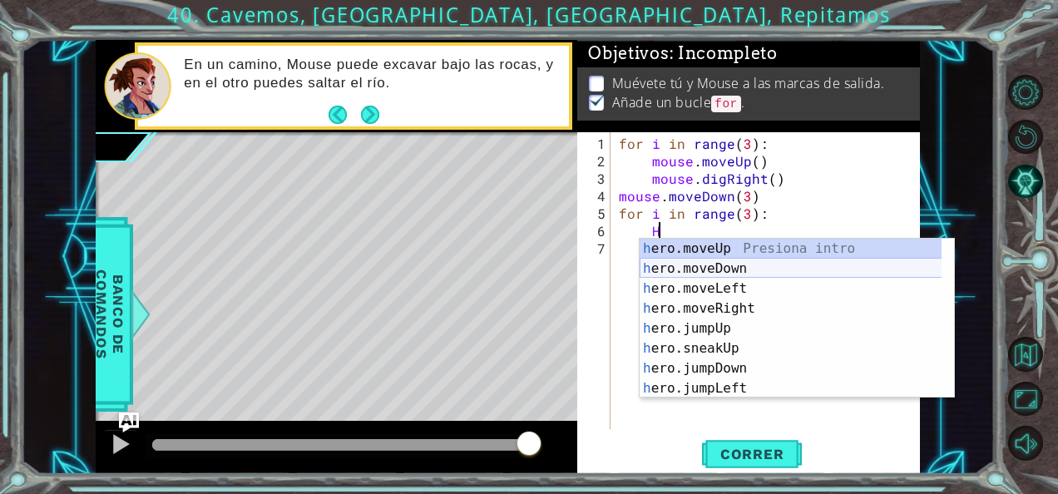
click at [694, 263] on div "h ero.moveUp Presiona intro h ero.moveDown Presiona intro h ero.moveLeft Presio…" at bounding box center [791, 339] width 303 height 200
type textarea "hero.moveDown(1)"
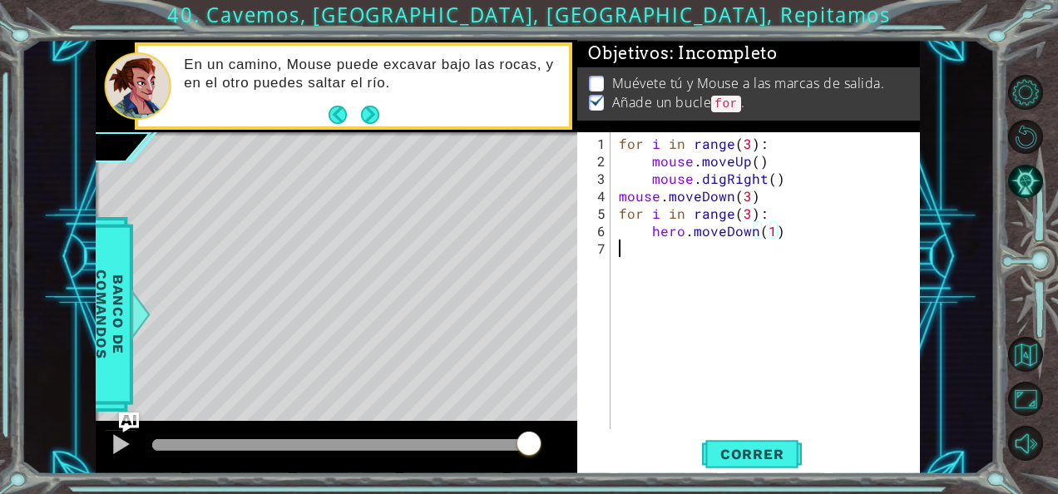
click at [644, 246] on div "for i in range ( 3 ) : mouse . moveUp ( ) mouse . digRight ( ) mouse . moveDown…" at bounding box center [770, 301] width 309 height 332
click at [667, 247] on div "for i in range ( 3 ) : mouse . moveUp ( ) mouse . digRight ( ) mouse . moveDown…" at bounding box center [770, 301] width 309 height 332
click at [767, 233] on div "for i in range ( 3 ) : mouse . moveUp ( ) mouse . digRight ( ) mouse . moveDown…" at bounding box center [770, 301] width 309 height 332
type textarea "hero.moveDown()"
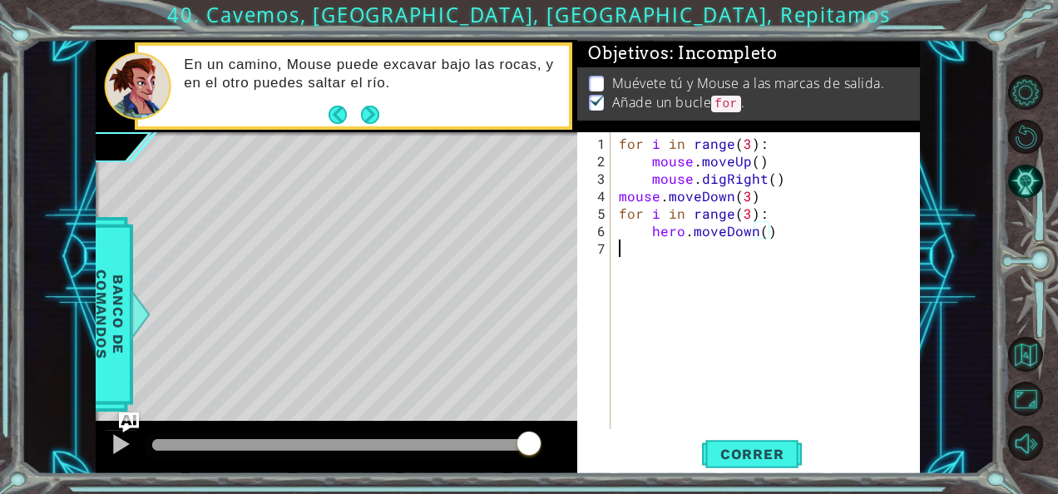
click at [689, 248] on div "for i in range ( 3 ) : mouse . moveUp ( ) mouse . digRight ( ) mouse . moveDown…" at bounding box center [770, 301] width 309 height 332
type textarea "H"
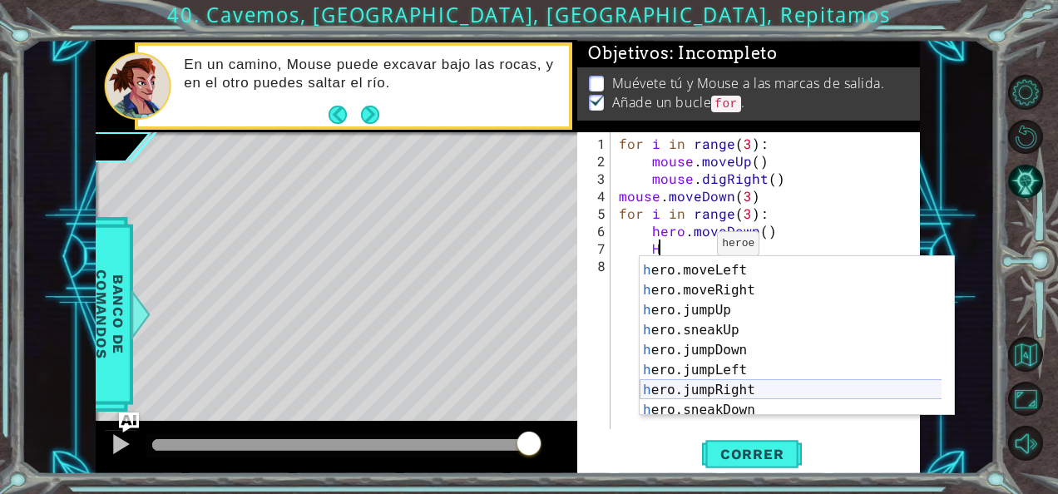
scroll to position [37, 0]
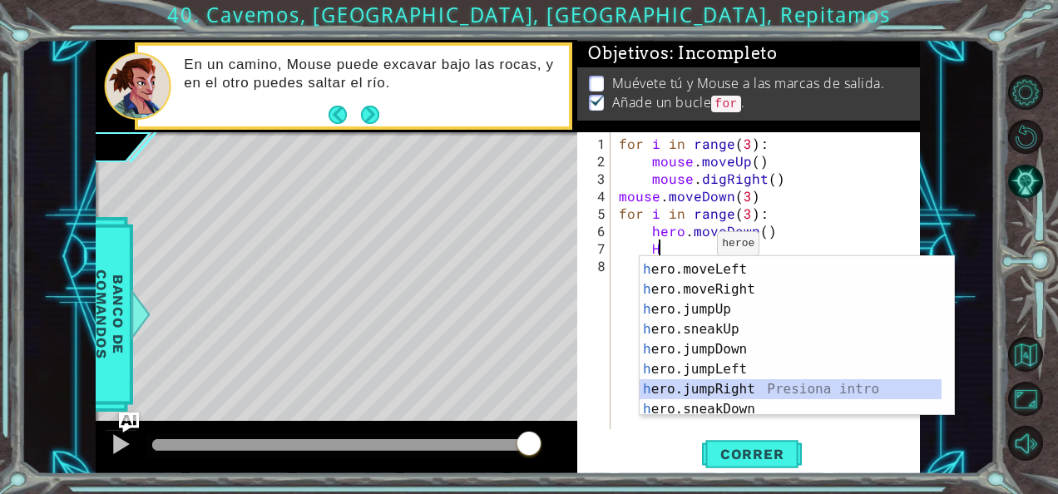
click at [712, 389] on div "h ero.moveDown Presiona intro h ero.moveLeft Presiona intro h ero.moveRight Pre…" at bounding box center [791, 340] width 303 height 200
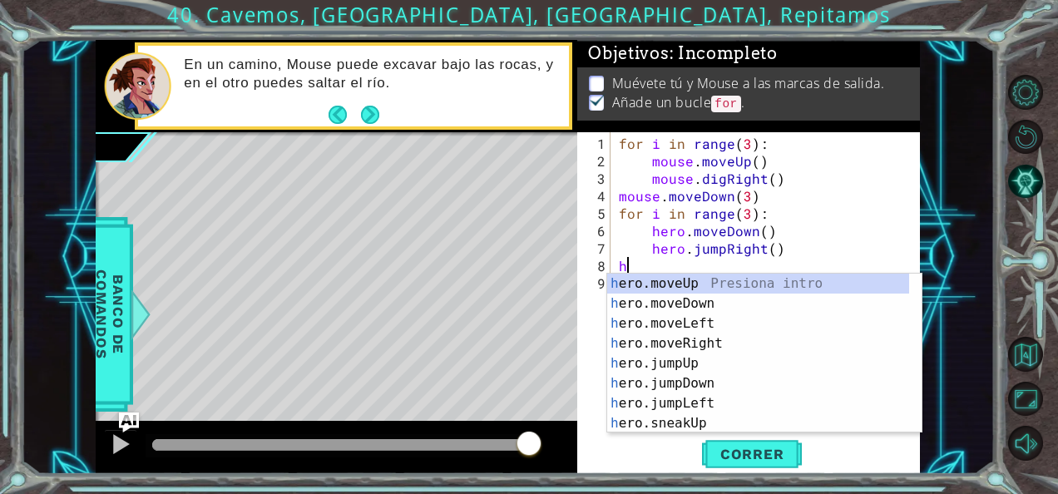
scroll to position [0, 0]
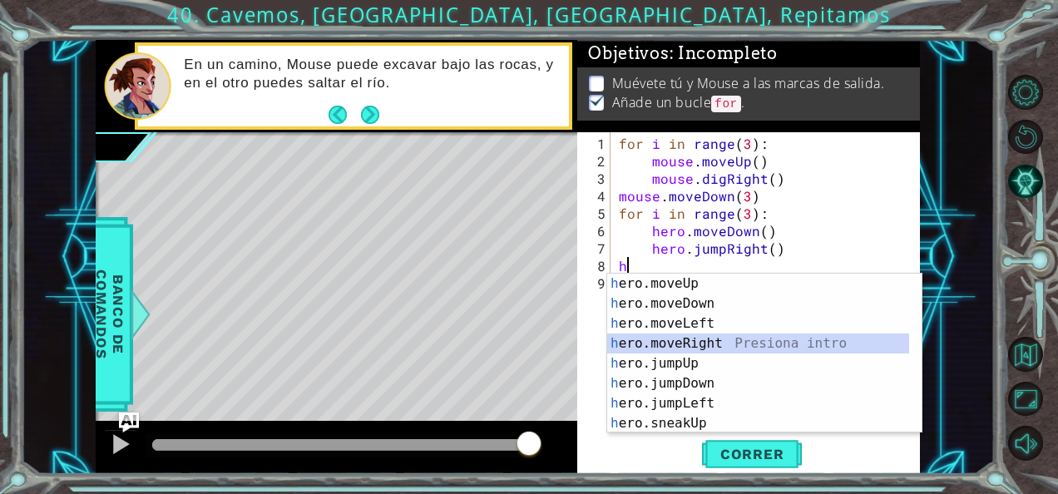
click at [700, 343] on div "h ero.moveUp Presiona intro h ero.moveDown Presiona intro h ero.moveLeft Presio…" at bounding box center [758, 374] width 303 height 200
type textarea "hero.moveRight(1)"
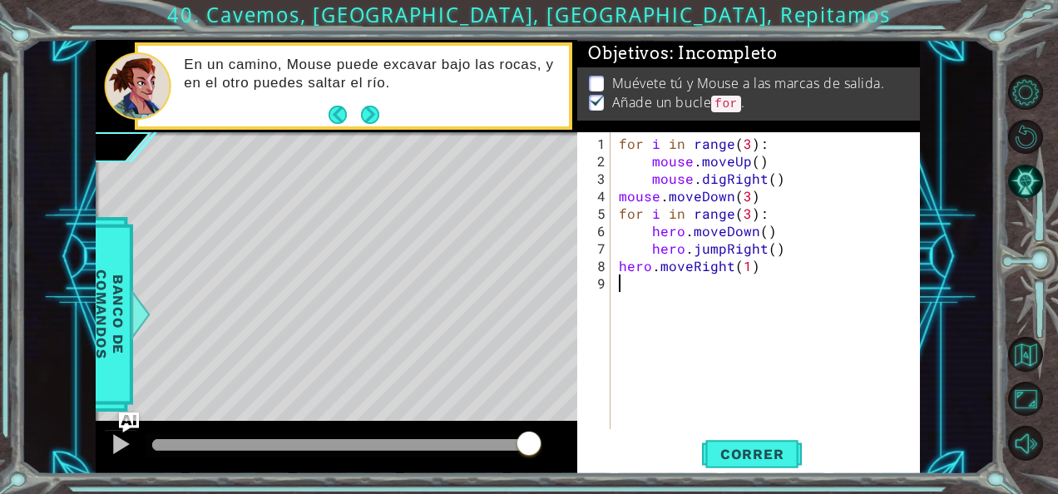
click at [621, 287] on div "for i in range ( 3 ) : mouse . moveUp ( ) mouse . digRight ( ) mouse . moveDown…" at bounding box center [770, 301] width 309 height 332
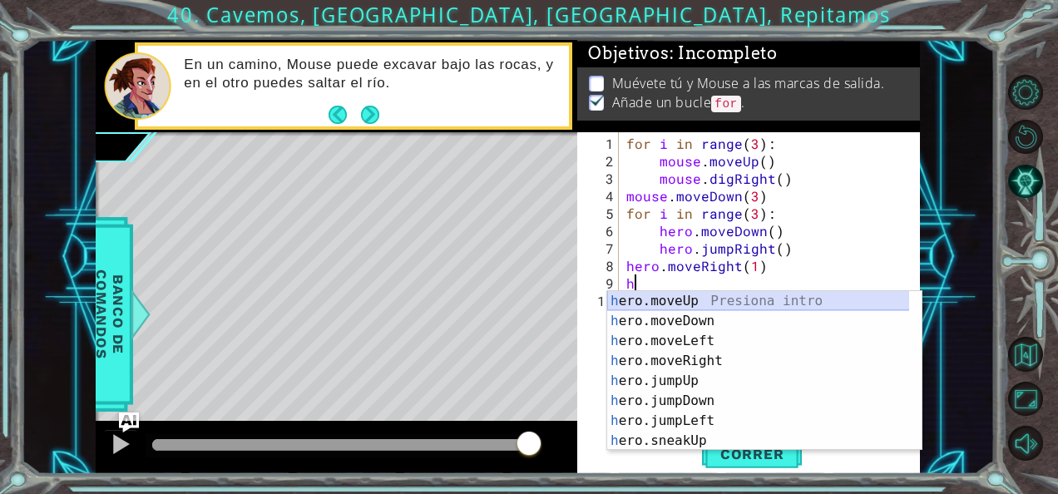
click at [637, 303] on div "h ero.moveUp Presiona intro h ero.moveDown Presiona intro h ero.moveLeft Presio…" at bounding box center [758, 391] width 303 height 200
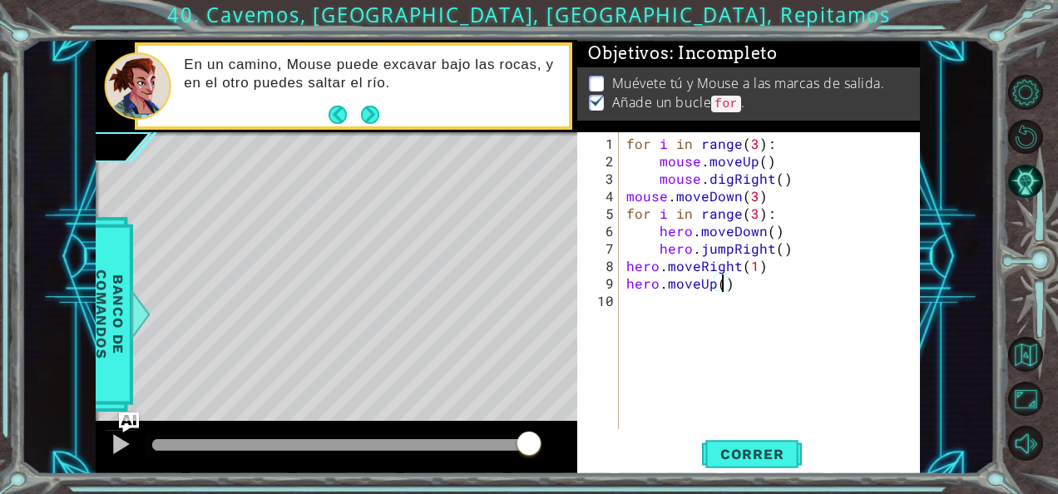
scroll to position [0, 6]
type textarea "hero.moveUp(2)"
click at [754, 452] on span "Correr" at bounding box center [752, 454] width 97 height 17
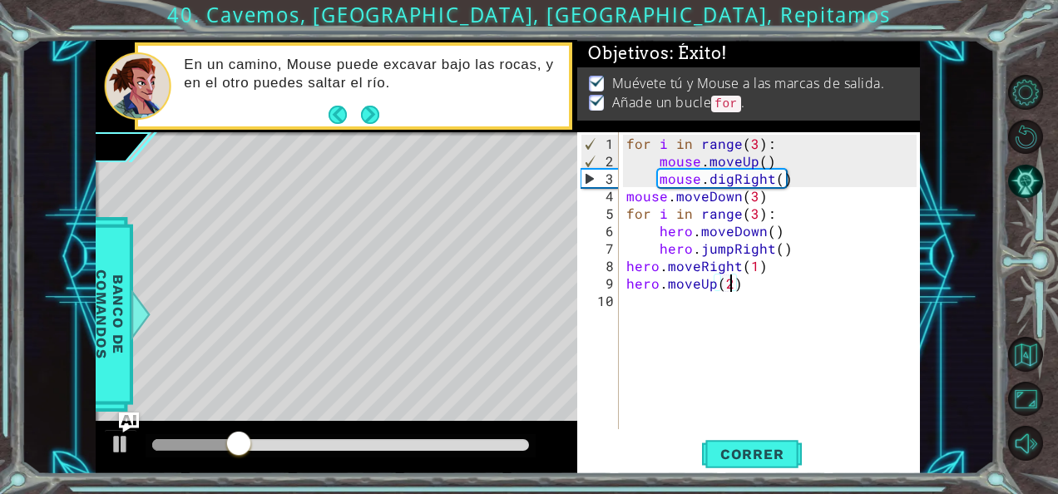
click at [460, 441] on div at bounding box center [340, 445] width 377 height 12
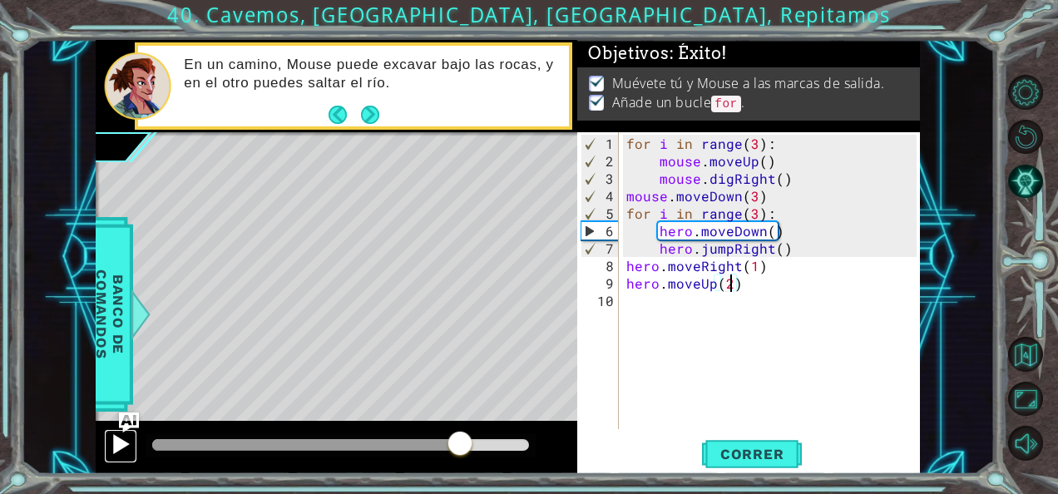
click at [121, 440] on div at bounding box center [121, 444] width 22 height 22
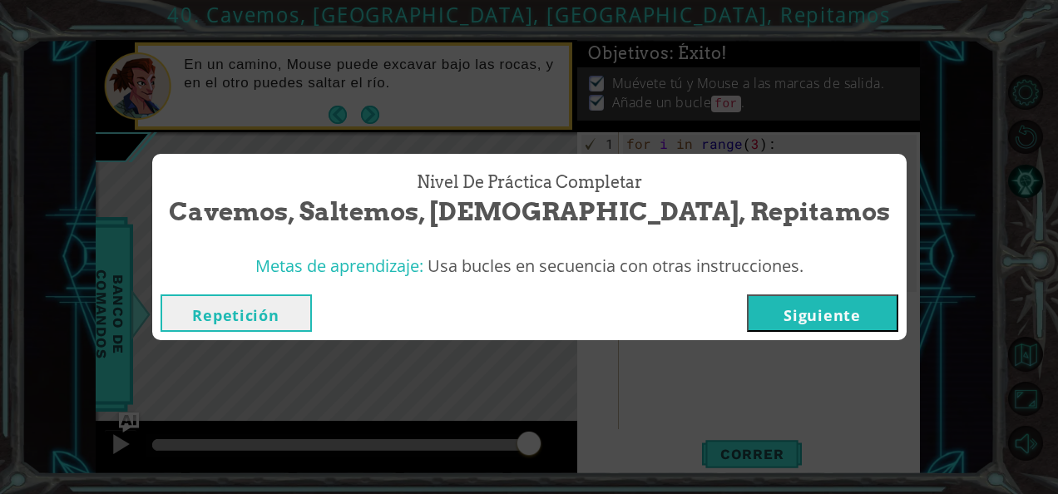
click at [747, 329] on button "Siguiente" at bounding box center [822, 313] width 151 height 37
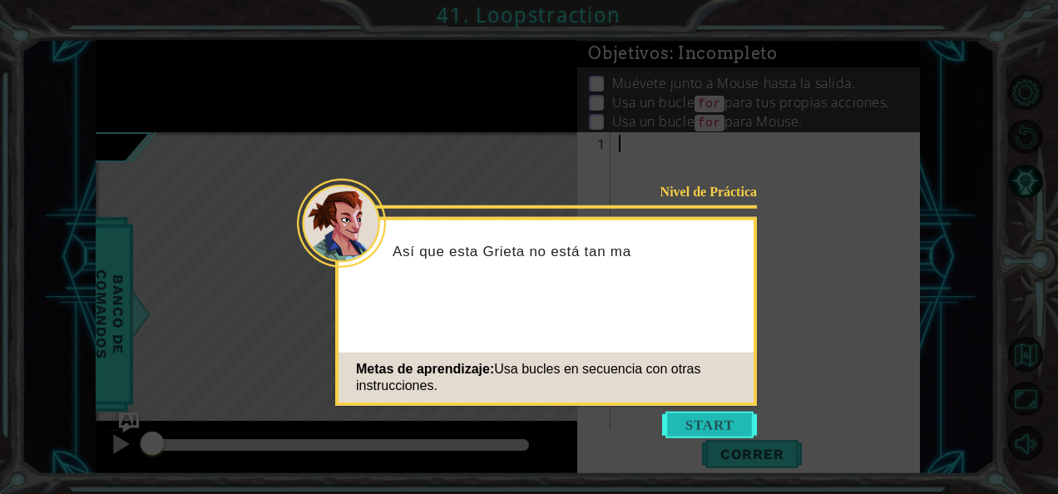
click at [745, 421] on button "Start" at bounding box center [709, 425] width 95 height 27
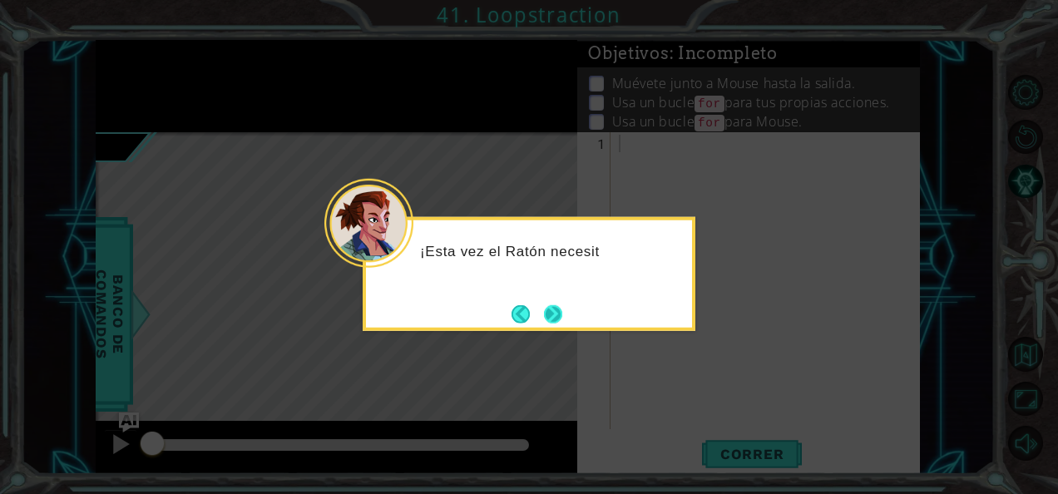
click at [562, 318] on button "Next" at bounding box center [553, 313] width 18 height 18
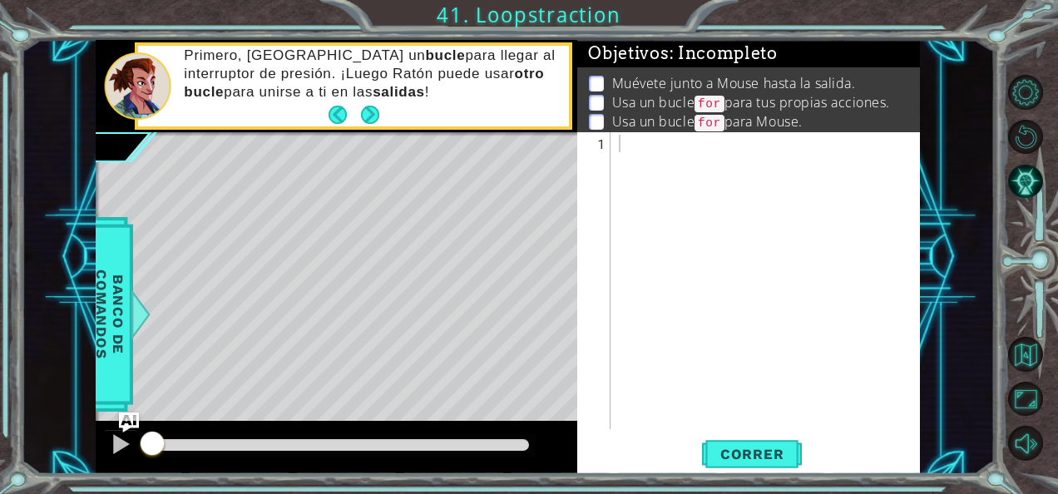
drag, startPoint x: 556, startPoint y: 218, endPoint x: 233, endPoint y: 313, distance: 336.4
click at [233, 313] on div "Level Map" at bounding box center [480, 377] width 769 height 490
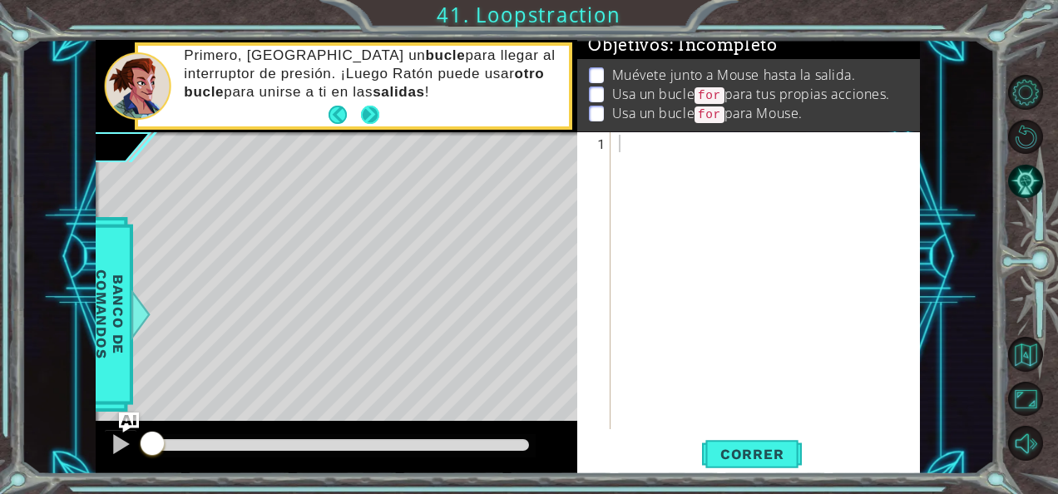
click at [369, 116] on button "Next" at bounding box center [370, 115] width 18 height 18
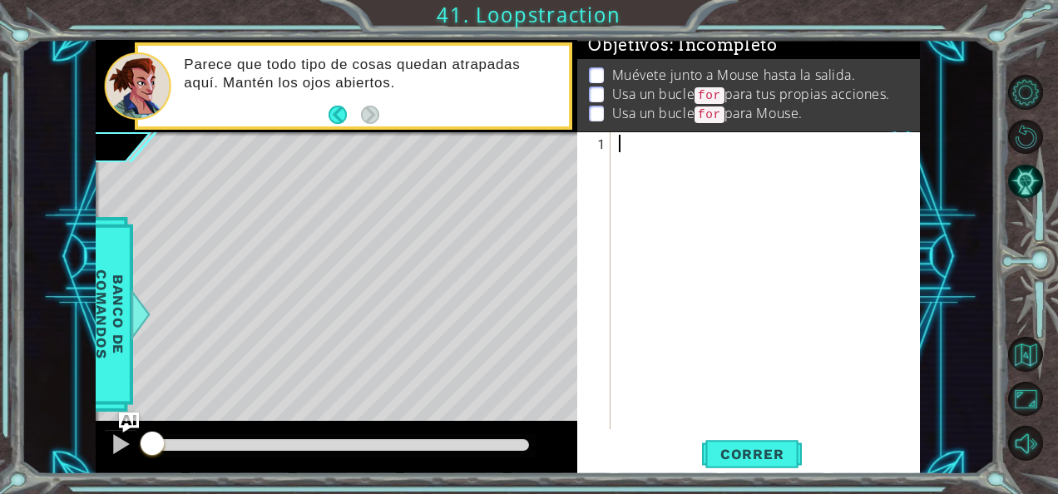
paste textarea "for i in range(3):"
type textarea "for i in range(3):"
click at [621, 165] on div "for i in range ( 3 ) :" at bounding box center [770, 301] width 309 height 332
click at [684, 151] on div "for i in range ( 3 ) :" at bounding box center [770, 301] width 309 height 332
click at [725, 146] on div "for i in range ( 3 ) :" at bounding box center [770, 301] width 309 height 332
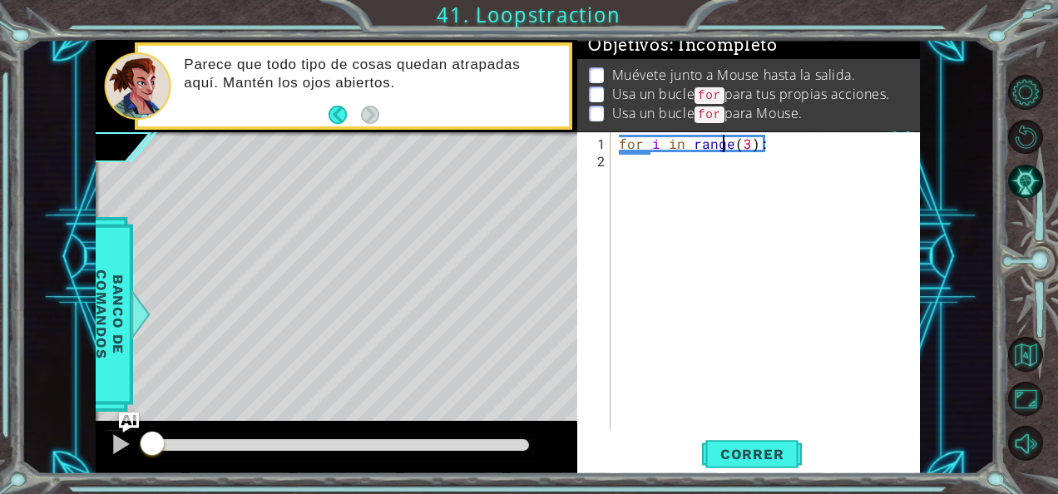
type textarea "for i in range(3):"
click at [757, 146] on div "for i in range ( 3 ) :" at bounding box center [770, 301] width 309 height 332
click at [761, 146] on div "for i in range ( 3 ) :" at bounding box center [770, 301] width 309 height 332
click at [622, 169] on div "for i in range ( 3 ) :" at bounding box center [770, 301] width 309 height 332
type textarea "h"
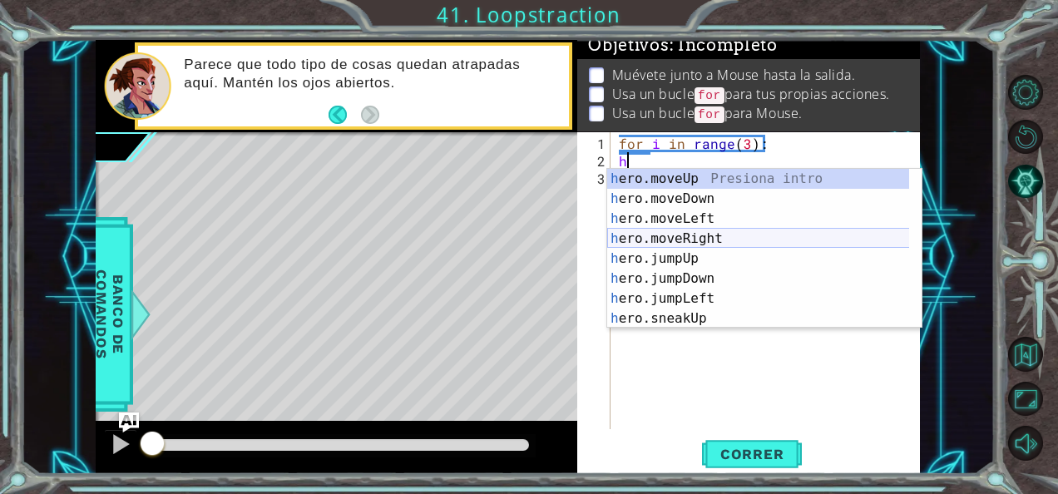
click at [664, 236] on div "h ero.moveUp Presiona intro h ero.moveDown Presiona intro h ero.moveLeft Presio…" at bounding box center [758, 269] width 303 height 200
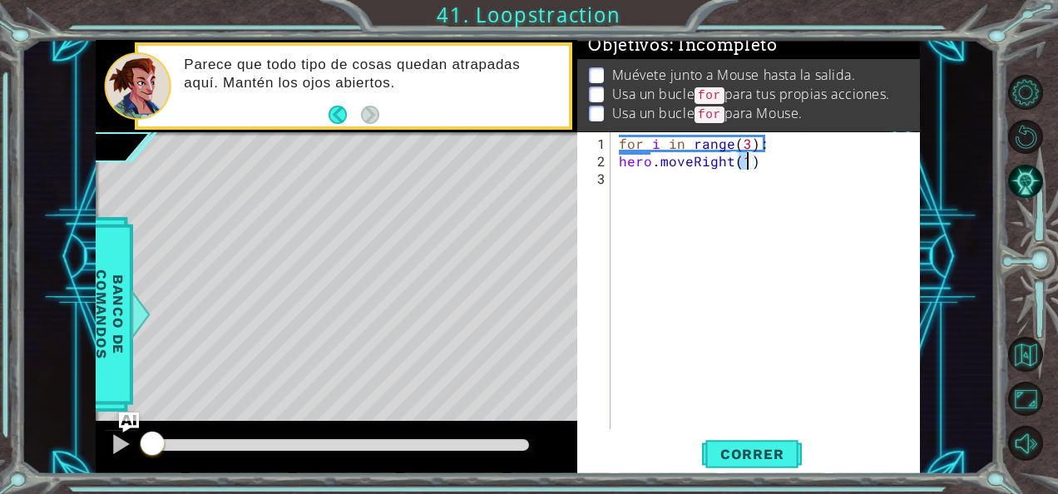
type textarea "hero.moveRight()"
click at [639, 171] on div "for i in range ( 3 ) : hero . moveRight ( )" at bounding box center [770, 301] width 309 height 332
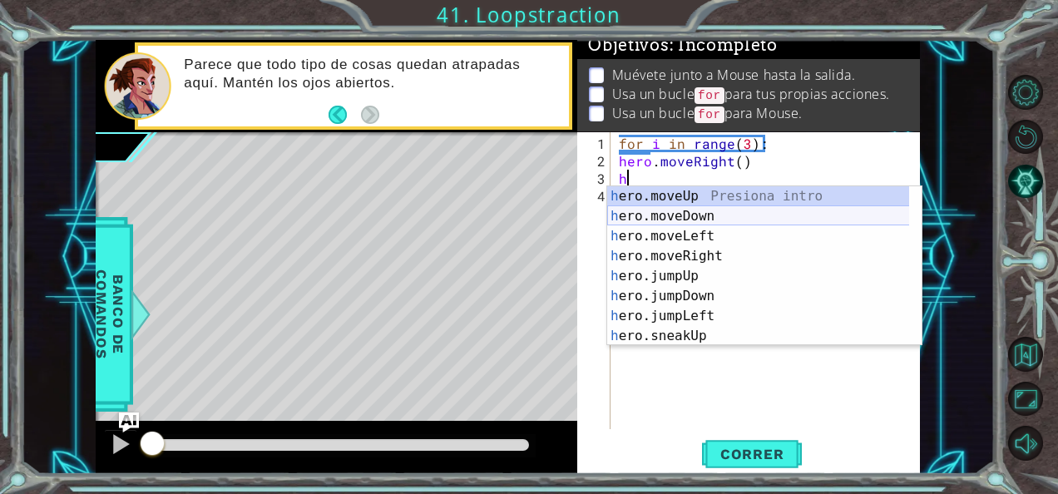
click at [674, 212] on div "h ero.moveUp Presiona intro h ero.moveDown Presiona intro h ero.moveLeft Presio…" at bounding box center [758, 286] width 303 height 200
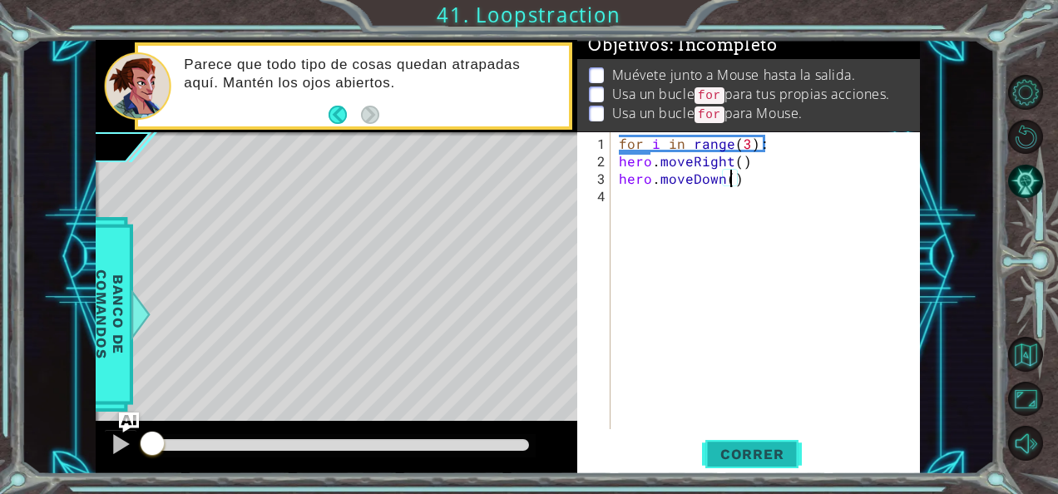
click at [783, 454] on span "Correr" at bounding box center [752, 454] width 97 height 17
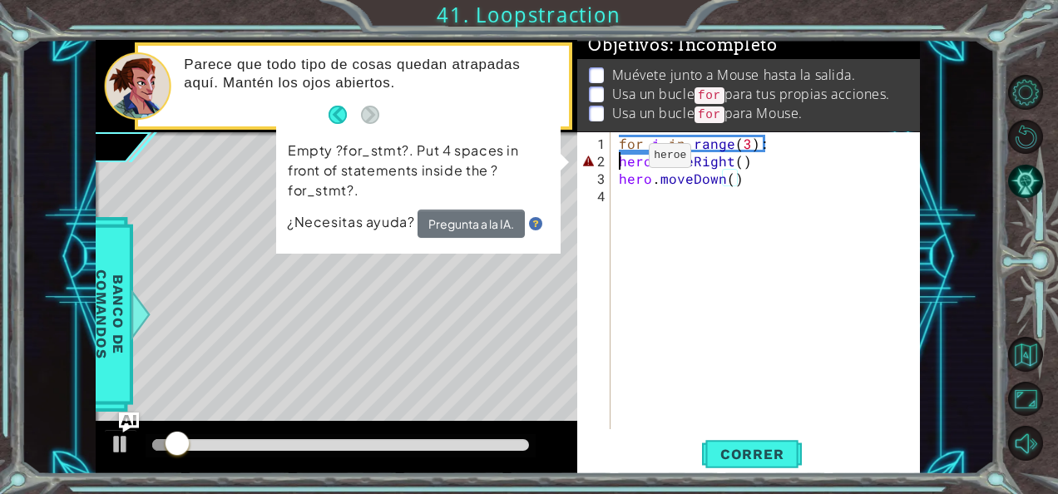
click at [621, 161] on div "for i in range ( 3 ) : hero . moveRight ( ) hero . moveDown ( )" at bounding box center [770, 301] width 309 height 332
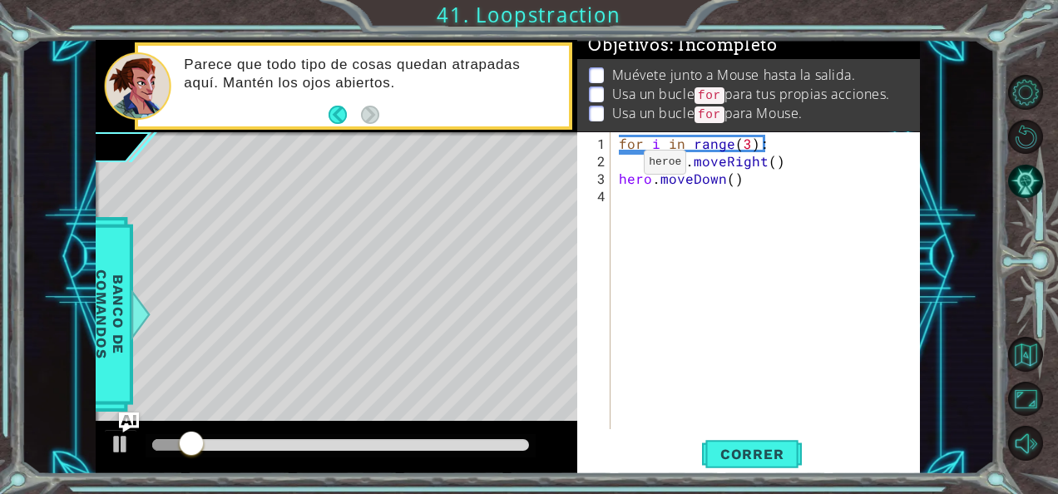
click at [612, 171] on div "hero.moveRight() 1 2 3 4 for i in range ( 3 ) : hero . moveRight ( ) hero . mov…" at bounding box center [746, 280] width 339 height 297
click at [618, 175] on div "for i in range ( 3 ) : hero . moveRight ( ) hero . moveDown ( )" at bounding box center [770, 301] width 309 height 332
type textarea "hero.moveDown()"
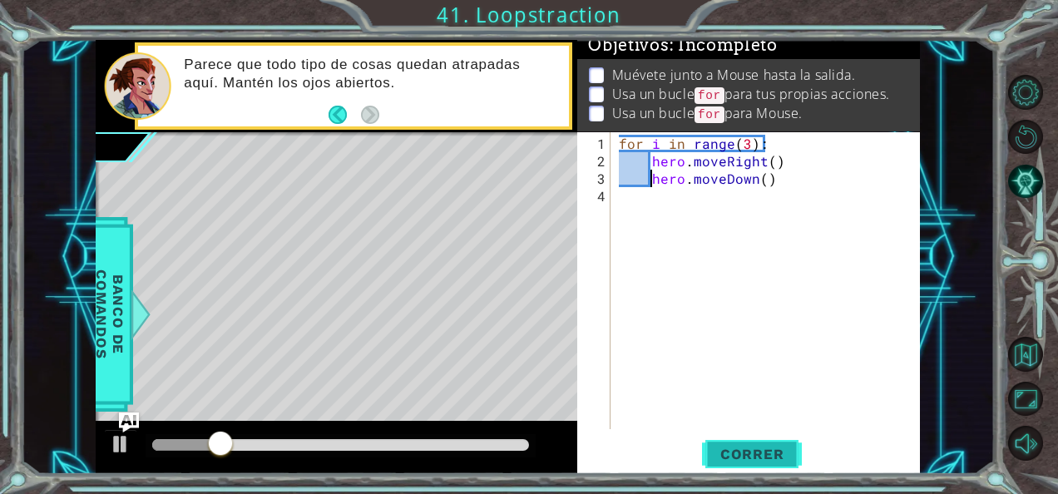
click at [757, 454] on span "Correr" at bounding box center [752, 454] width 97 height 17
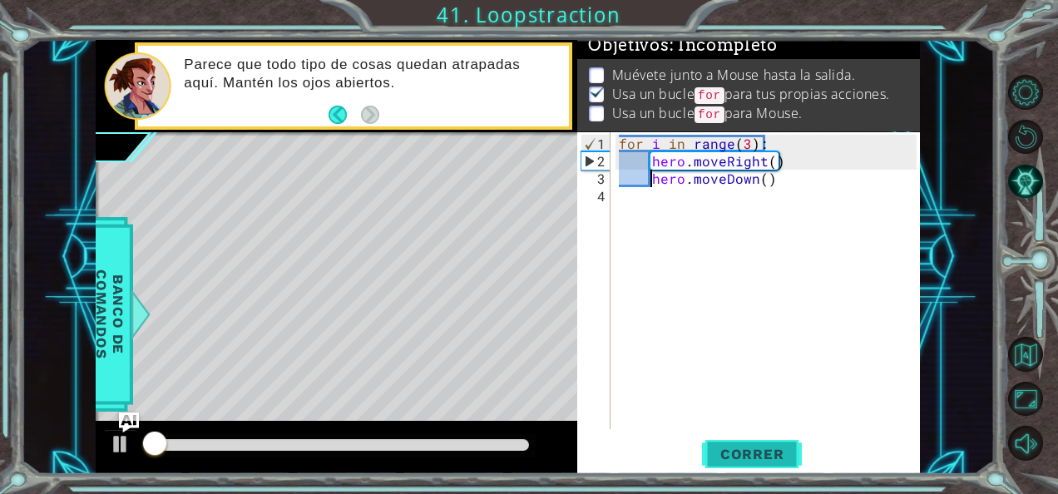
scroll to position [14, 0]
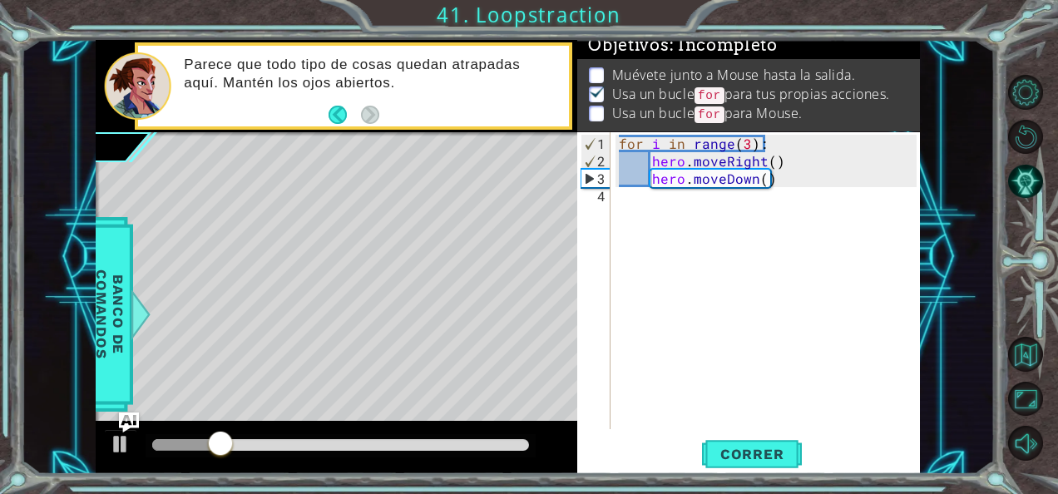
click at [611, 213] on div "hero.moveDown() 1 2 3 4 for i in range ( 3 ) : hero . moveRight ( ) hero . move…" at bounding box center [746, 280] width 339 height 297
click at [618, 203] on div "for i in range ( 3 ) : hero . moveRight ( ) hero . moveDown ( )" at bounding box center [770, 301] width 309 height 332
paste textarea "for i in range(3):"
type textarea "for i in range(3):"
click at [646, 278] on div "for i in range ( 3 ) : hero . moveRight ( ) hero . moveDown ( ) for i in range …" at bounding box center [770, 301] width 309 height 332
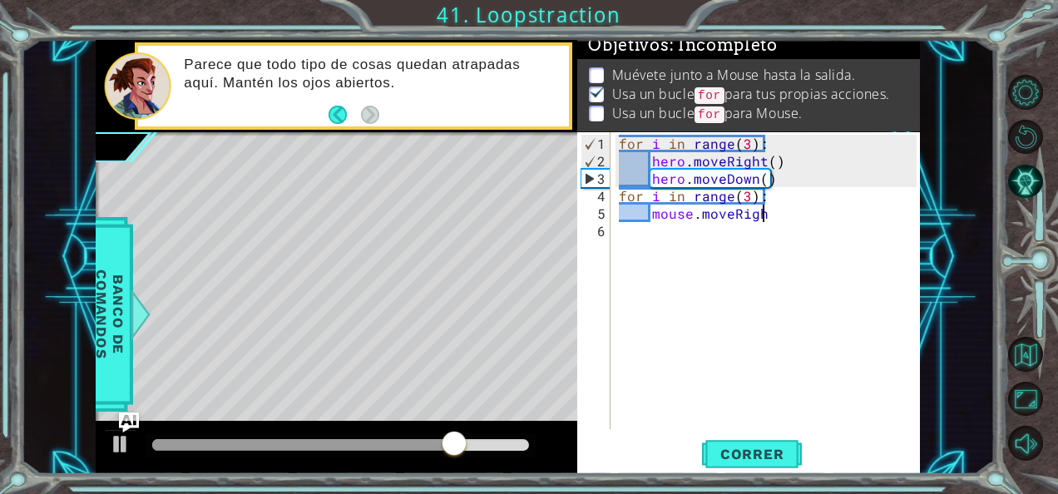
scroll to position [0, 8]
type textarea "mouse.moveRight()"
click at [631, 235] on div "for i in range ( 3 ) : hero . moveRight ( ) hero . moveDown ( ) for i in range …" at bounding box center [770, 301] width 309 height 332
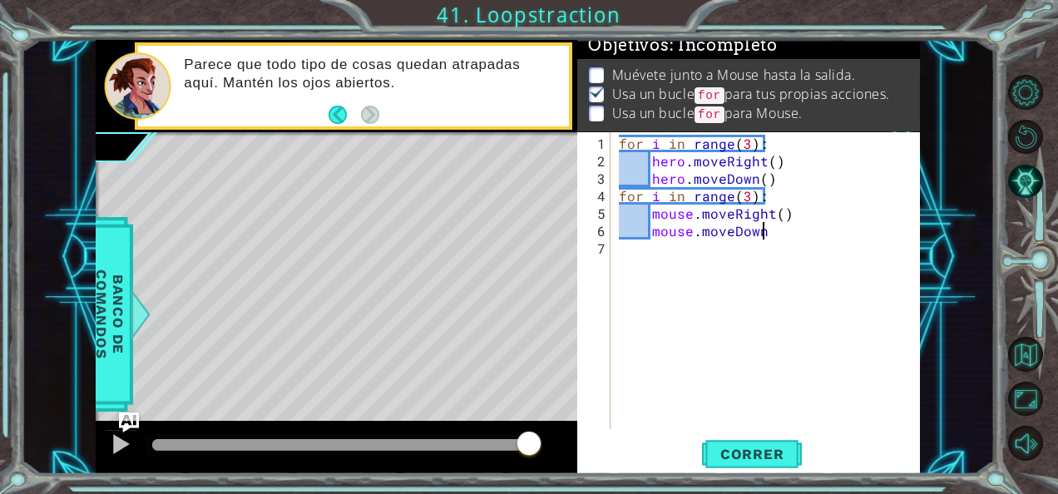
scroll to position [0, 8]
click at [757, 453] on span "Correr" at bounding box center [752, 454] width 97 height 17
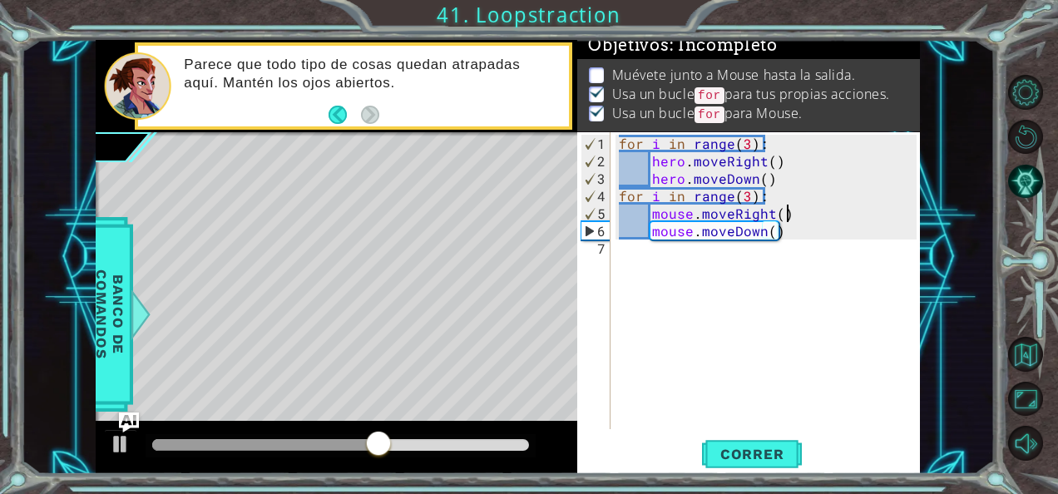
click at [787, 210] on div "for i in range ( 3 ) : hero . moveRight ( ) hero . moveDown ( ) for i in range …" at bounding box center [770, 301] width 309 height 332
click at [651, 211] on div "for i in range ( 3 ) : hero . moveRight ( ) hero . moveDown ( ) for i in range …" at bounding box center [770, 301] width 309 height 332
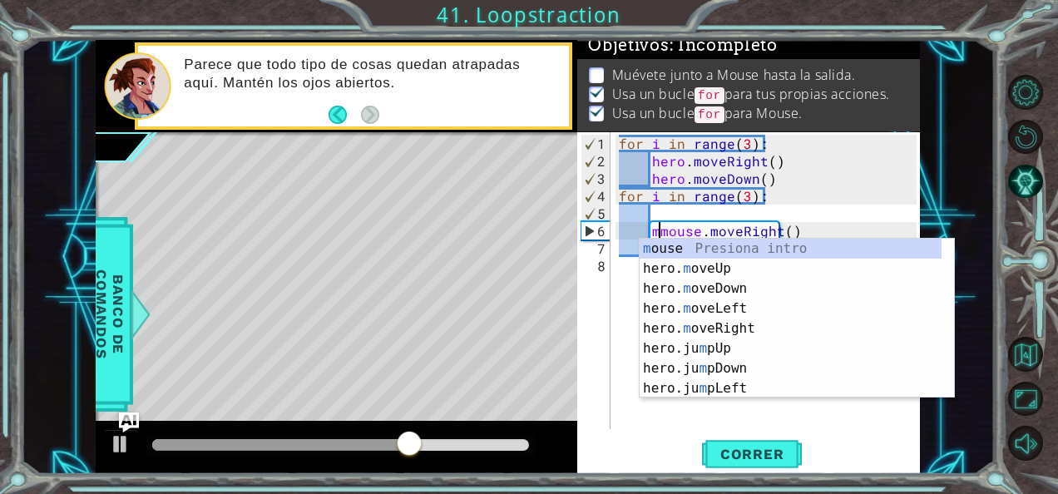
scroll to position [0, 2]
type textarea "mouse.moveRight()"
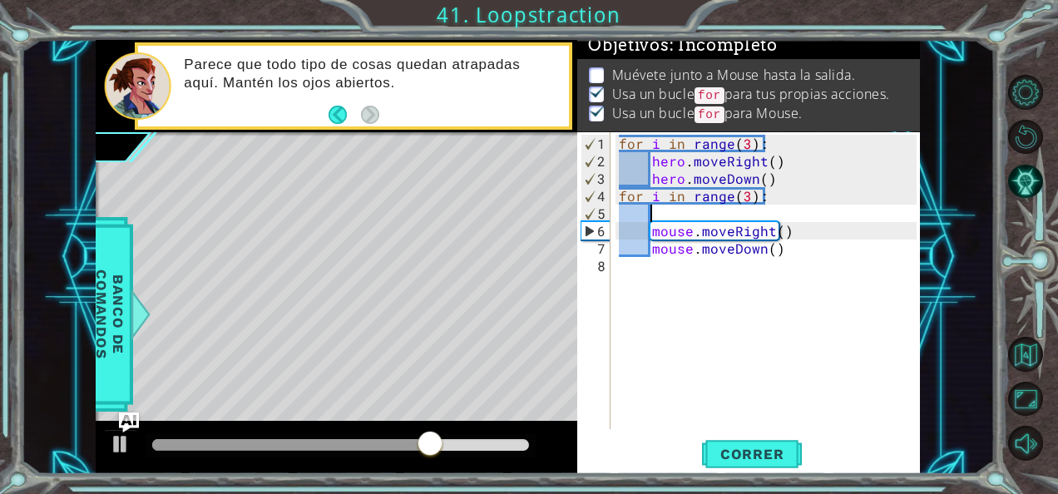
click at [656, 210] on div "for i in range ( 3 ) : hero . moveRight ( ) hero . moveDown ( ) for i in range …" at bounding box center [770, 301] width 309 height 332
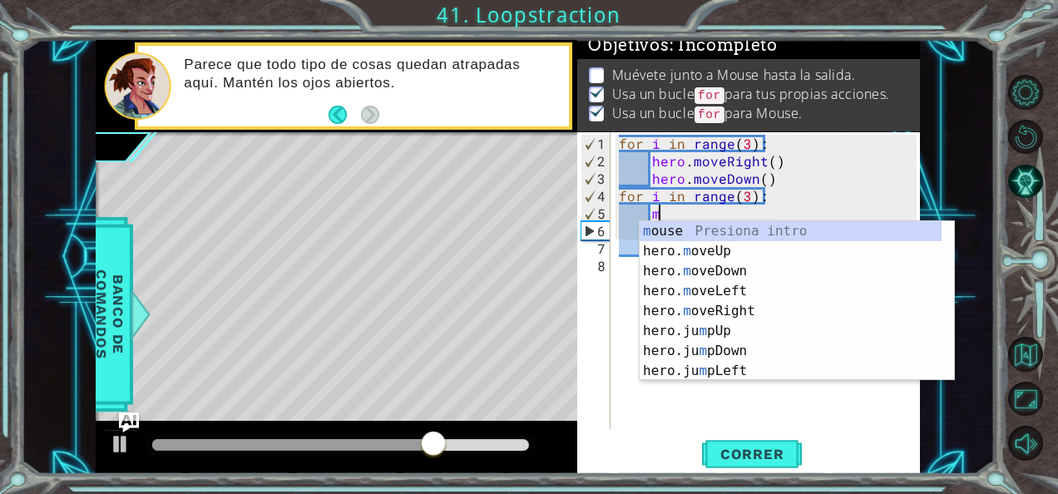
scroll to position [0, 2]
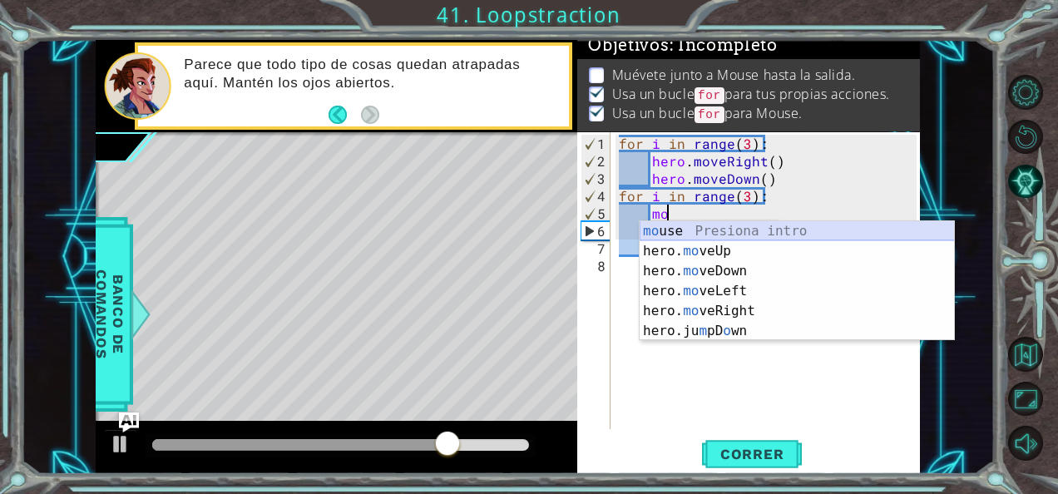
click at [661, 225] on div "mo use Presiona intro hero. mo veUp Presiona intro hero. mo veDown Presiona int…" at bounding box center [797, 301] width 315 height 160
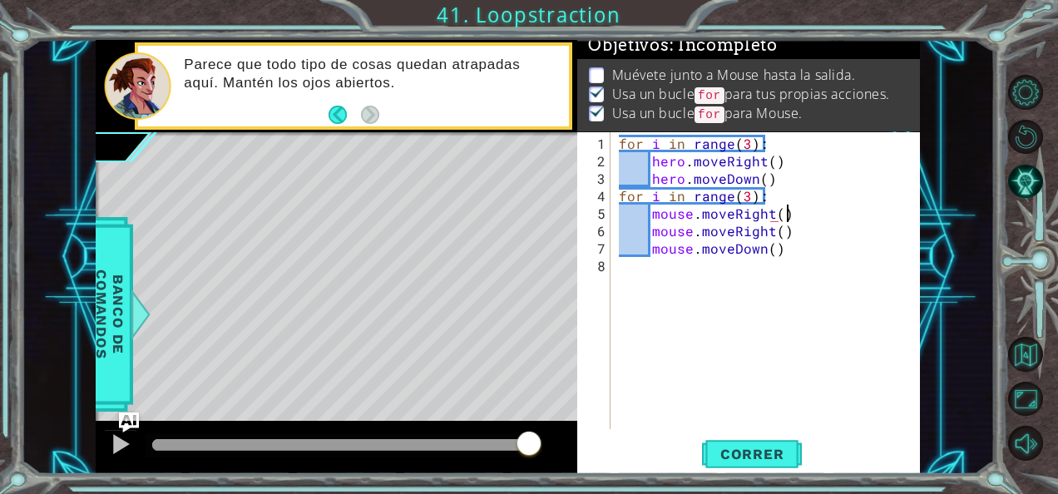
scroll to position [0, 9]
click at [744, 449] on span "Correr" at bounding box center [752, 454] width 97 height 17
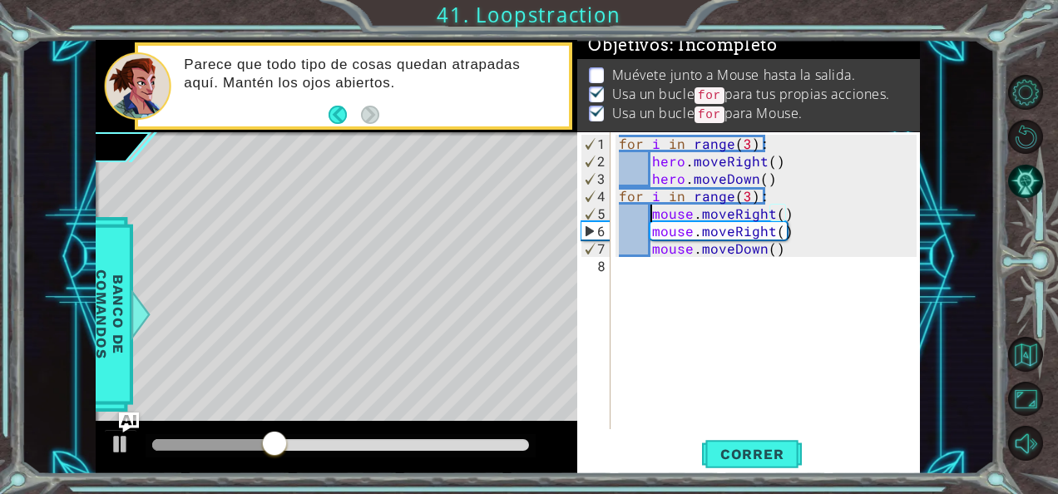
click at [653, 207] on div "for i in range ( 3 ) : hero . moveRight ( ) hero . moveDown ( ) for i in range …" at bounding box center [770, 301] width 309 height 332
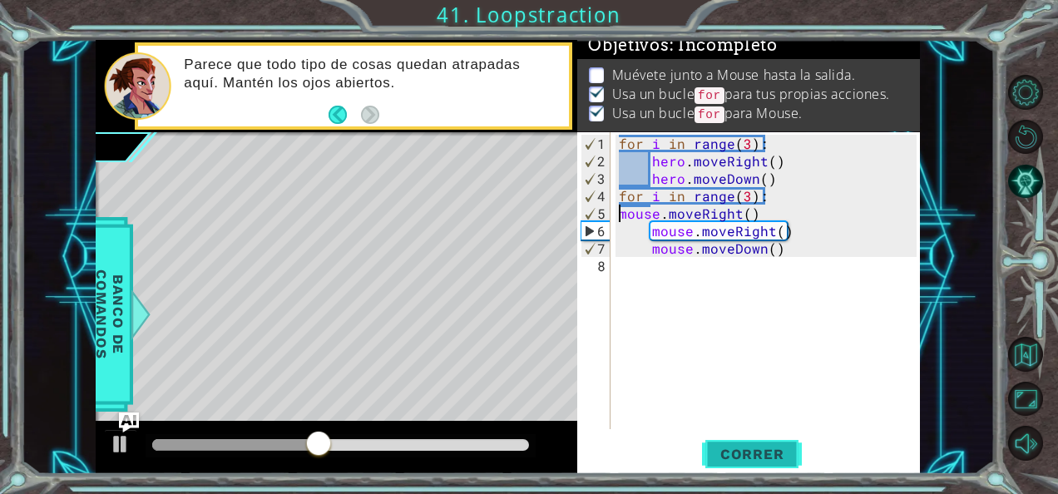
click at [740, 449] on span "Correr" at bounding box center [752, 454] width 97 height 17
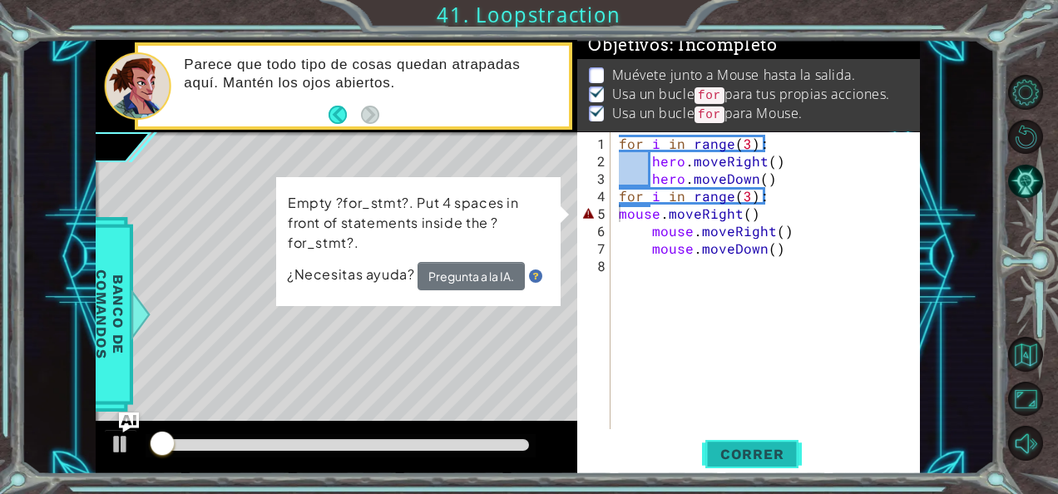
click at [740, 449] on span "Correr" at bounding box center [752, 454] width 97 height 17
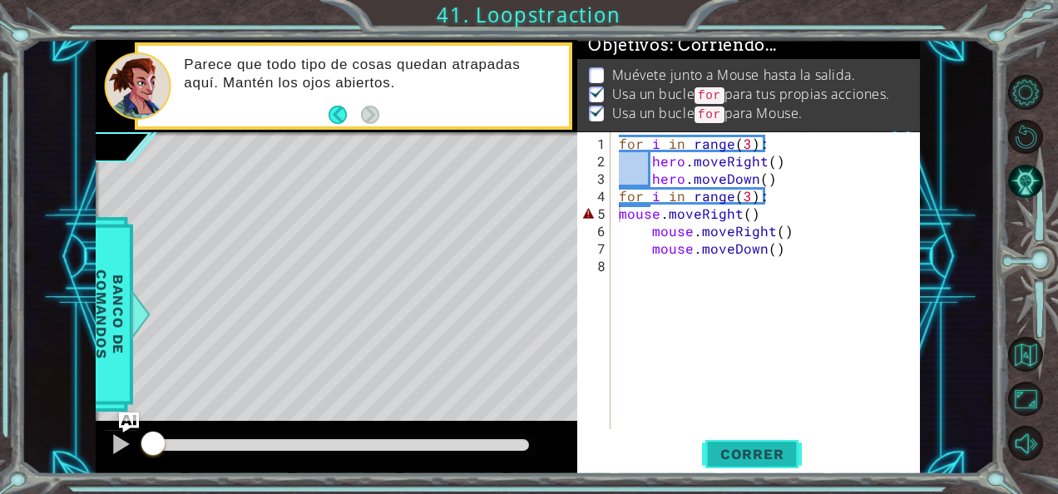
click at [740, 449] on span "Correr" at bounding box center [752, 454] width 97 height 17
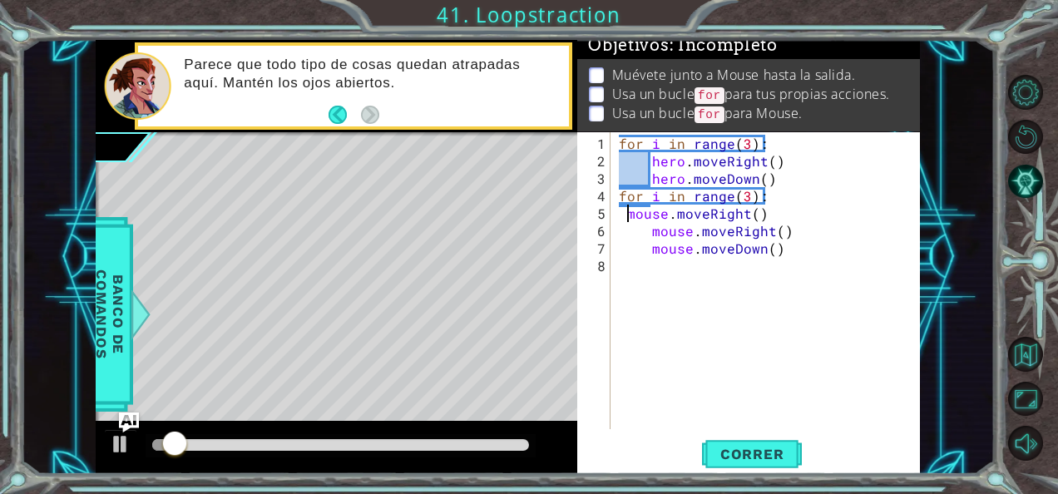
type textarea "mouse.moveRight()"
drag, startPoint x: 755, startPoint y: 213, endPoint x: 621, endPoint y: 211, distance: 134.8
click at [621, 211] on div "for i in range ( 3 ) : hero . moveRight ( ) hero . moveDown ( ) for i in range …" at bounding box center [770, 301] width 309 height 332
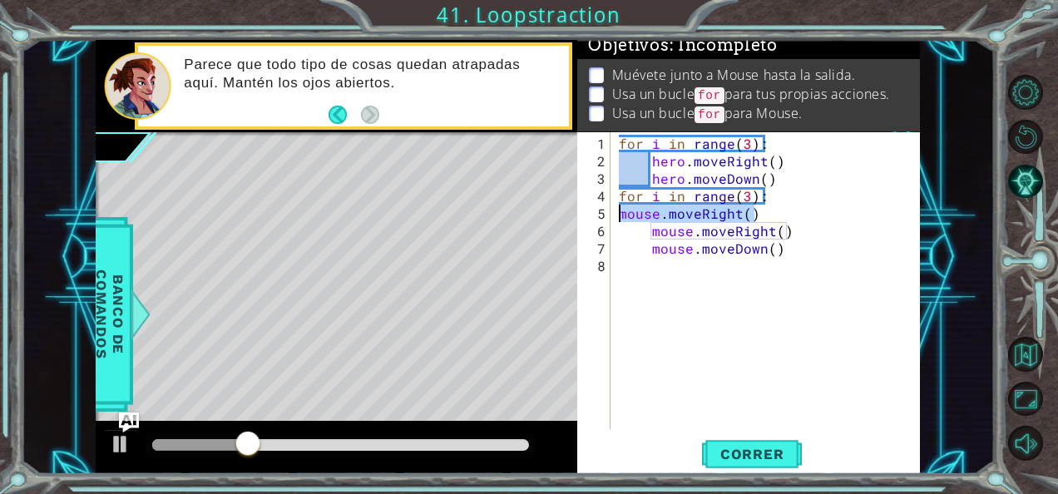
scroll to position [0, 0]
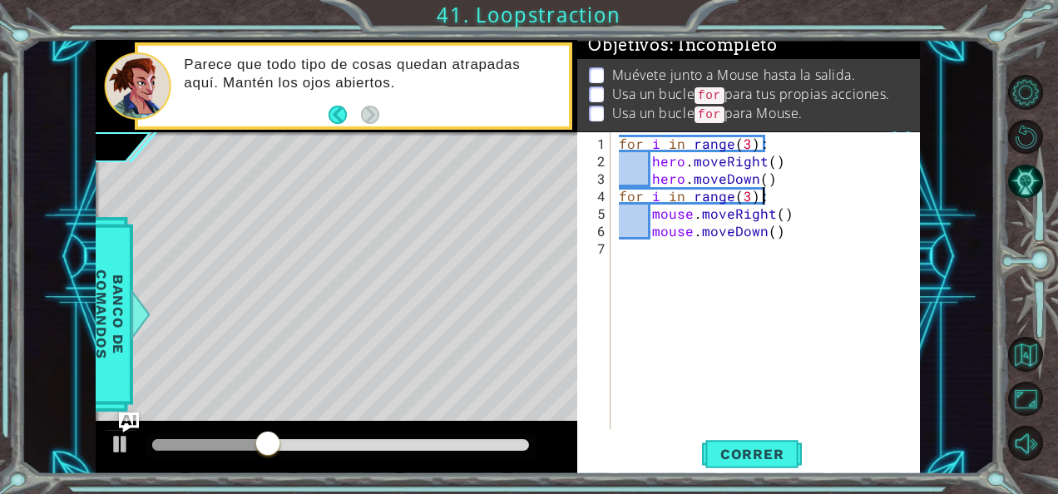
click at [774, 214] on div "for i in range ( 3 ) : hero . moveRight ( ) hero . moveDown ( ) for i in range …" at bounding box center [770, 301] width 309 height 332
click at [780, 215] on div "for i in range ( 3 ) : hero . moveRight ( ) hero . moveDown ( ) for i in range …" at bounding box center [770, 301] width 309 height 332
click at [725, 460] on span "Correr" at bounding box center [752, 454] width 97 height 17
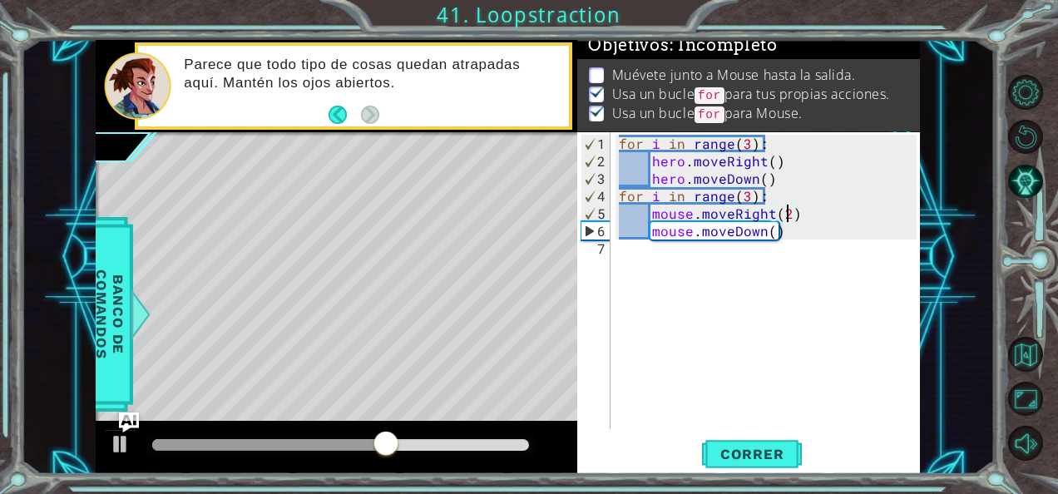
click at [749, 194] on div "for i in range ( 3 ) : hero . moveRight ( ) hero . moveDown ( ) for i in range …" at bounding box center [770, 301] width 309 height 332
click at [746, 145] on div "for i in range ( 3 ) : hero . moveRight ( ) hero . moveDown ( ) for i in range …" at bounding box center [770, 301] width 309 height 332
click at [740, 444] on button "Correr" at bounding box center [752, 454] width 100 height 34
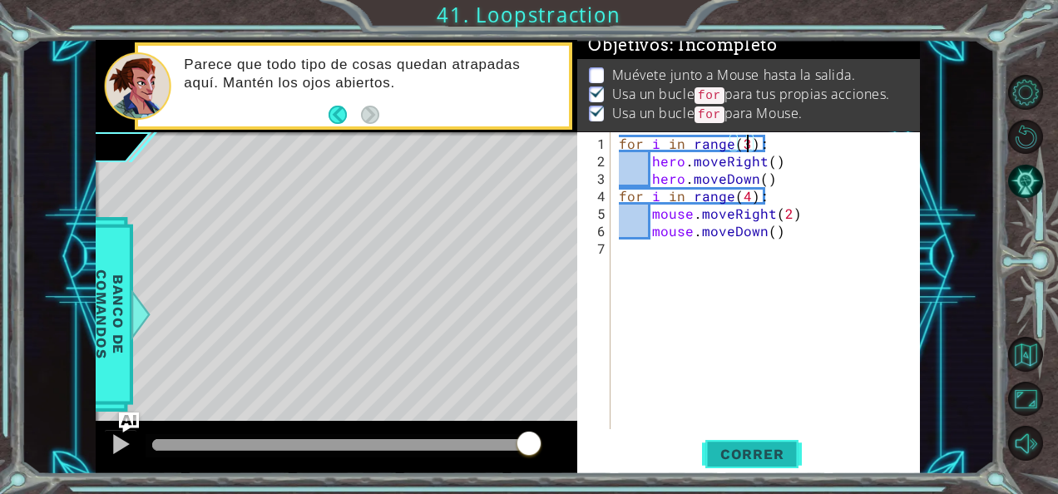
click at [732, 463] on button "Correr" at bounding box center [752, 454] width 100 height 34
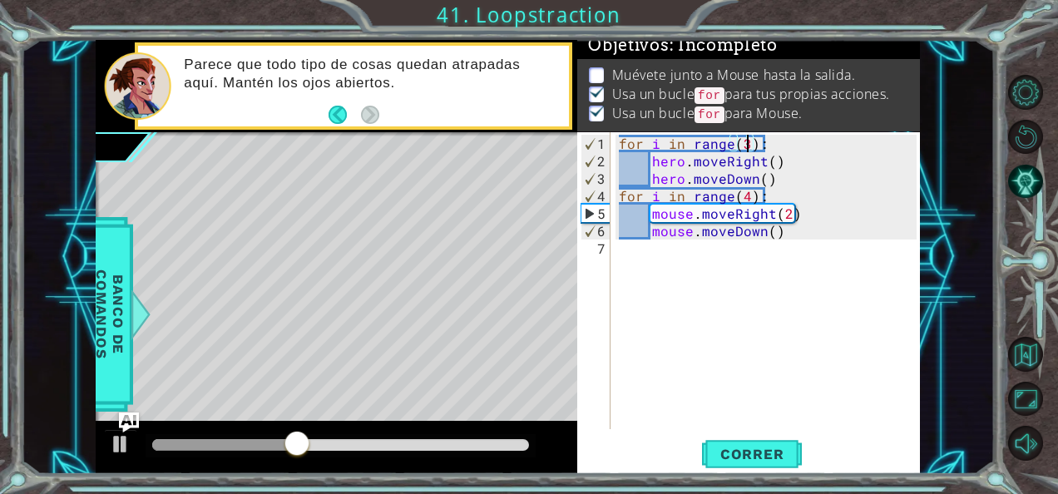
click at [787, 213] on div "for i in range ( 3 ) : hero . moveRight ( ) hero . moveDown ( ) for i in range …" at bounding box center [770, 301] width 309 height 332
click at [619, 196] on div "for i in range ( 3 ) : hero . moveRight ( ) hero . moveDown ( ) for i in range …" at bounding box center [770, 301] width 309 height 332
type textarea "for i in range(4):"
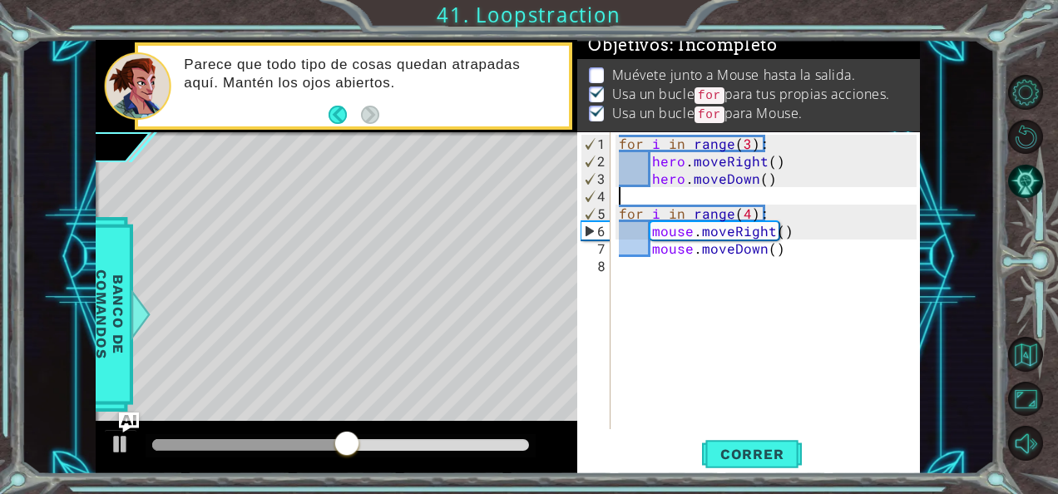
click at [629, 191] on div "for i in range ( 3 ) : hero . moveRight ( ) hero . moveDown ( ) for i in range …" at bounding box center [770, 301] width 309 height 332
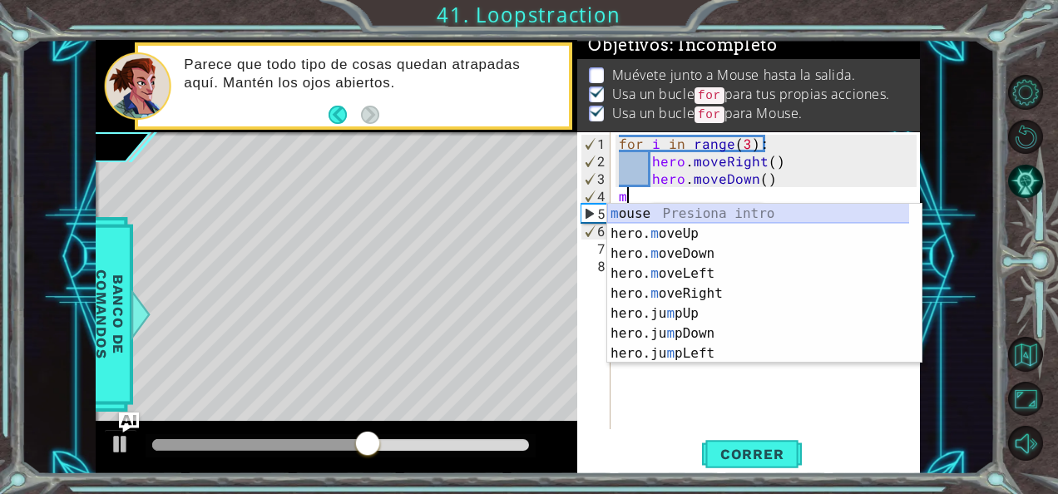
click at [631, 206] on div "m ouse Presiona intro hero. m oveUp Presiona intro hero. m oveDown Presiona int…" at bounding box center [758, 304] width 303 height 200
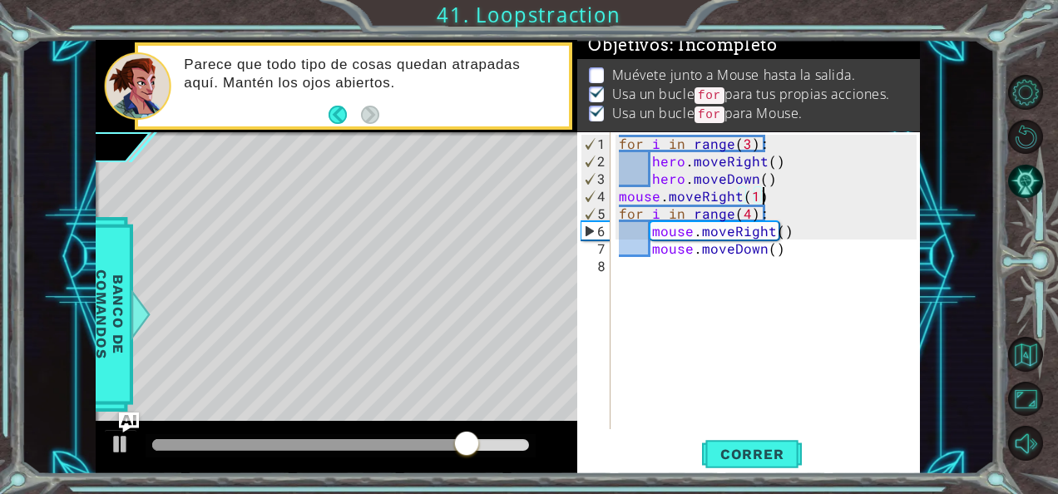
scroll to position [0, 8]
click at [730, 454] on span "Correr" at bounding box center [752, 454] width 97 height 17
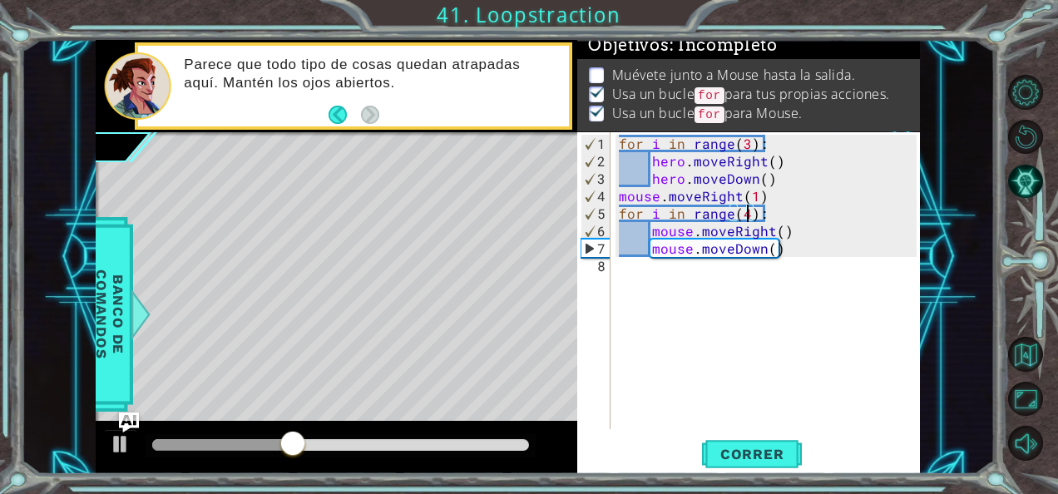
click at [746, 214] on div "for i in range ( 3 ) : hero . moveRight ( ) hero . moveDown ( ) mouse . moveRig…" at bounding box center [770, 301] width 309 height 332
type textarea "for i in range(5):"
click at [626, 273] on div "for i in range ( 3 ) : hero . moveRight ( ) hero . moveDown ( ) mouse . moveRig…" at bounding box center [770, 301] width 309 height 332
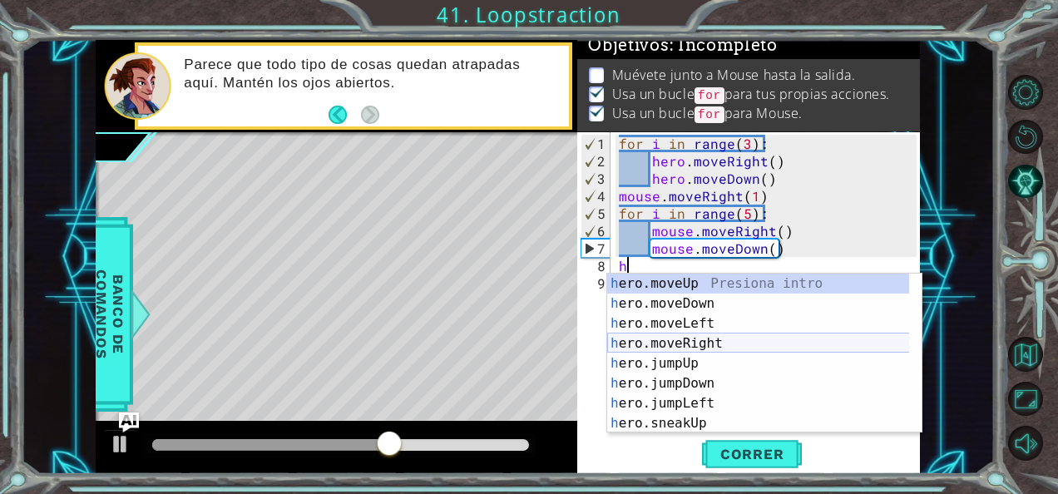
click at [691, 341] on div "h ero.moveUp Presiona intro h ero.moveDown Presiona intro h ero.moveLeft Presio…" at bounding box center [758, 374] width 303 height 200
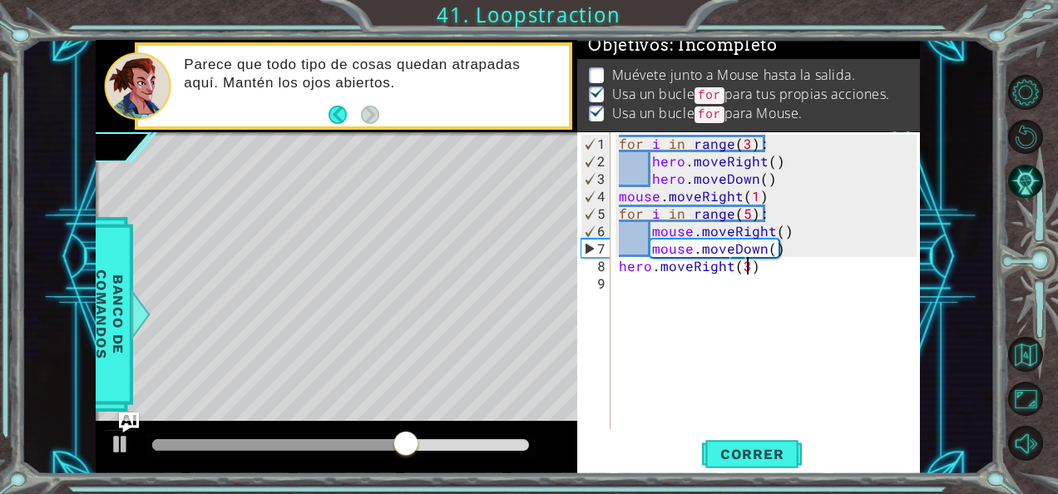
scroll to position [0, 7]
type textarea "hero.moveRight(3)"
click at [735, 461] on span "Correr" at bounding box center [752, 454] width 97 height 17
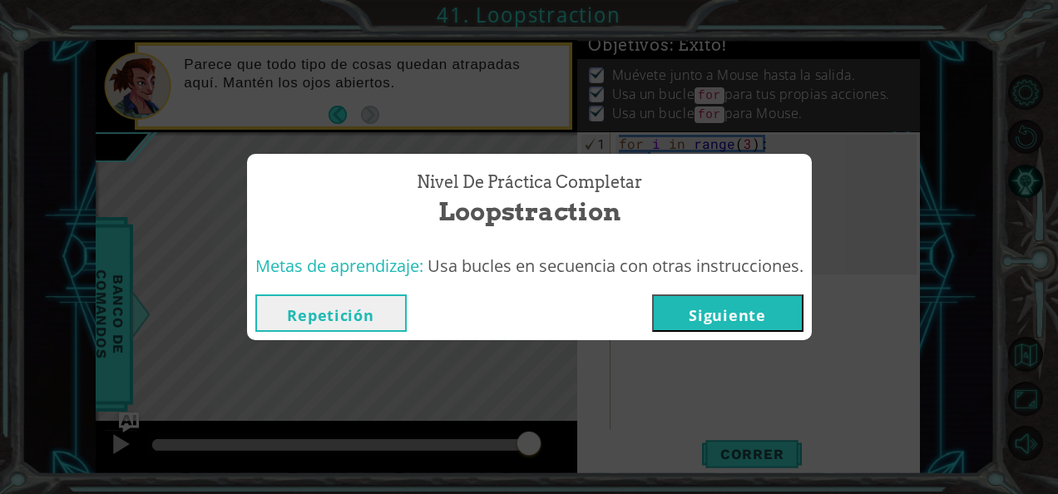
click at [730, 290] on div "Repetición [GEOGRAPHIC_DATA]" at bounding box center [529, 313] width 565 height 54
click at [719, 359] on div "Nivel de Práctica Completar Loopstraction Metas de aprendizaje: Usa bucles en s…" at bounding box center [529, 247] width 1058 height 494
click at [724, 306] on button "Siguiente" at bounding box center [727, 313] width 151 height 37
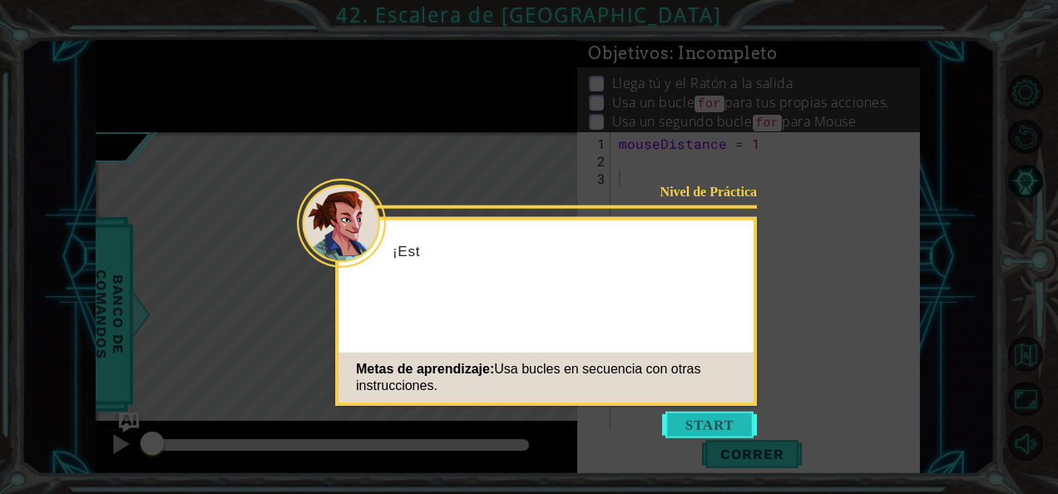
click at [699, 433] on button "Start" at bounding box center [709, 425] width 95 height 27
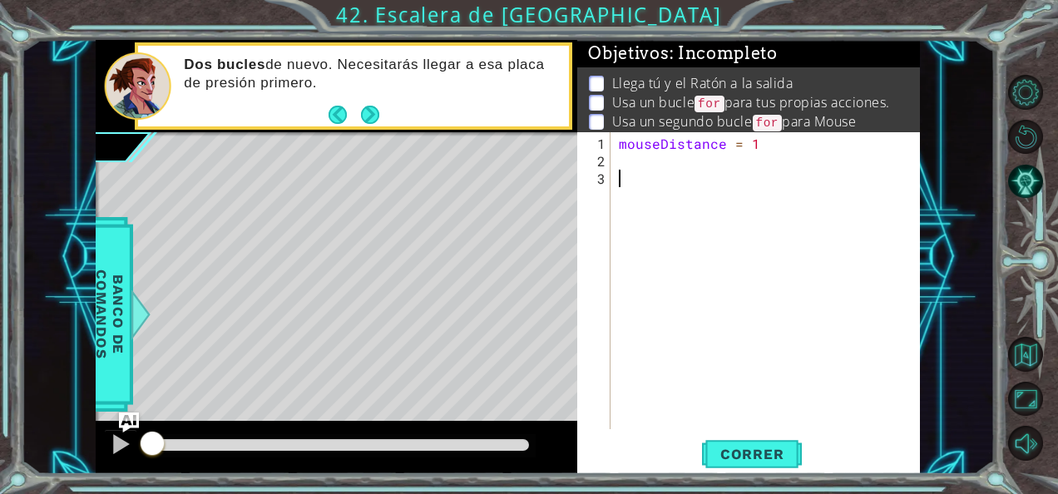
click at [621, 158] on div "mouseDistance = 1" at bounding box center [770, 301] width 309 height 332
paste textarea "for i in range(3):"
type textarea "for i in range(3):"
click at [619, 188] on div "mouseDistance = 1 for i in range ( 3 ) :" at bounding box center [770, 301] width 309 height 332
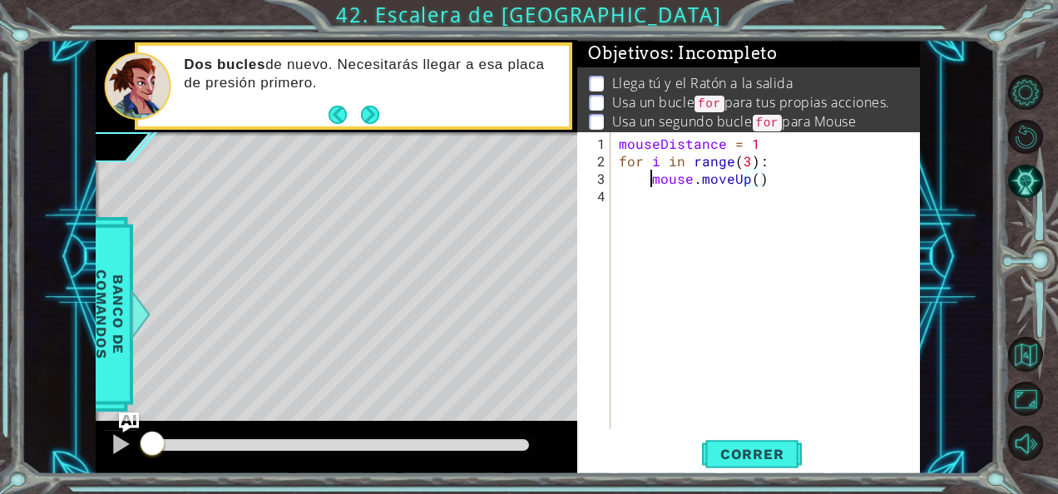
click at [652, 172] on div "mouseDistance = 1 for i in range ( 3 ) : mouse . moveUp ( )" at bounding box center [770, 301] width 309 height 332
type textarea "mouse.moveUp()"
click at [627, 193] on div "mouseDistance = 1 for i in range ( 3 ) : mouse . moveUp ( )" at bounding box center [770, 301] width 309 height 332
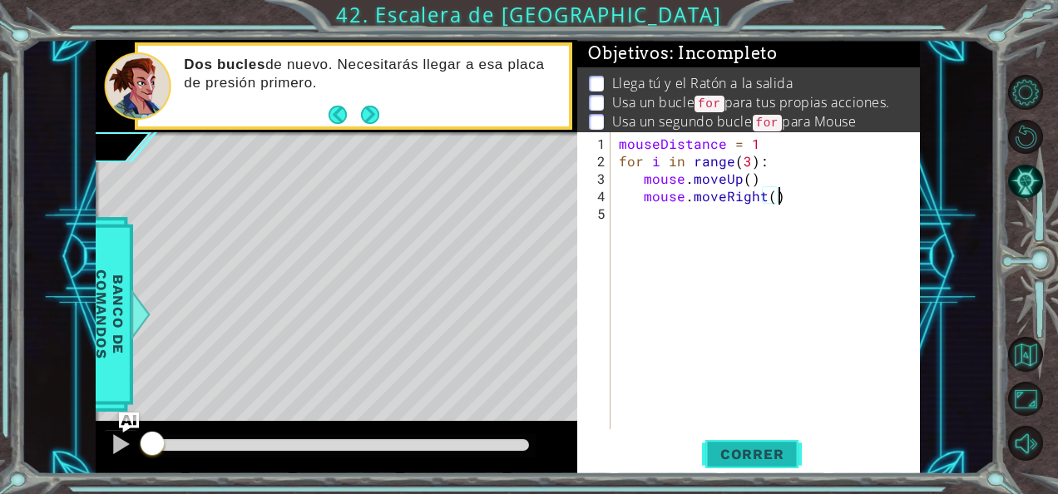
click at [710, 452] on span "Correr" at bounding box center [752, 454] width 97 height 17
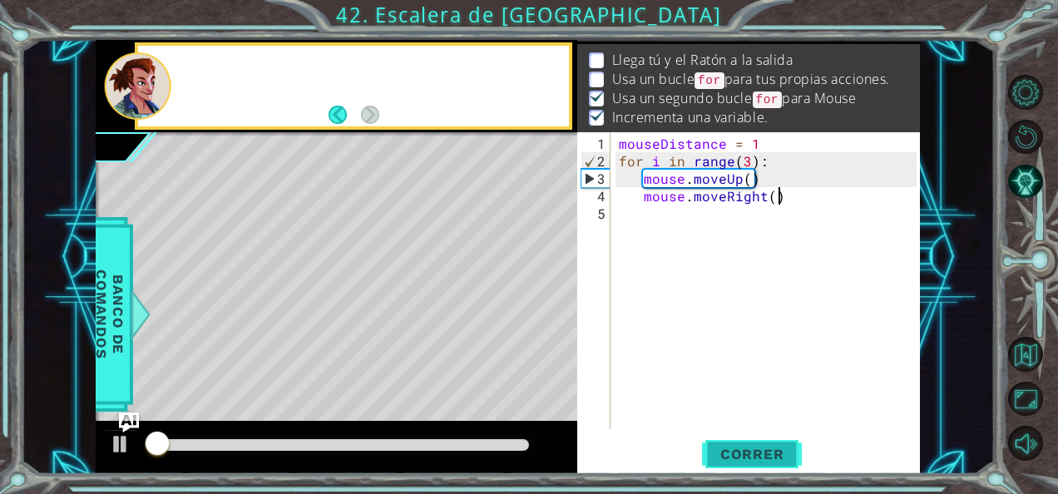
scroll to position [24, 0]
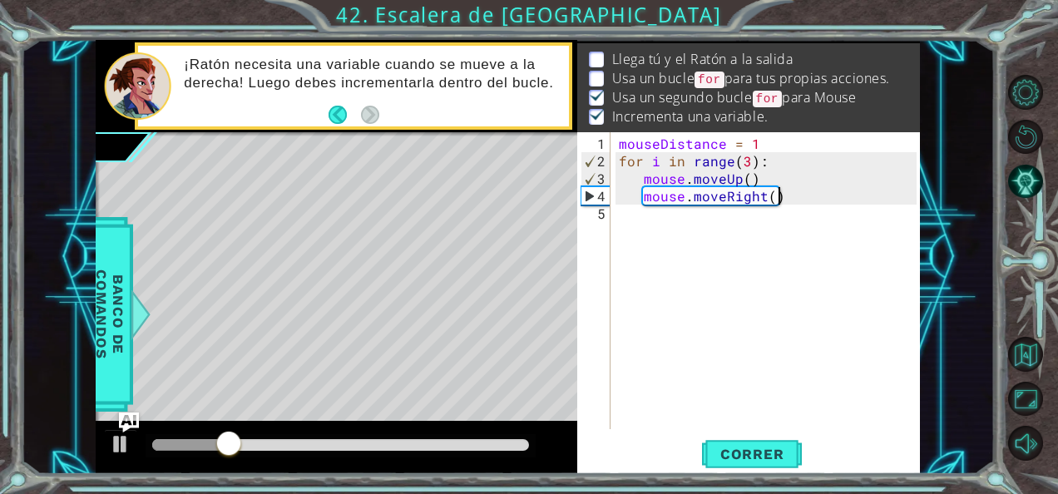
click at [747, 161] on div "mouseDistance = 1 for i in range ( 3 ) : mouse . moveUp ( ) mouse . moveRight (…" at bounding box center [770, 301] width 309 height 332
type textarea "for i in range(5):"
click at [714, 449] on span "Correr" at bounding box center [752, 454] width 97 height 17
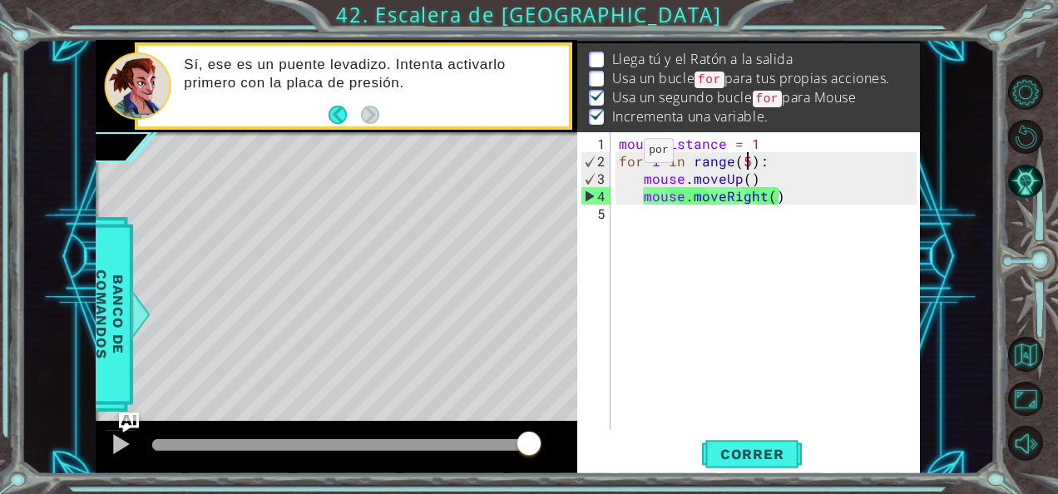
click at [616, 157] on div "mouseDistance = 1 for i in range ( 5 ) : mouse . moveUp ( ) mouse . moveRight (…" at bounding box center [770, 301] width 309 height 332
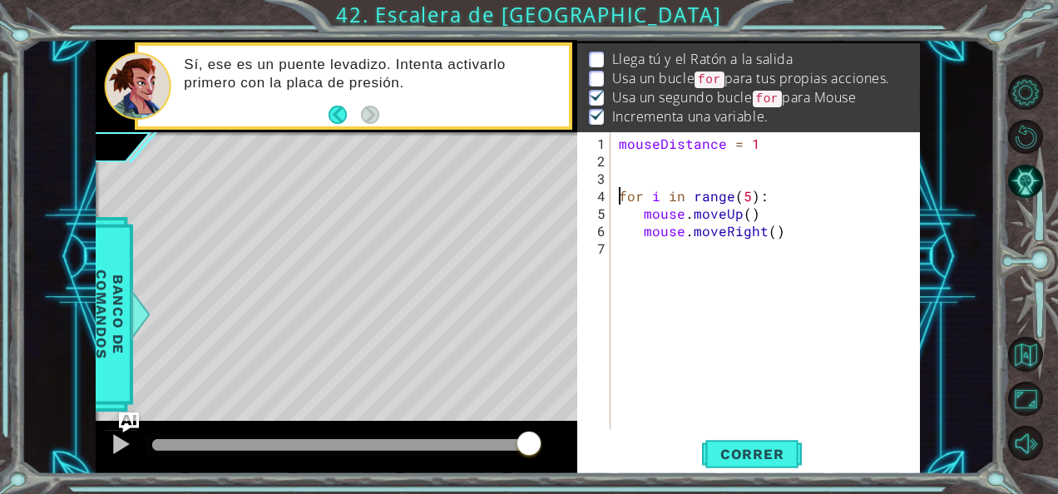
click at [619, 152] on div "mouseDistance = 1 for i in range ( 5 ) : mouse . moveUp ( ) mouse . moveRight (…" at bounding box center [770, 301] width 309 height 332
paste textarea "for i in range(3):"
type textarea "for i in range(3):"
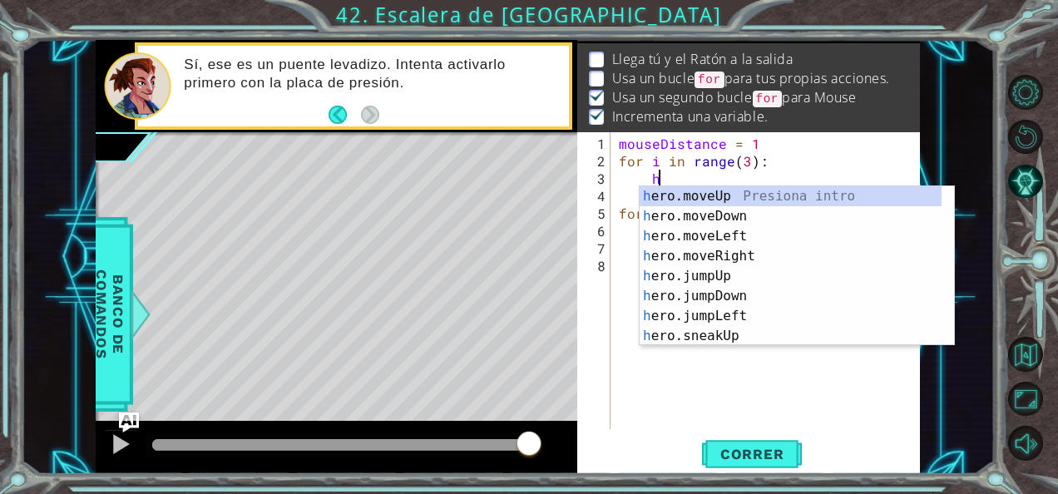
scroll to position [0, 2]
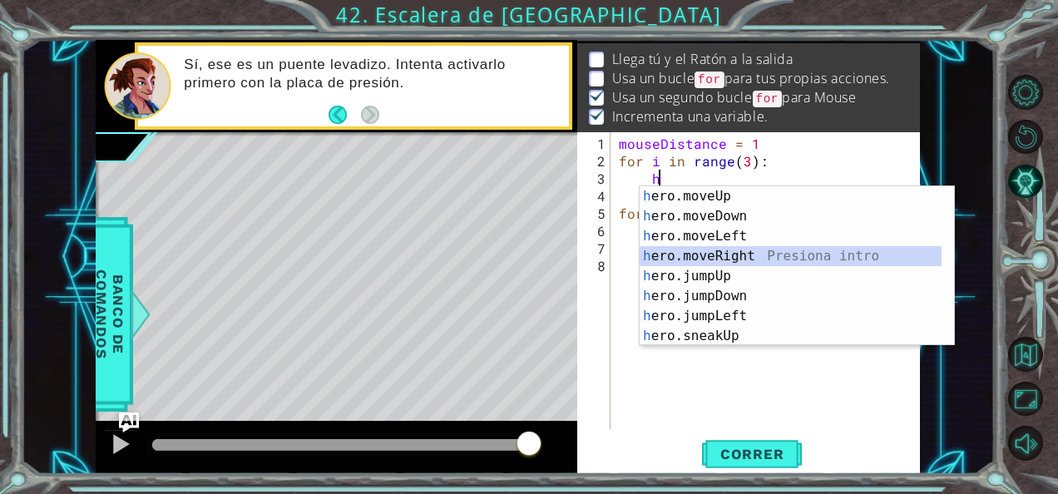
click at [733, 249] on div "h ero.moveUp Presiona intro h ero.moveDown Presiona intro h ero.moveLeft Presio…" at bounding box center [797, 286] width 315 height 200
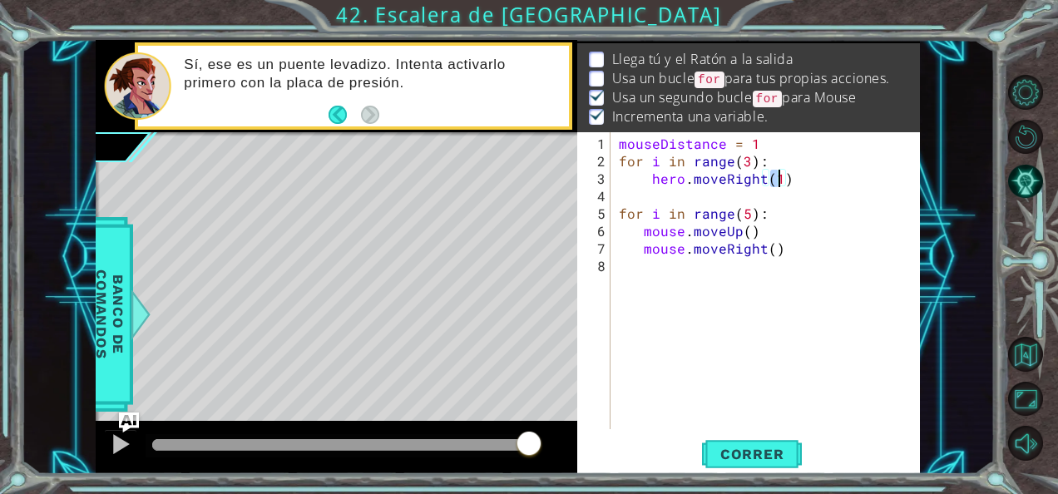
type textarea "hero.moveRight()"
click at [659, 196] on div "mouseDistance = 1 for i in range ( 3 ) : hero . moveRight ( ) for i in range ( …" at bounding box center [770, 301] width 309 height 332
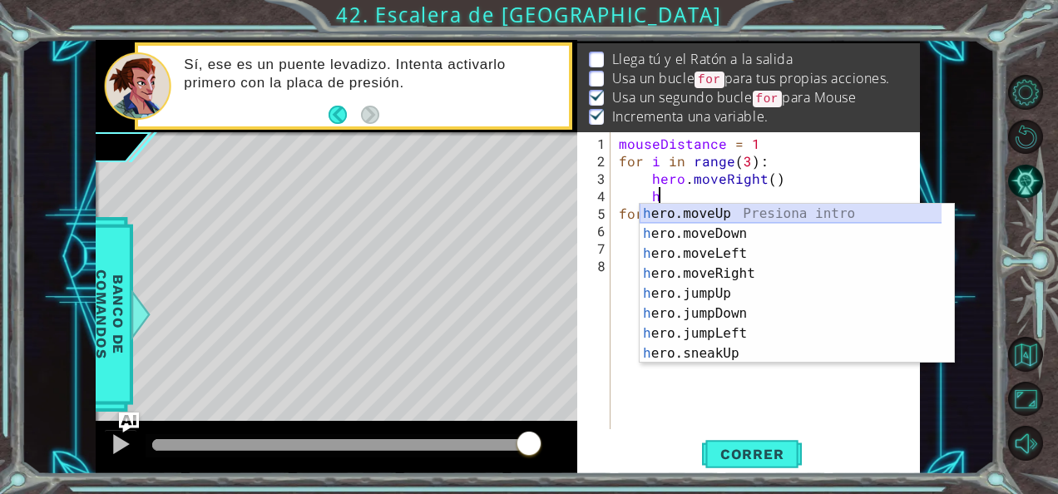
click at [688, 216] on div "h ero.moveUp Presiona intro h ero.moveDown Presiona intro h ero.moveLeft Presio…" at bounding box center [791, 304] width 303 height 200
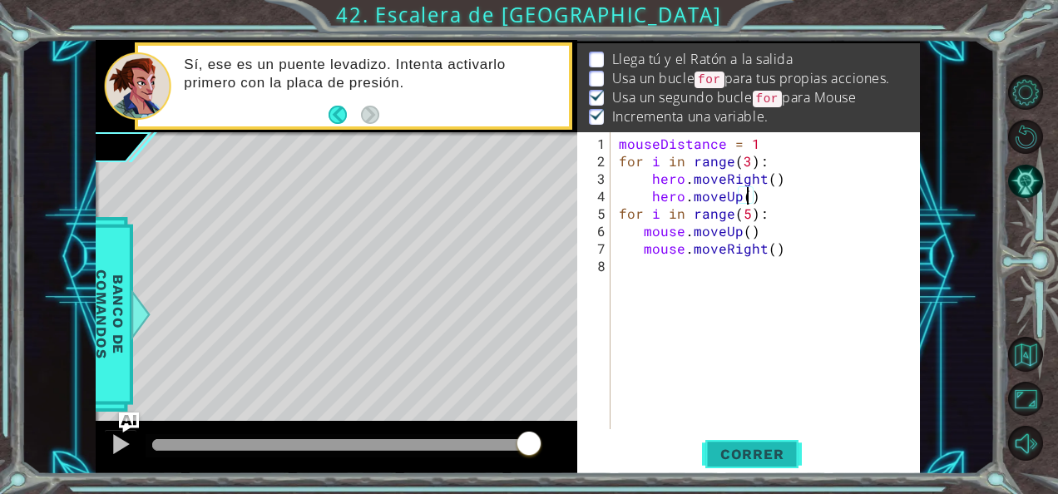
type textarea "hero.moveUp()"
click at [735, 452] on span "Correr" at bounding box center [752, 454] width 97 height 17
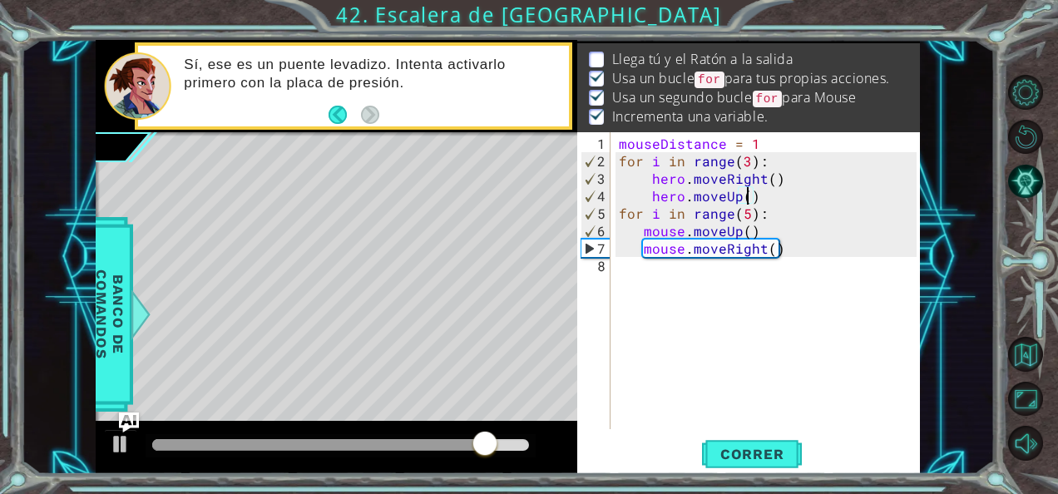
click at [762, 201] on div "mouseDistance = 1 for i in range ( 3 ) : hero . moveRight ( ) hero . moveUp ( )…" at bounding box center [770, 301] width 309 height 332
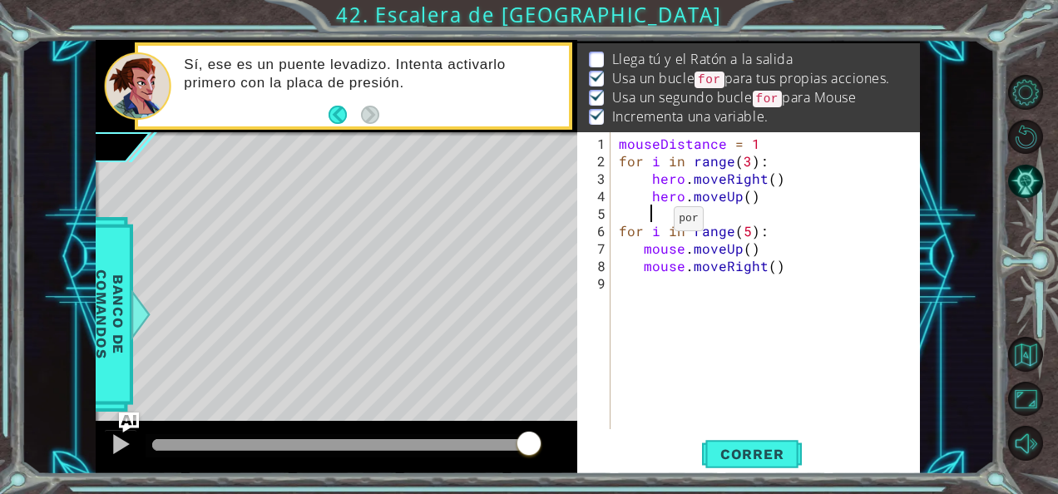
scroll to position [0, 0]
type textarea "h"
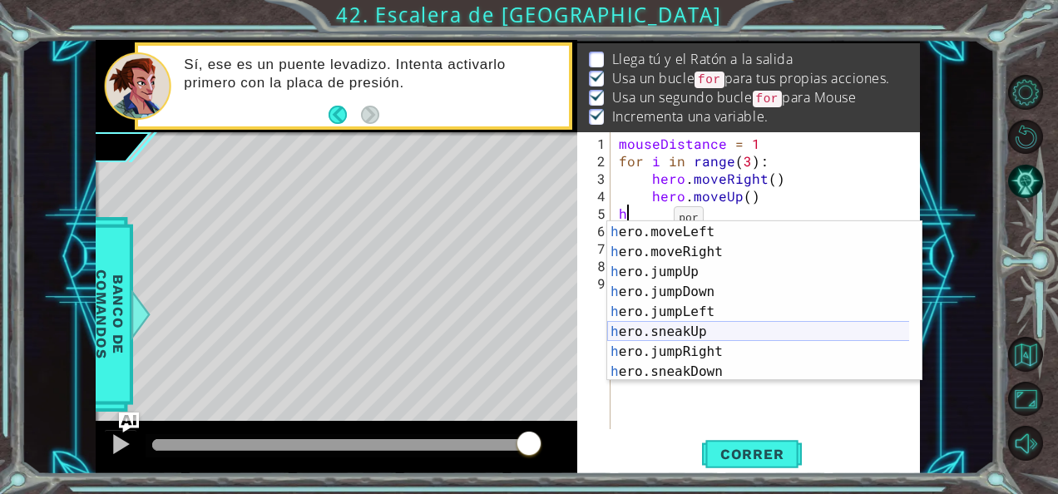
scroll to position [40, 0]
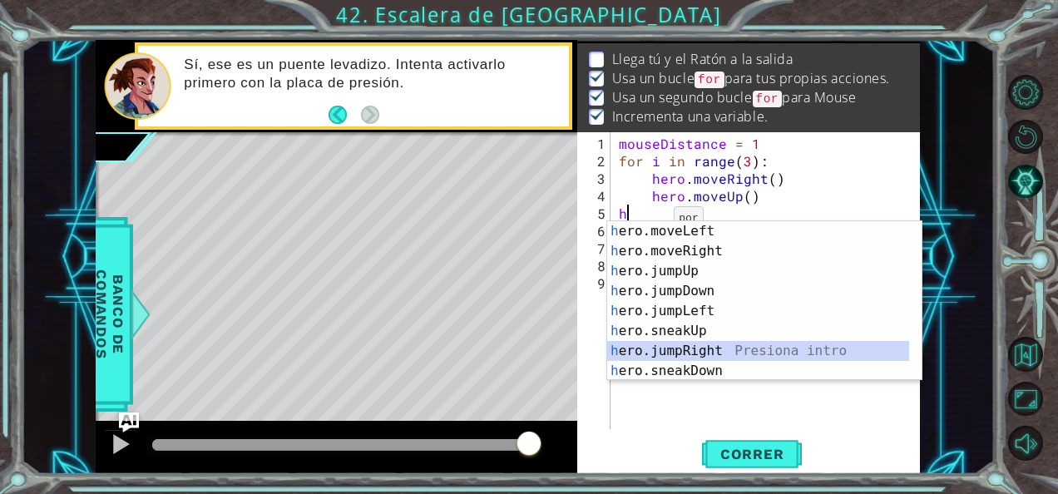
click at [700, 344] on div "h ero.moveLeft Presiona intro h ero.moveRight Presiona intro h ero.jumpUp Presi…" at bounding box center [758, 321] width 303 height 200
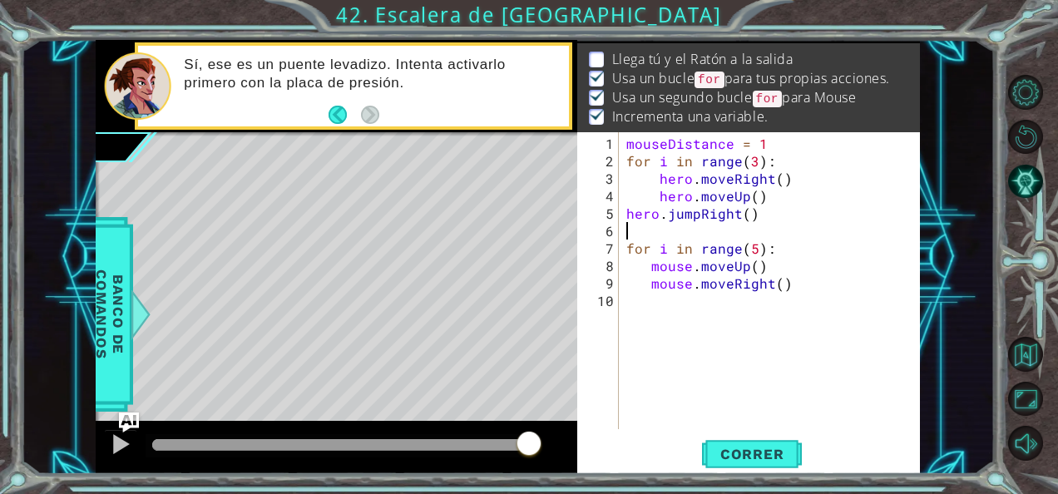
type textarea "hero.jumpRight()"
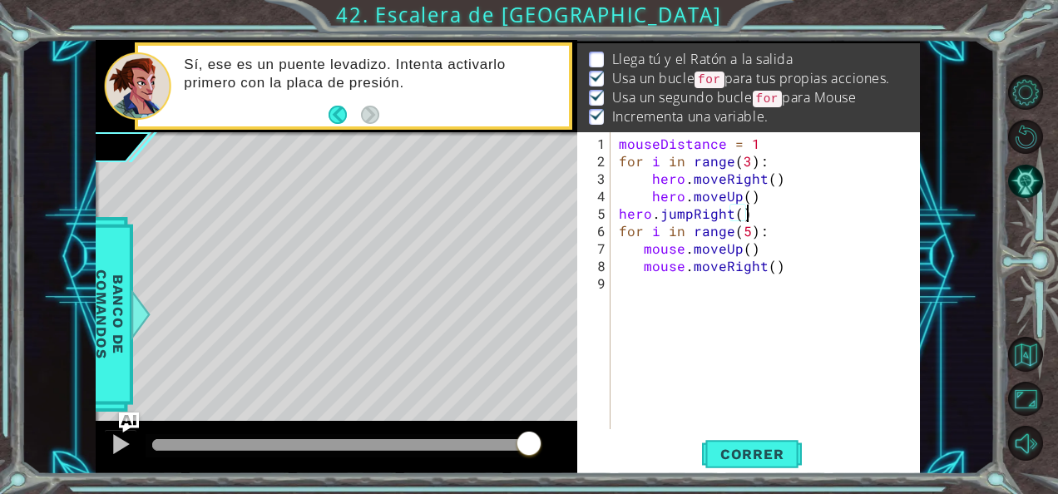
click at [619, 286] on div "mouseDistance = 1 for i in range ( 3 ) : hero . moveRight ( ) hero . moveUp ( )…" at bounding box center [770, 301] width 309 height 332
click at [700, 451] on div "Correr" at bounding box center [752, 454] width 343 height 34
click at [709, 453] on span "Correr" at bounding box center [752, 454] width 97 height 17
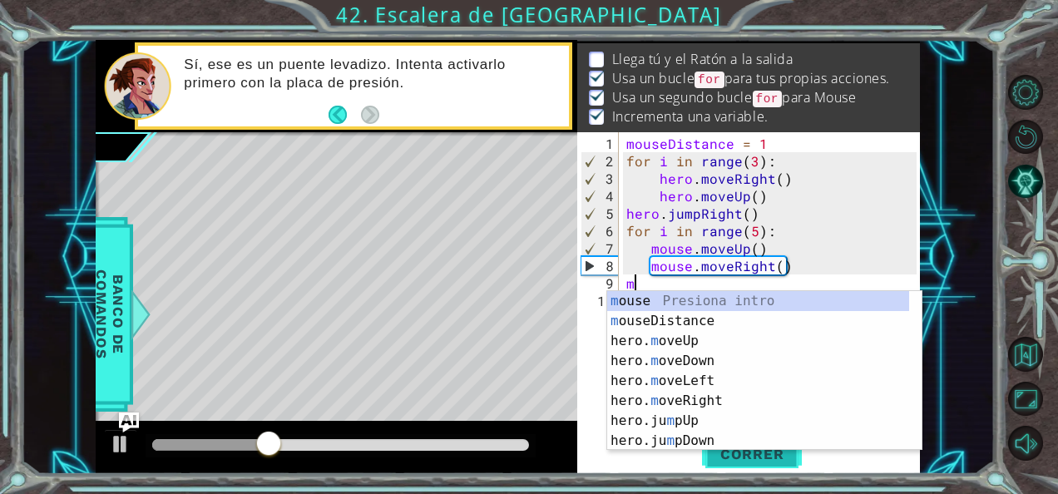
scroll to position [0, 0]
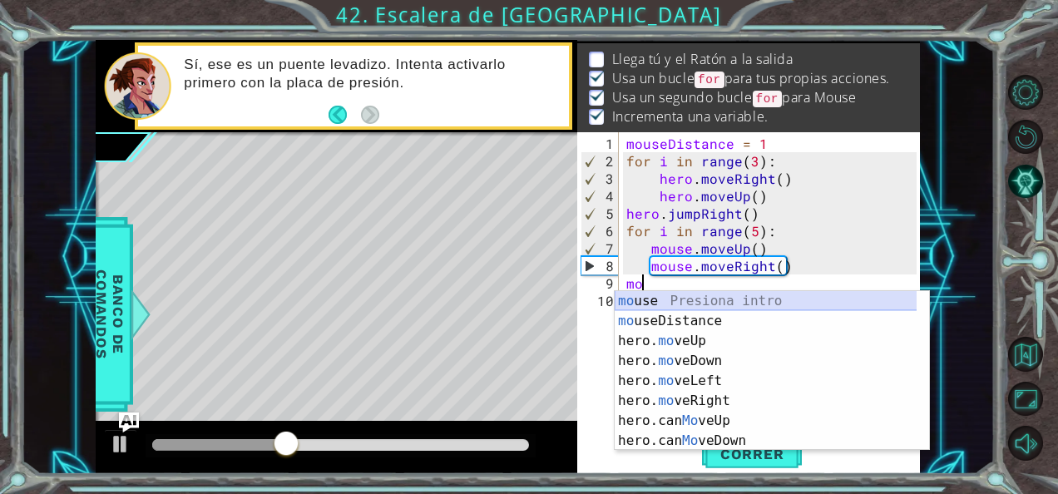
click at [694, 299] on div "mo use Presiona intro mo useDistance Presiona intro hero. mo veUp Presiona intr…" at bounding box center [766, 391] width 303 height 200
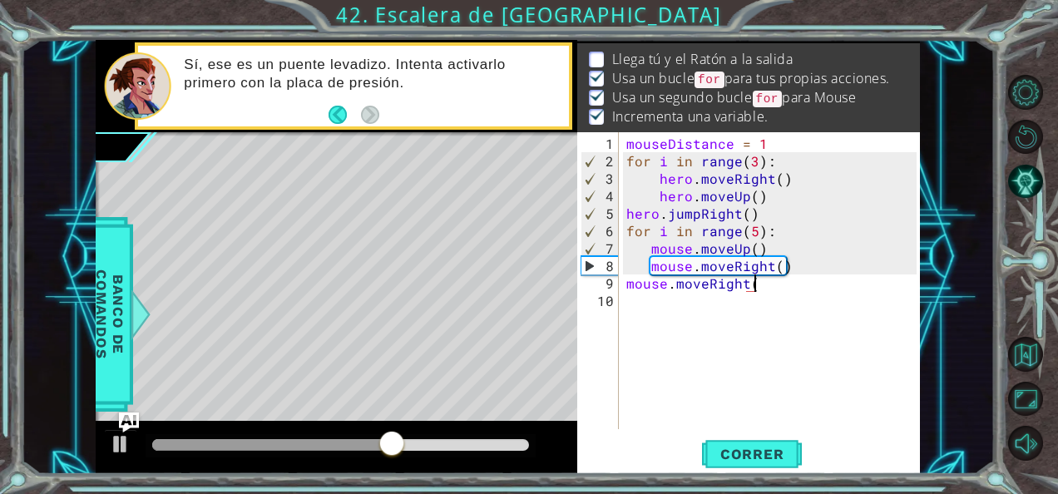
scroll to position [0, 7]
type textarea "mouse.moveRight(1)"
click at [628, 298] on div "mouseDistance = 1 for i in range ( 3 ) : hero . moveRight ( ) hero . moveUp ( )…" at bounding box center [774, 301] width 302 height 332
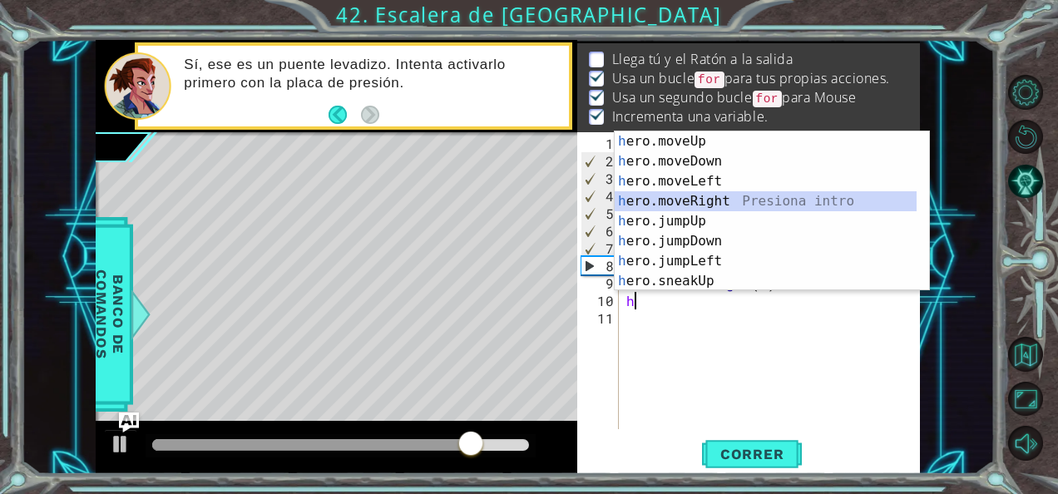
click at [700, 198] on div "h ero.moveUp Presiona intro h ero.moveDown Presiona intro h ero.moveLeft Presio…" at bounding box center [766, 231] width 303 height 200
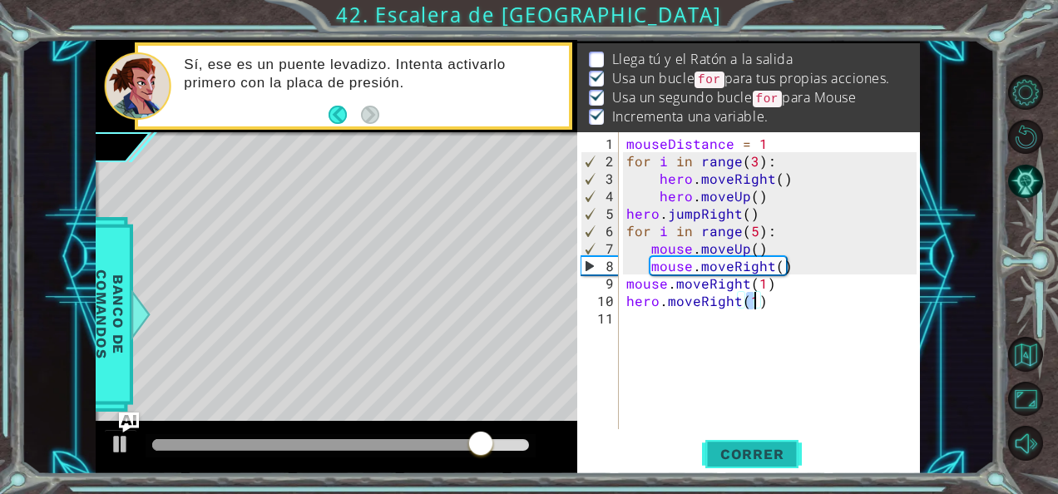
type textarea "hero.moveRight(1)"
click at [734, 449] on span "Correr" at bounding box center [752, 454] width 97 height 17
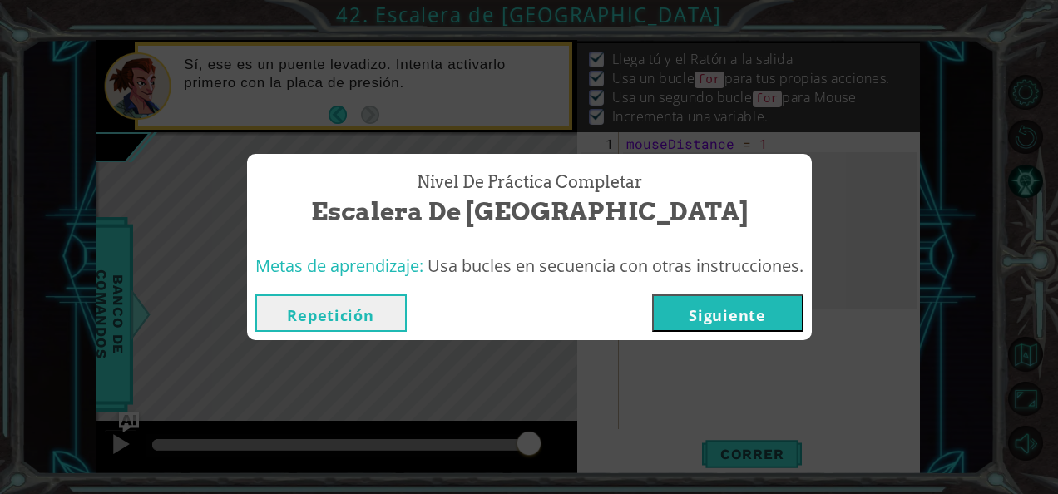
click at [791, 314] on button "Siguiente" at bounding box center [727, 313] width 151 height 37
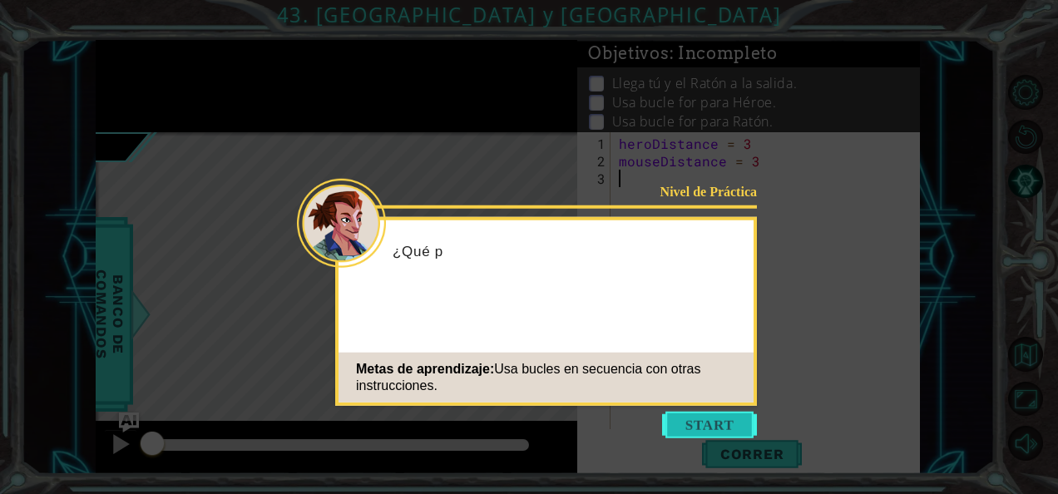
click at [681, 418] on button "Start" at bounding box center [709, 425] width 95 height 27
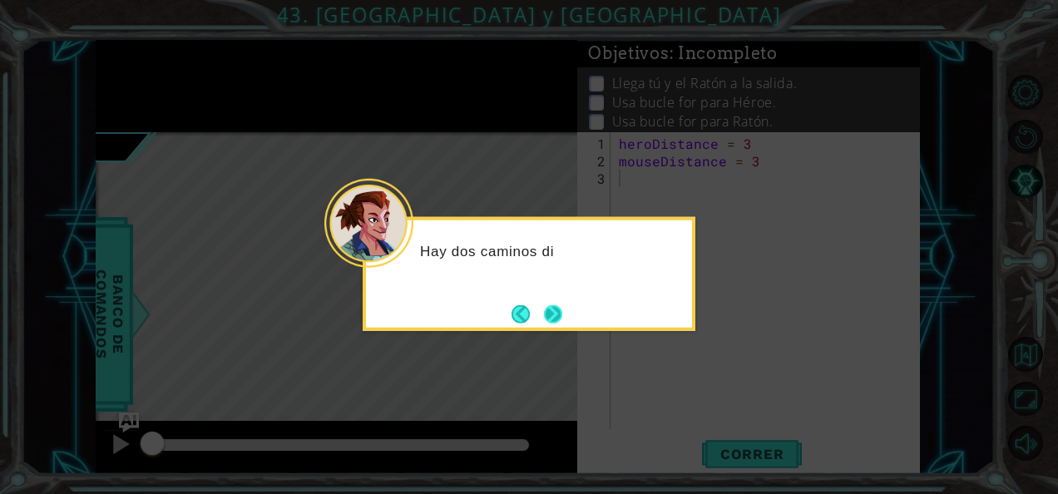
click at [558, 304] on button "Next" at bounding box center [553, 313] width 18 height 18
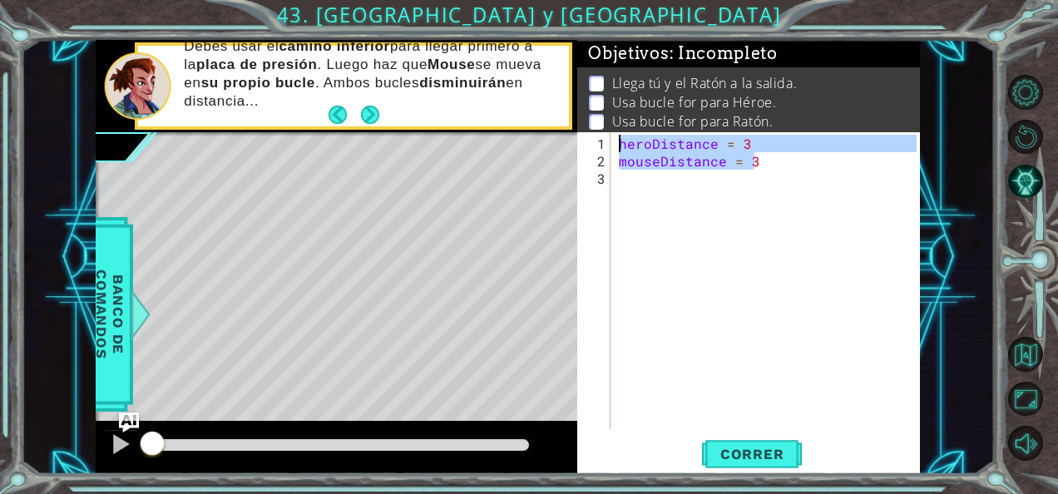
drag, startPoint x: 759, startPoint y: 156, endPoint x: 611, endPoint y: 131, distance: 150.2
click at [611, 131] on div "Objetivos : Incompleto Llega tú y el Ratón a la salida. Usa bucle for para Héro…" at bounding box center [748, 257] width 343 height 435
type textarea "heroDistance = 3 mouseDistance = 3"
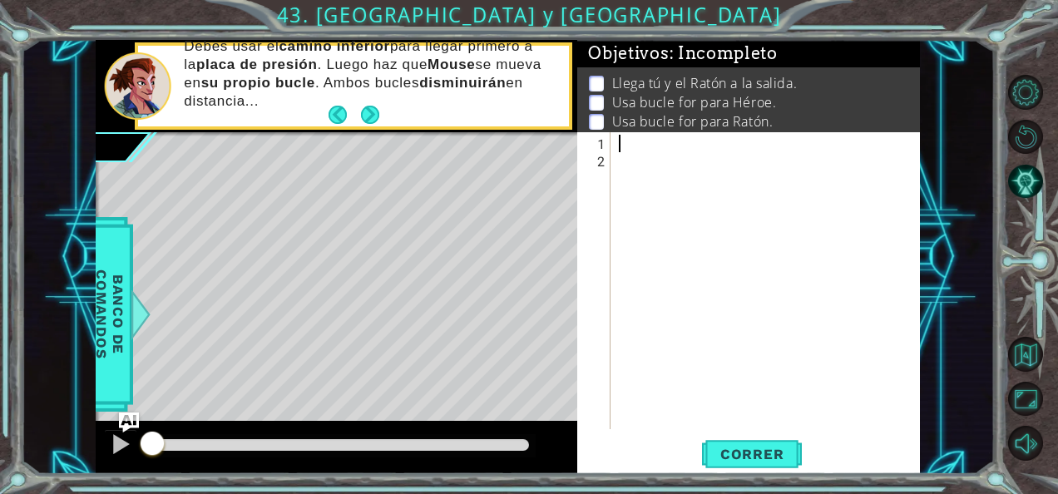
drag, startPoint x: 611, startPoint y: 131, endPoint x: 600, endPoint y: 179, distance: 48.6
click at [621, 142] on div at bounding box center [770, 301] width 309 height 332
paste textarea "hero.moveRight(1)"
type textarea "hero.moveRight(1)"
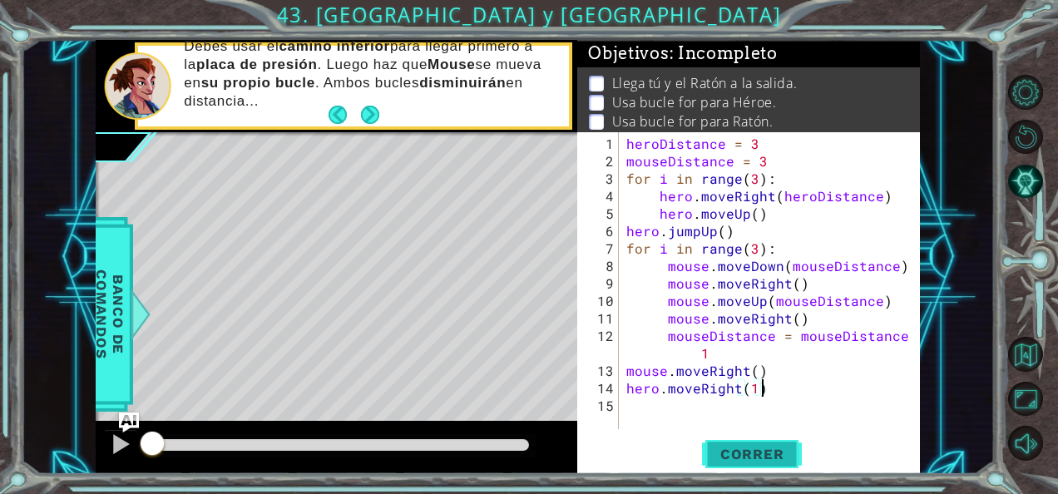
click at [734, 453] on span "Correr" at bounding box center [752, 454] width 97 height 17
click at [483, 436] on div at bounding box center [341, 445] width 390 height 23
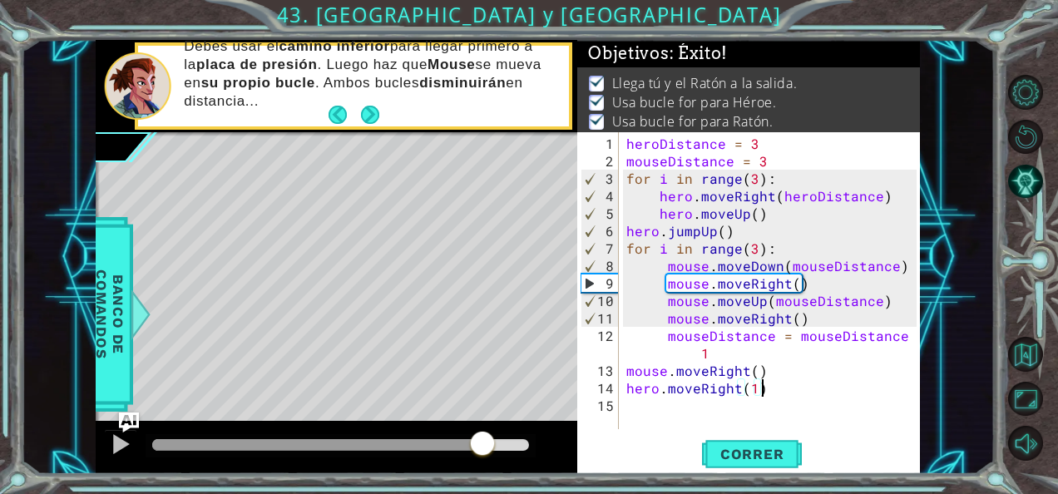
click at [483, 443] on div at bounding box center [340, 445] width 377 height 12
click at [121, 450] on div at bounding box center [121, 444] width 22 height 22
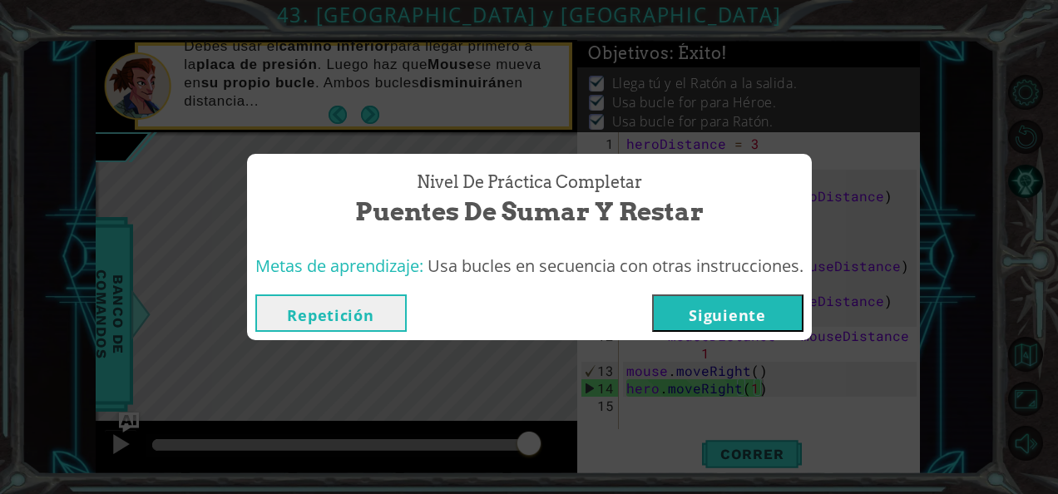
click at [704, 329] on button "Siguiente" at bounding box center [727, 313] width 151 height 37
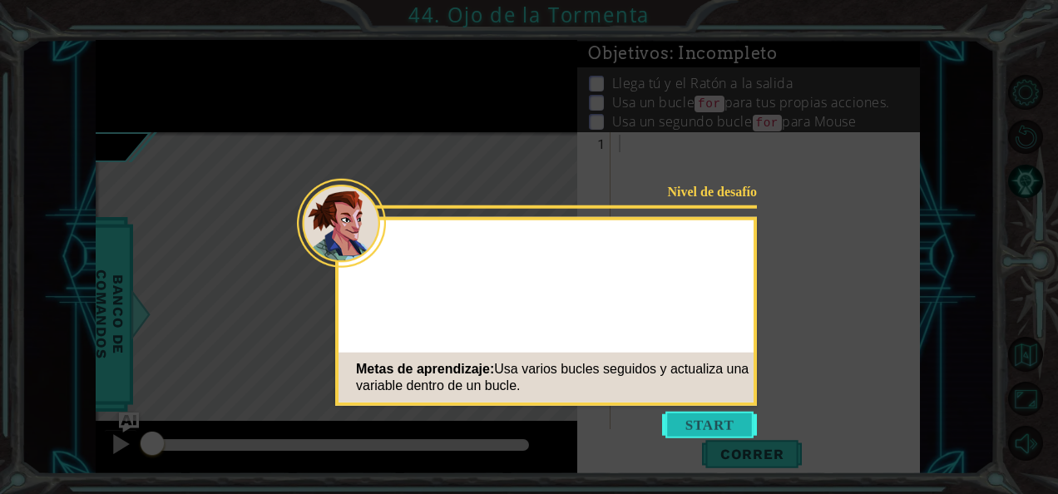
click at [709, 424] on button "Start" at bounding box center [709, 425] width 95 height 27
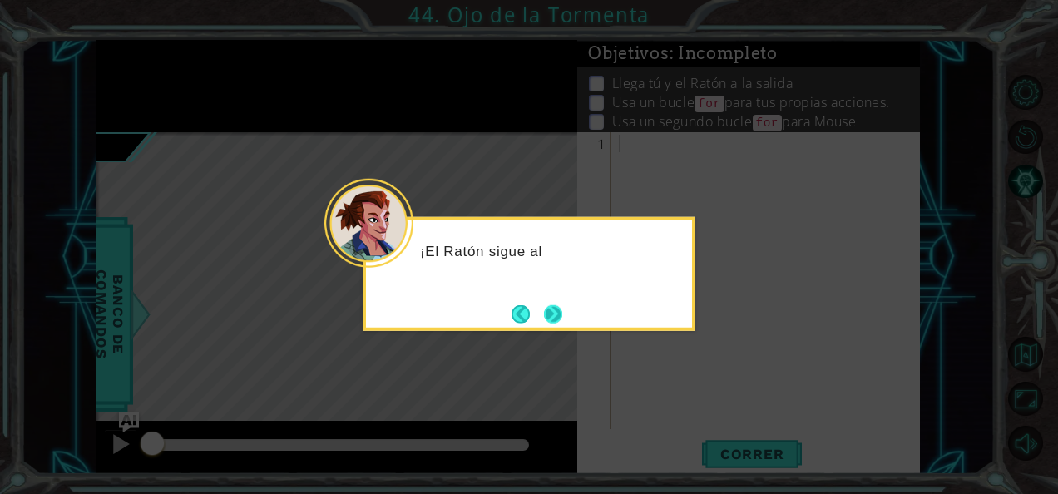
click at [547, 309] on button "Next" at bounding box center [553, 313] width 18 height 18
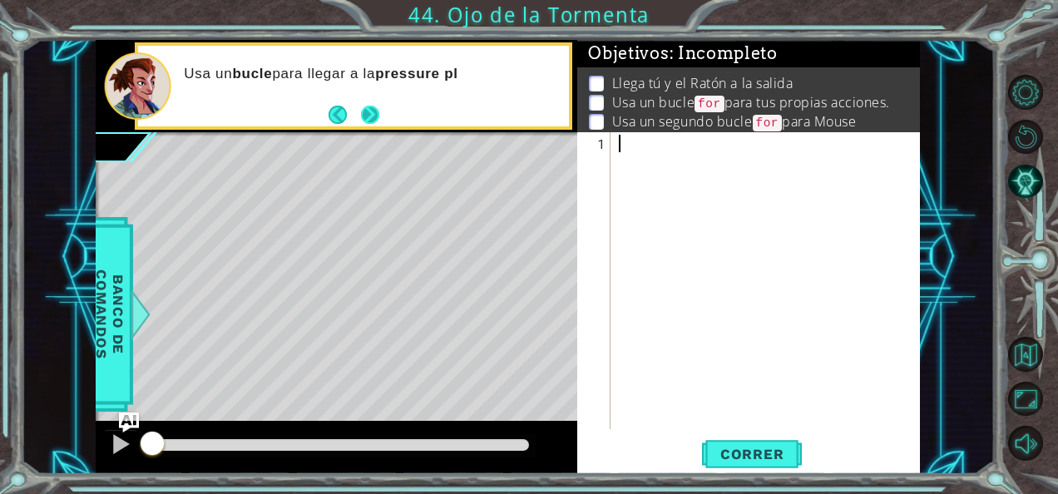
click at [379, 111] on button "Next" at bounding box center [370, 115] width 18 height 18
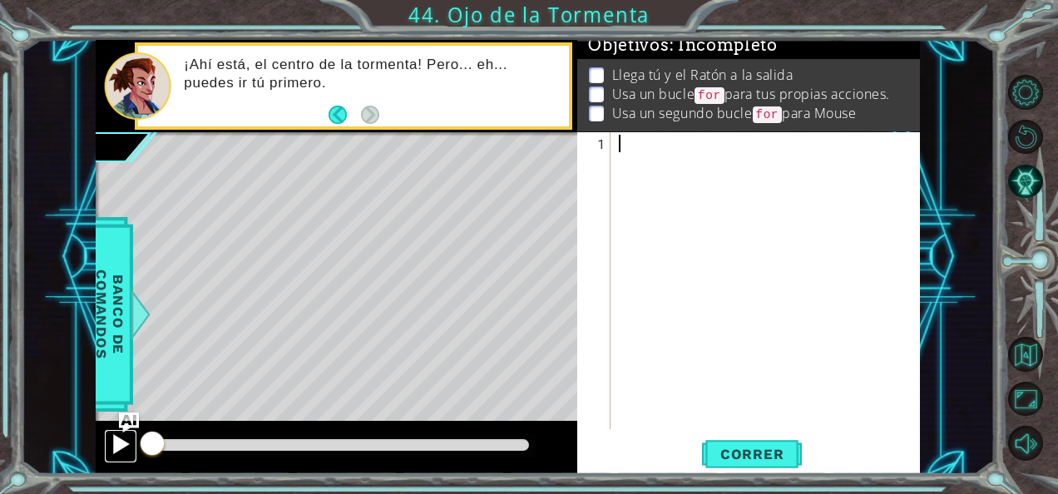
click at [107, 443] on button at bounding box center [120, 446] width 33 height 34
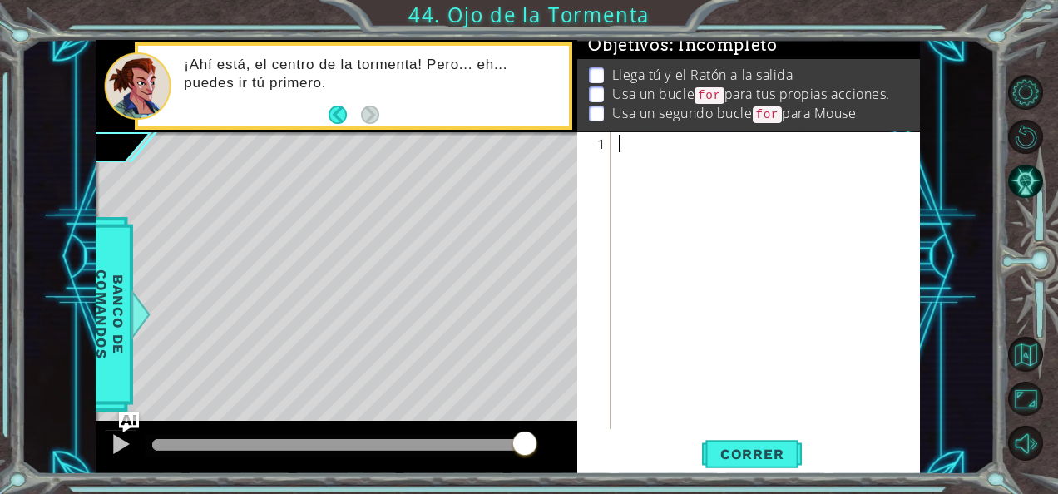
drag, startPoint x: 155, startPoint y: 445, endPoint x: 525, endPoint y: 459, distance: 370.5
click at [525, 459] on div at bounding box center [525, 445] width 30 height 30
click at [110, 442] on div at bounding box center [121, 444] width 22 height 22
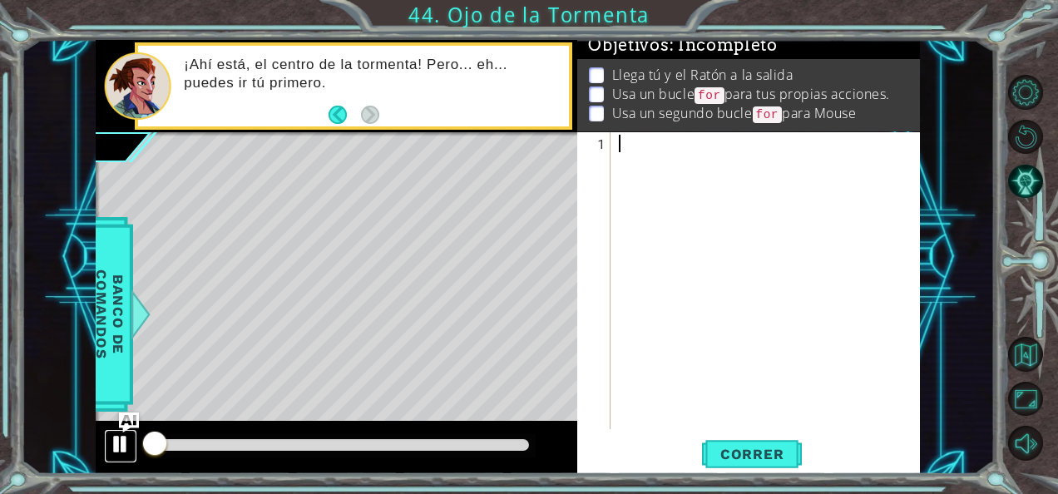
click at [110, 442] on div at bounding box center [121, 444] width 22 height 22
drag, startPoint x: 151, startPoint y: 444, endPoint x: 133, endPoint y: 449, distance: 19.0
click at [611, 141] on div "1 2 ההההההההההההההההההההההההההההההההההההההההההההההההההההההההההההההההההההההההההה…" at bounding box center [746, 280] width 339 height 297
click at [617, 153] on div at bounding box center [770, 301] width 309 height 332
click at [624, 145] on div at bounding box center [770, 301] width 309 height 332
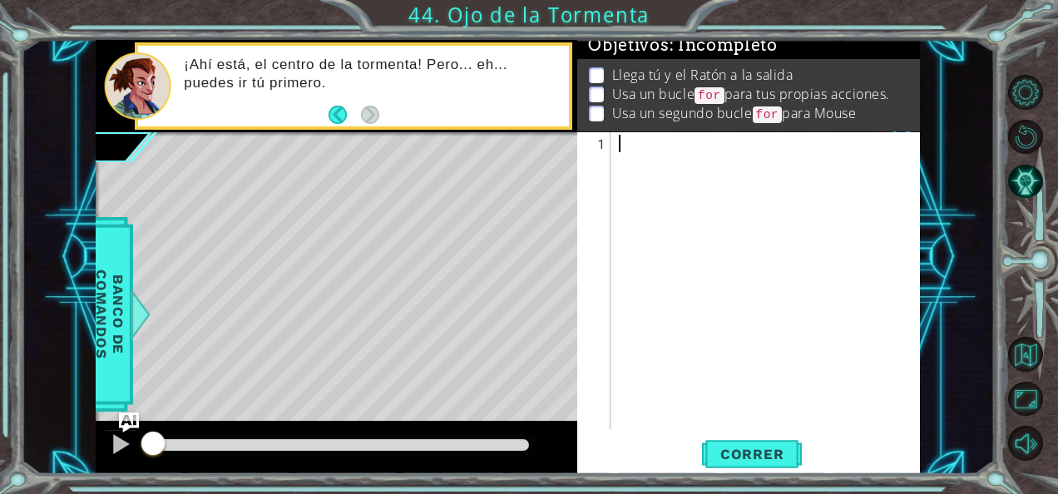
paste textarea "hero.moveRight()"
type textarea "hero.moveRight()"
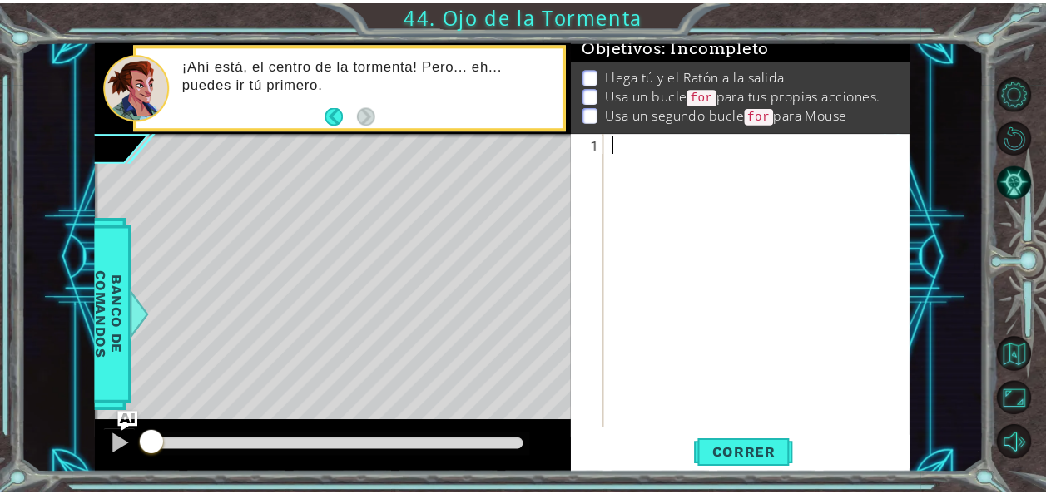
scroll to position [70, 0]
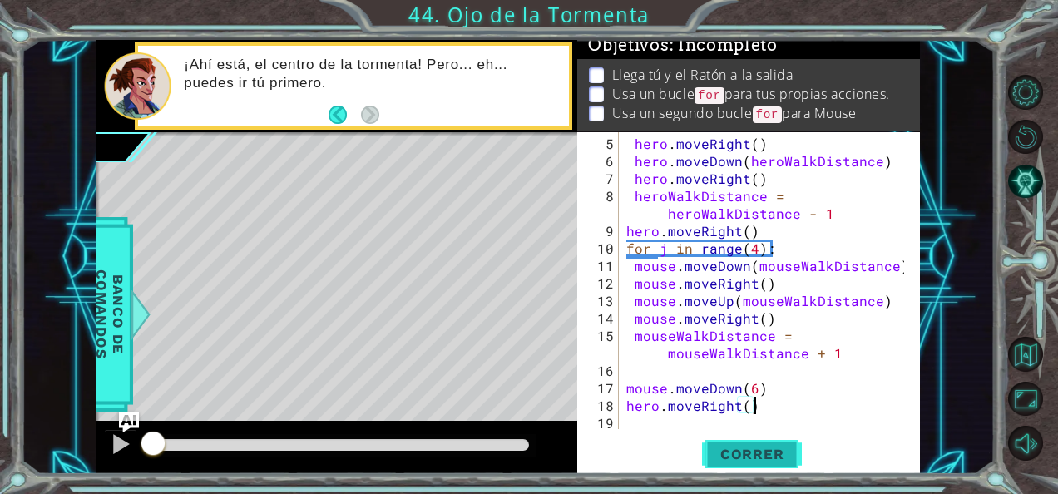
click at [725, 446] on span "Correr" at bounding box center [752, 454] width 97 height 17
click at [493, 440] on div at bounding box center [340, 445] width 377 height 12
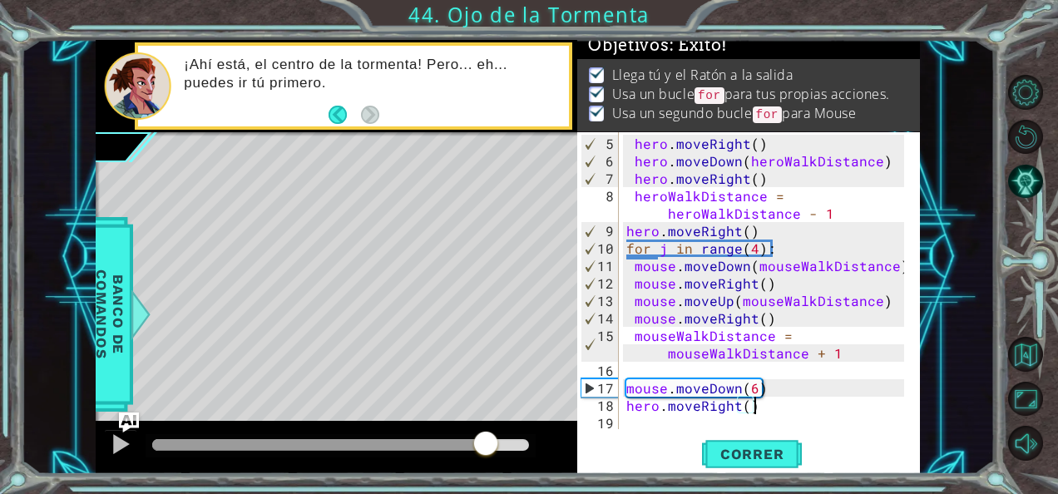
click at [486, 443] on div at bounding box center [340, 445] width 377 height 12
click at [501, 445] on div at bounding box center [340, 445] width 377 height 12
click at [121, 448] on div at bounding box center [121, 444] width 22 height 22
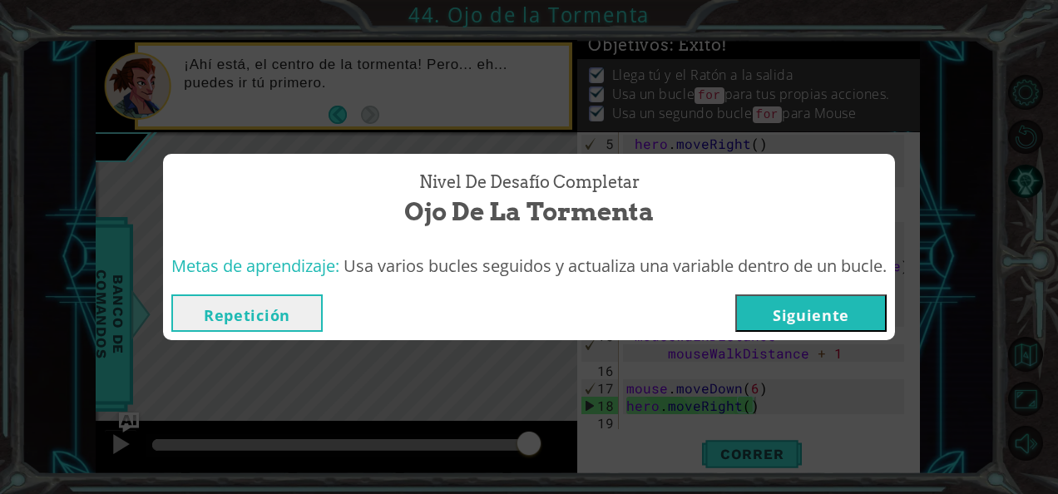
click at [764, 310] on button "Siguiente" at bounding box center [810, 313] width 151 height 37
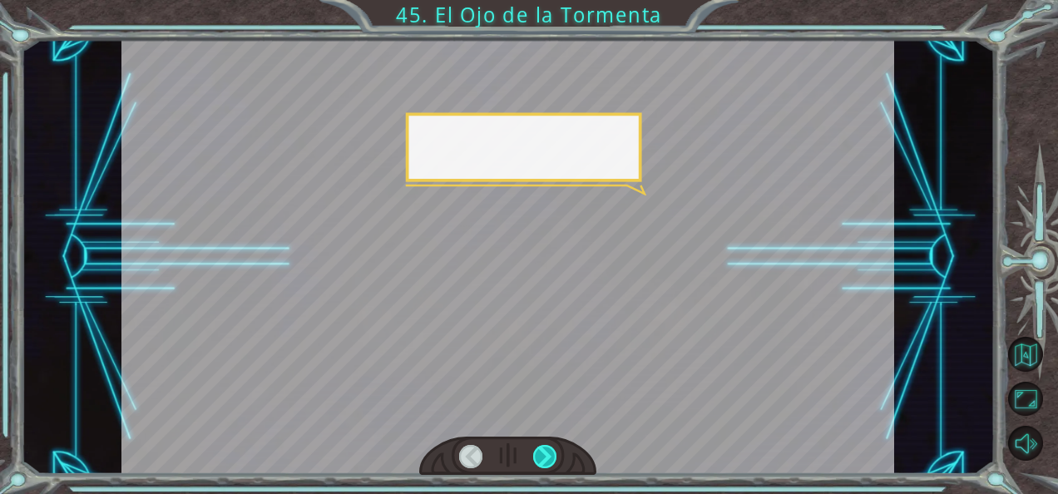
click at [544, 445] on div at bounding box center [544, 456] width 23 height 23
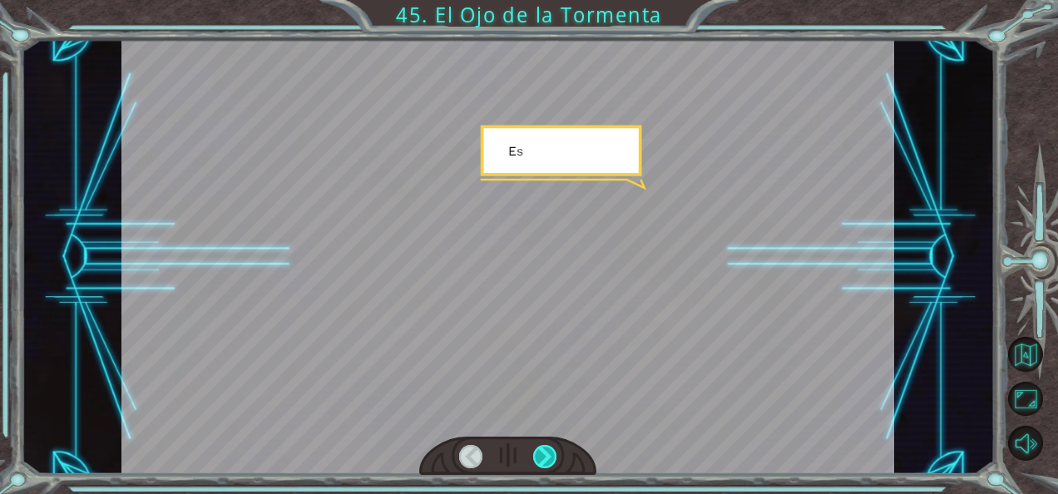
click at [544, 445] on div at bounding box center [544, 456] width 23 height 23
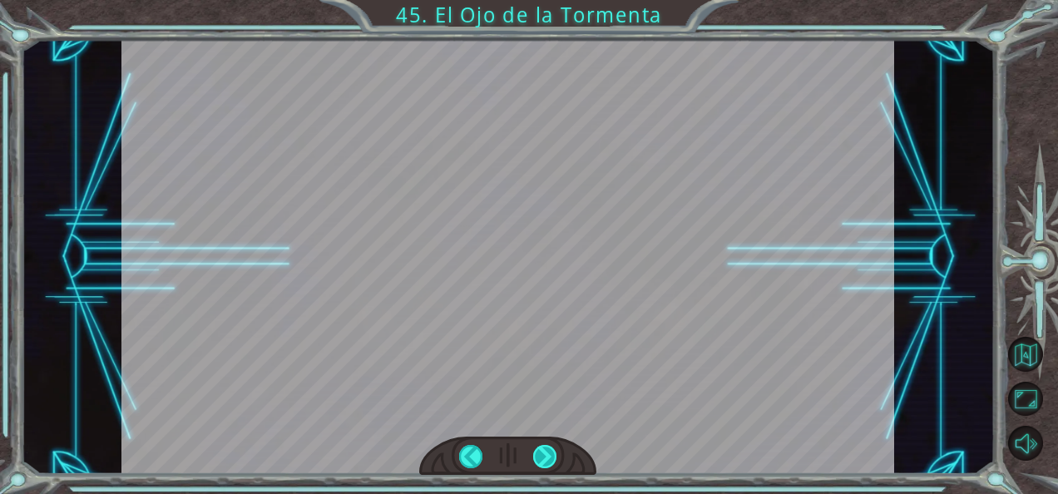
click at [544, 445] on div at bounding box center [544, 456] width 23 height 23
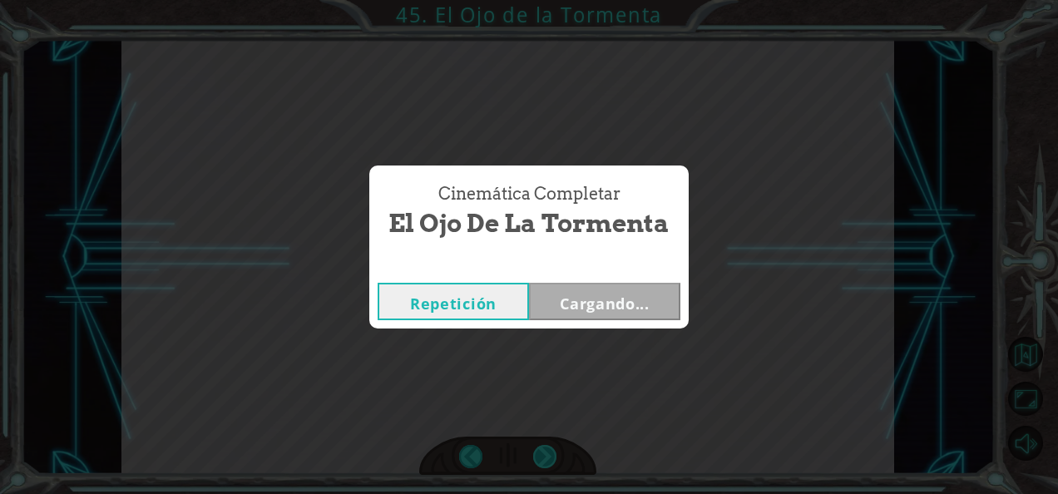
click at [544, 445] on div "Cinemática Completar El Ojo de la Tormenta Repetición Cargando..." at bounding box center [529, 247] width 1058 height 494
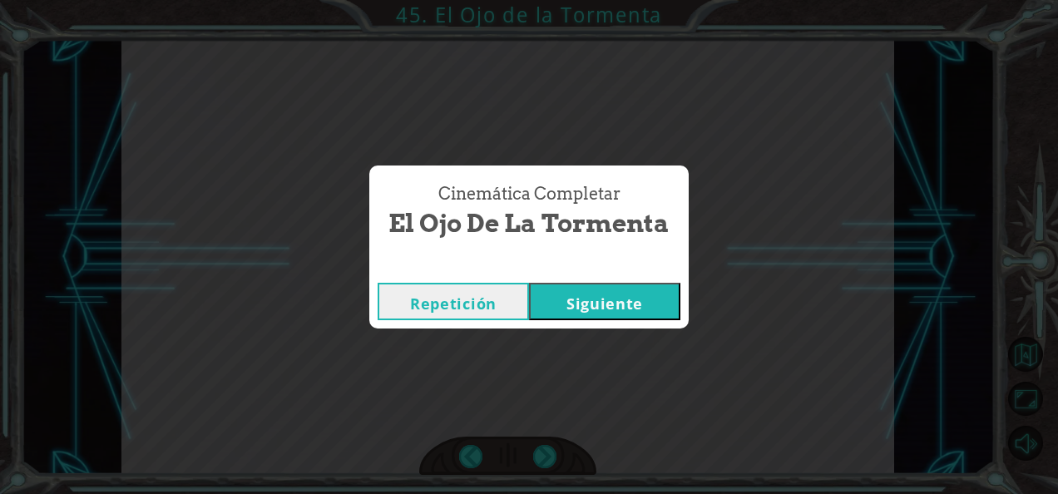
drag, startPoint x: 544, startPoint y: 445, endPoint x: 641, endPoint y: 293, distance: 180.7
click at [641, 293] on button "Siguiente" at bounding box center [604, 301] width 151 height 37
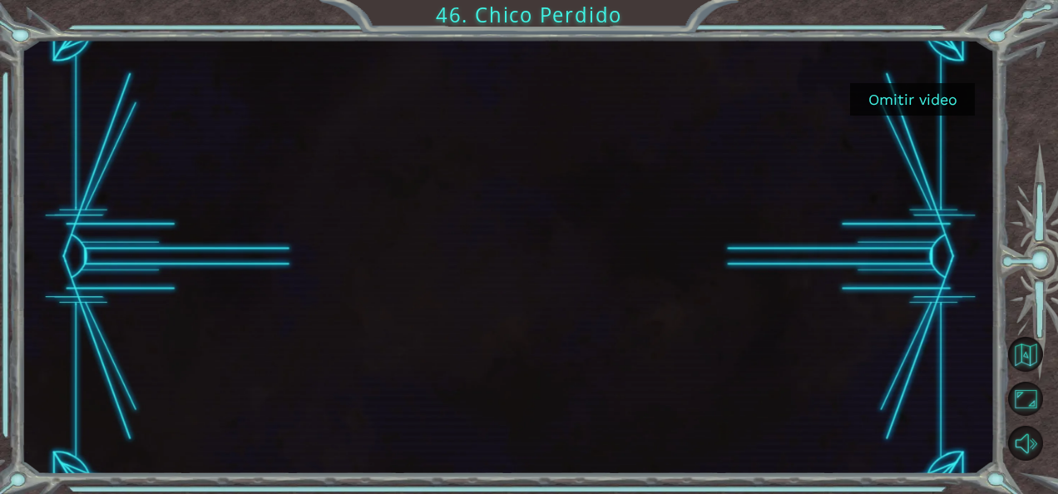
click at [932, 93] on button "Omitir video" at bounding box center [912, 99] width 125 height 32
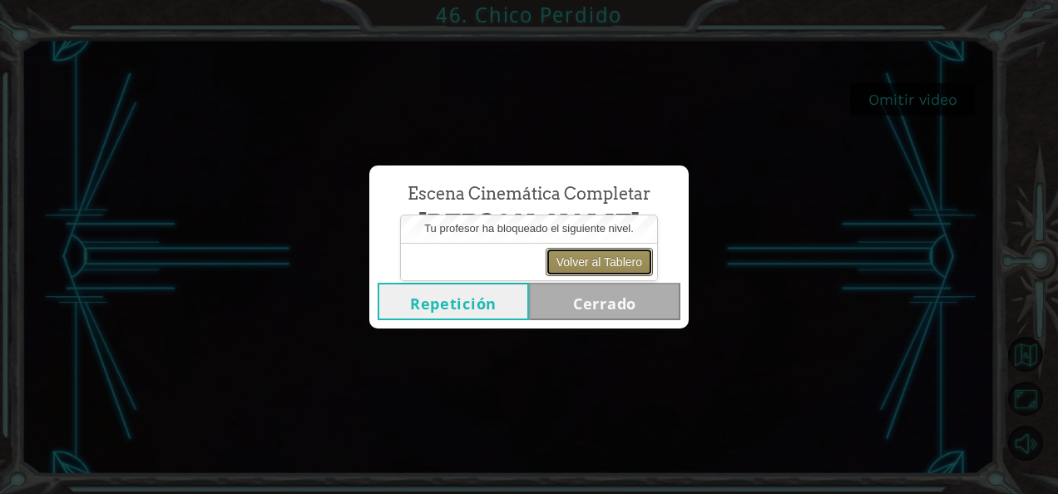
click at [612, 271] on button "Volver al Tablero" at bounding box center [599, 262] width 107 height 28
